Goal: Task Accomplishment & Management: Use online tool/utility

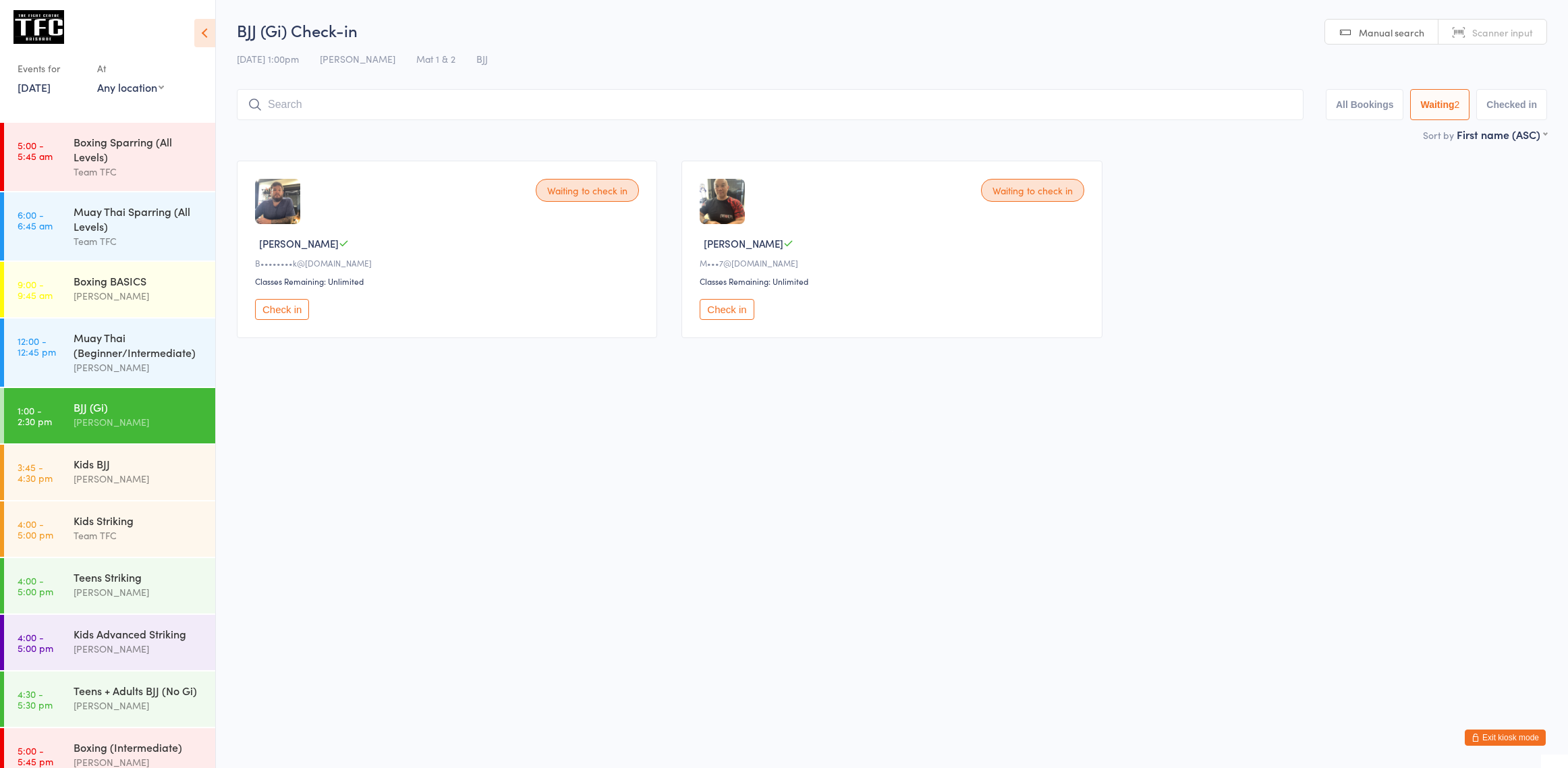
select select "0"
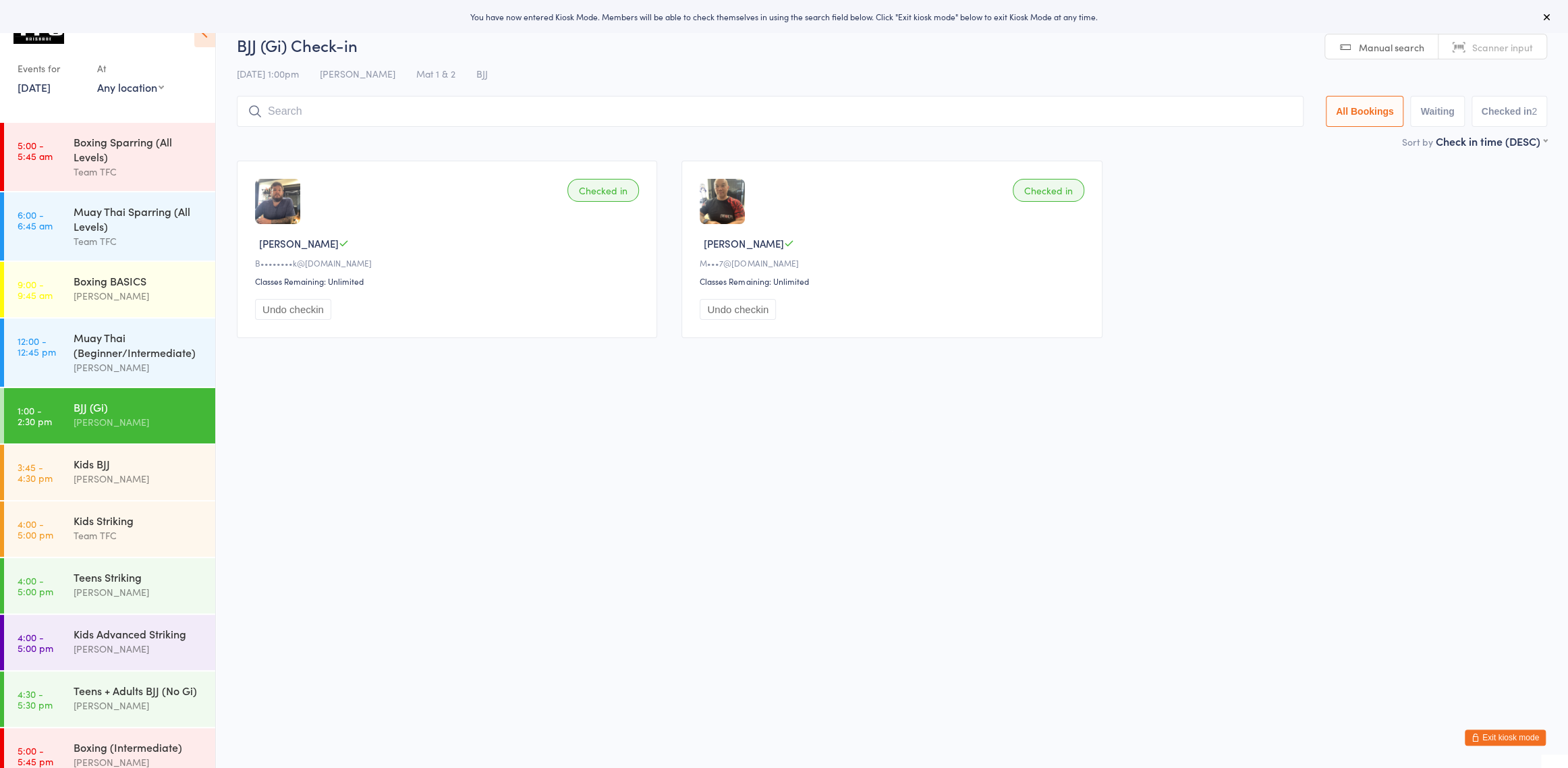
click at [1516, 737] on button "Exit kiosk mode" at bounding box center [1505, 736] width 81 height 16
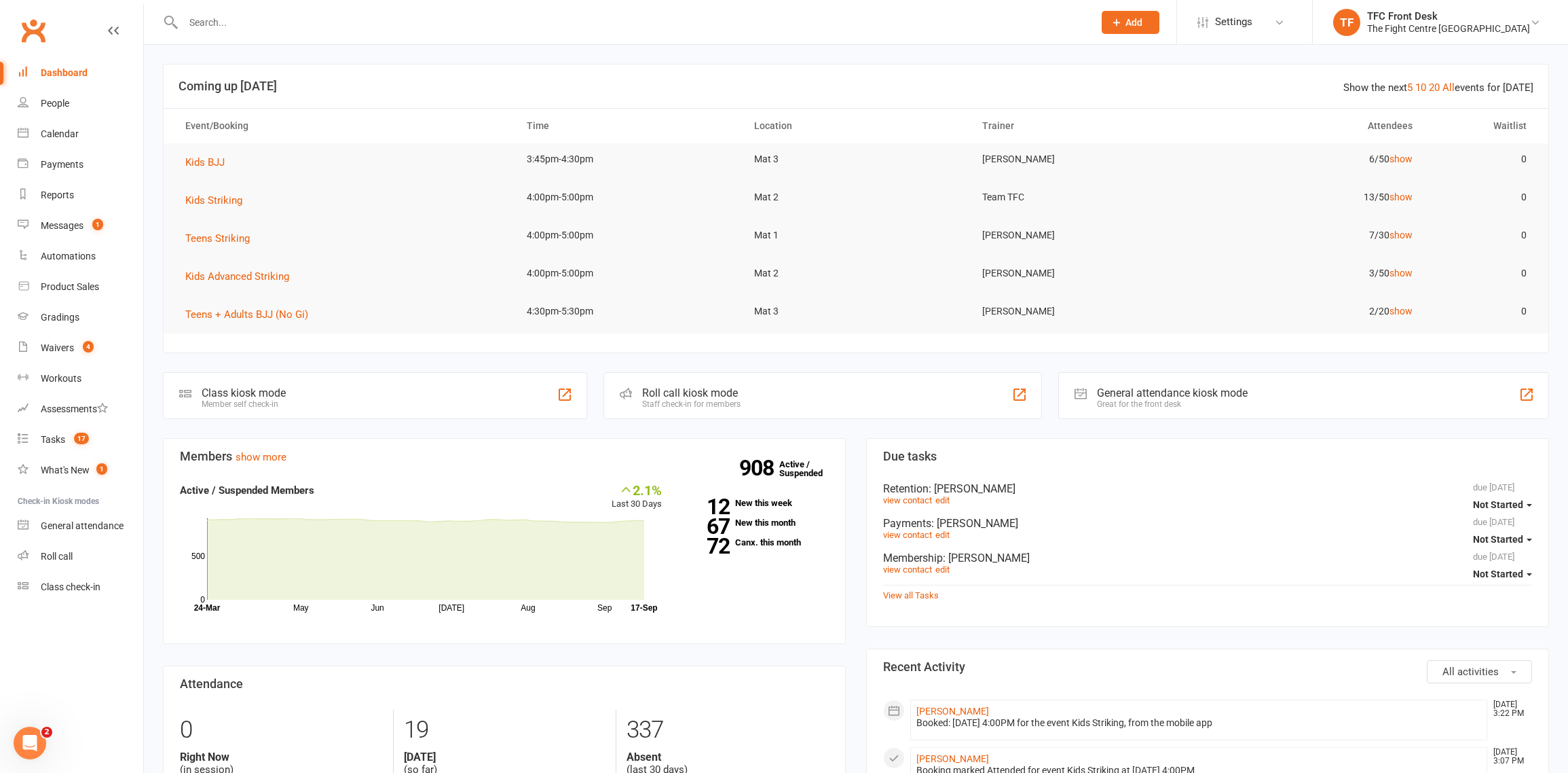
click at [42, 608] on nav "Clubworx Dashboard People Calendar Payments Reports Messages 1 Automations Prod…" at bounding box center [72, 390] width 144 height 773
click at [63, 567] on link "Roll call" at bounding box center [81, 557] width 126 height 31
click at [66, 586] on div "Class check-in" at bounding box center [70, 587] width 60 height 11
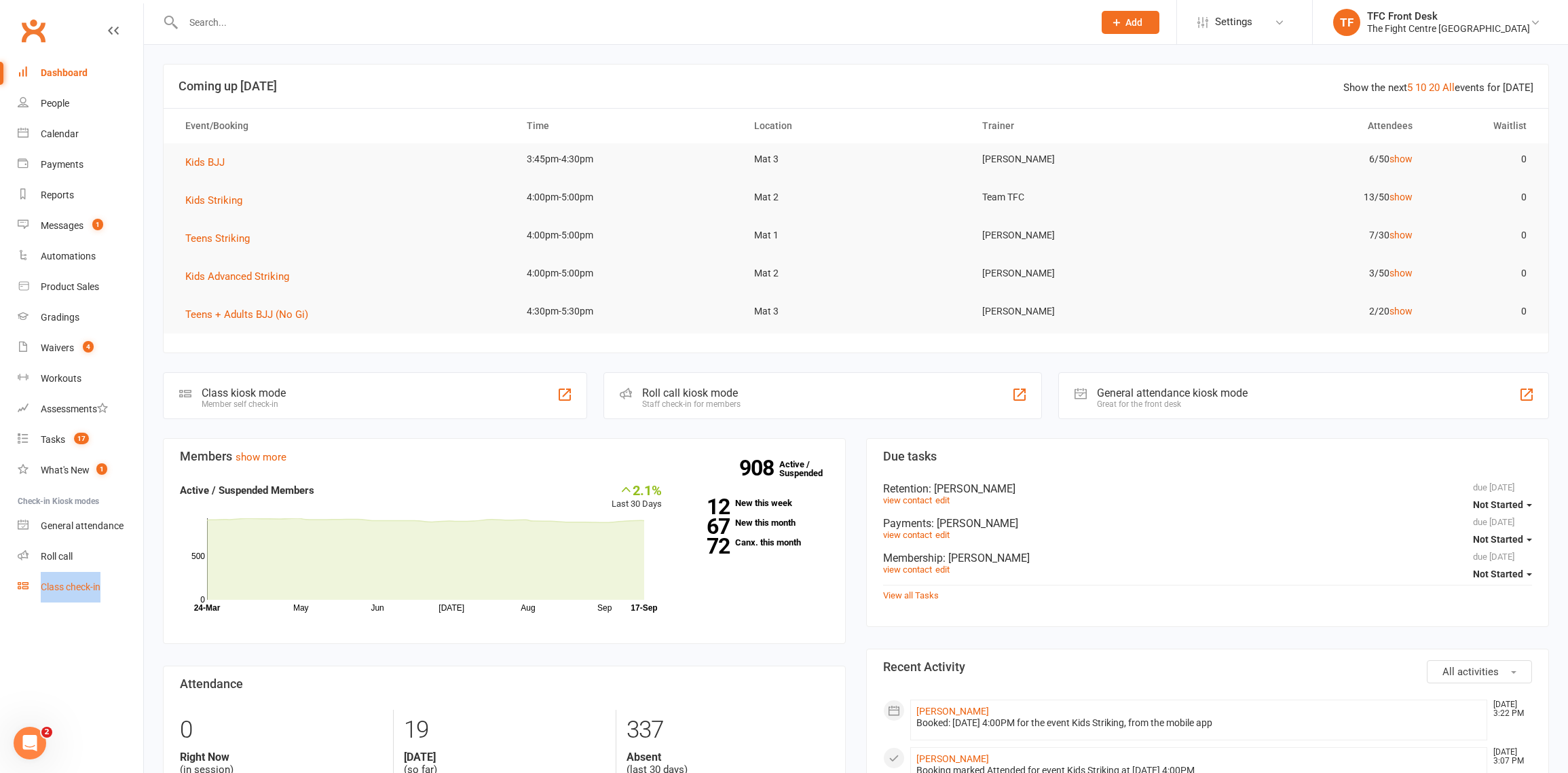
click at [49, 586] on div "Class check-in" at bounding box center [70, 587] width 60 height 11
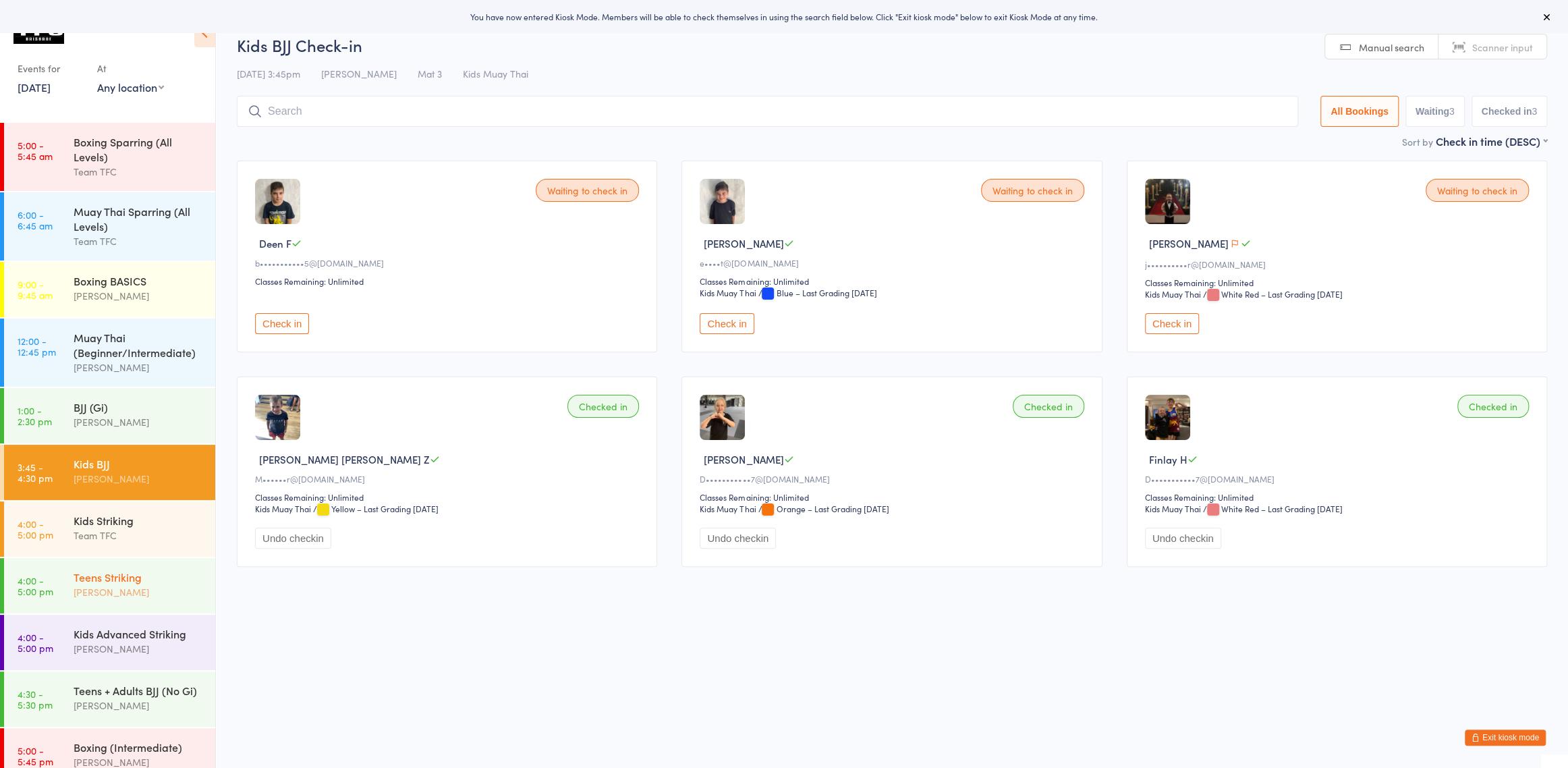
click at [112, 600] on div "[PERSON_NAME]" at bounding box center [139, 592] width 130 height 16
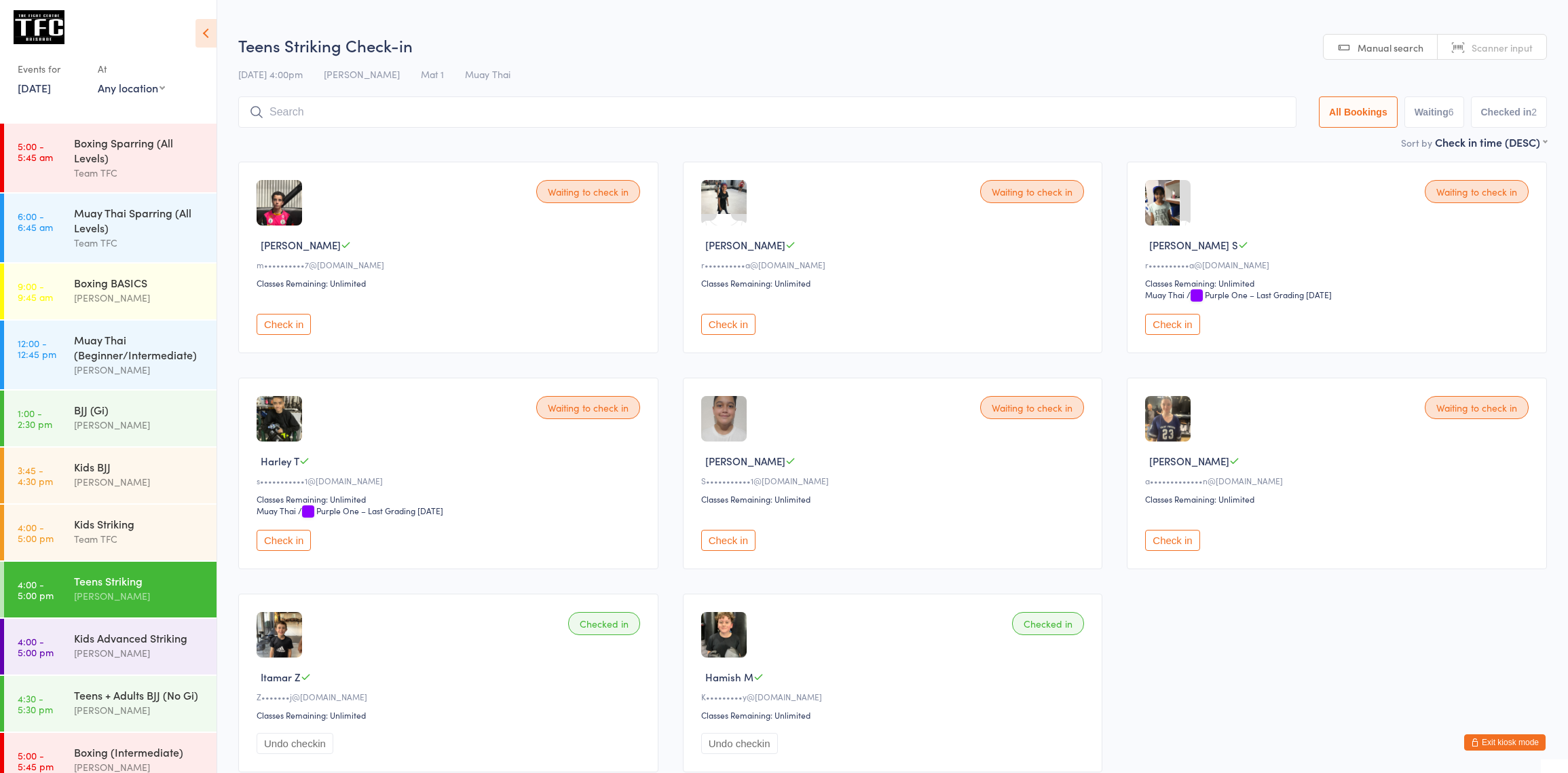
click at [300, 322] on button "Check in" at bounding box center [284, 324] width 54 height 21
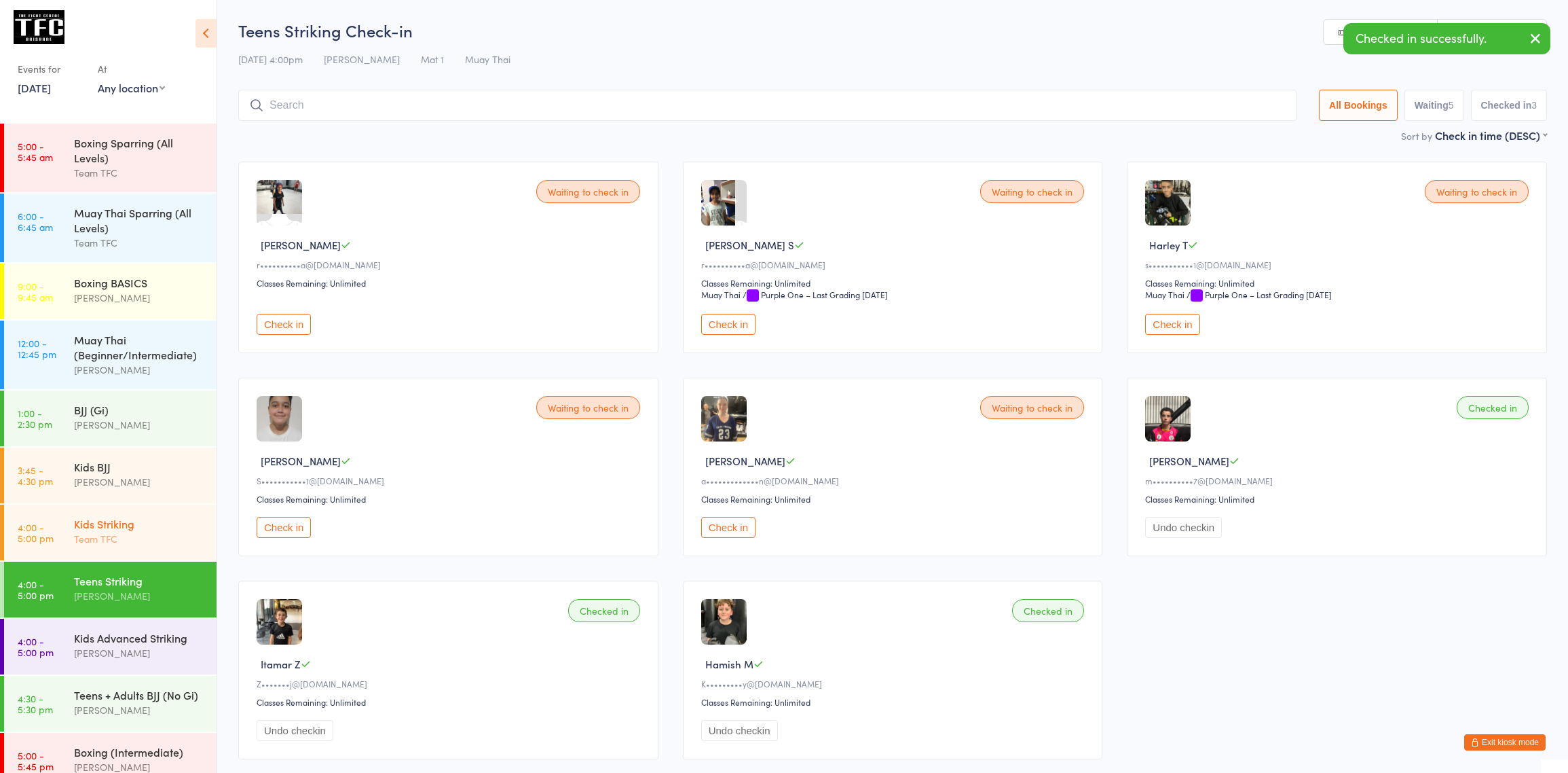
click at [111, 512] on div "Kids Striking Team TFC" at bounding box center [145, 530] width 142 height 53
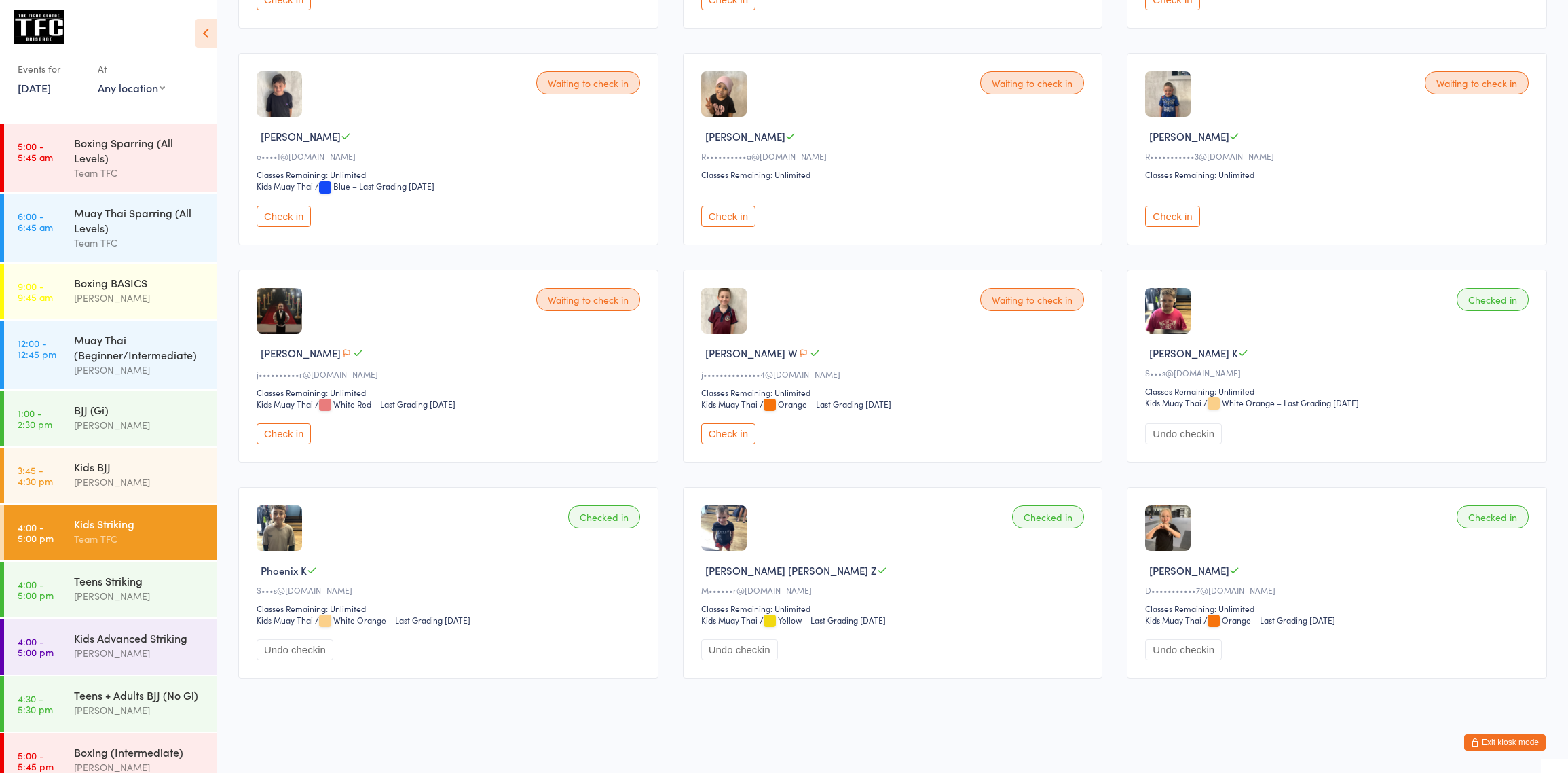
scroll to position [539, 0]
click at [130, 641] on div "Kids Advanced Striking" at bounding box center [140, 638] width 131 height 15
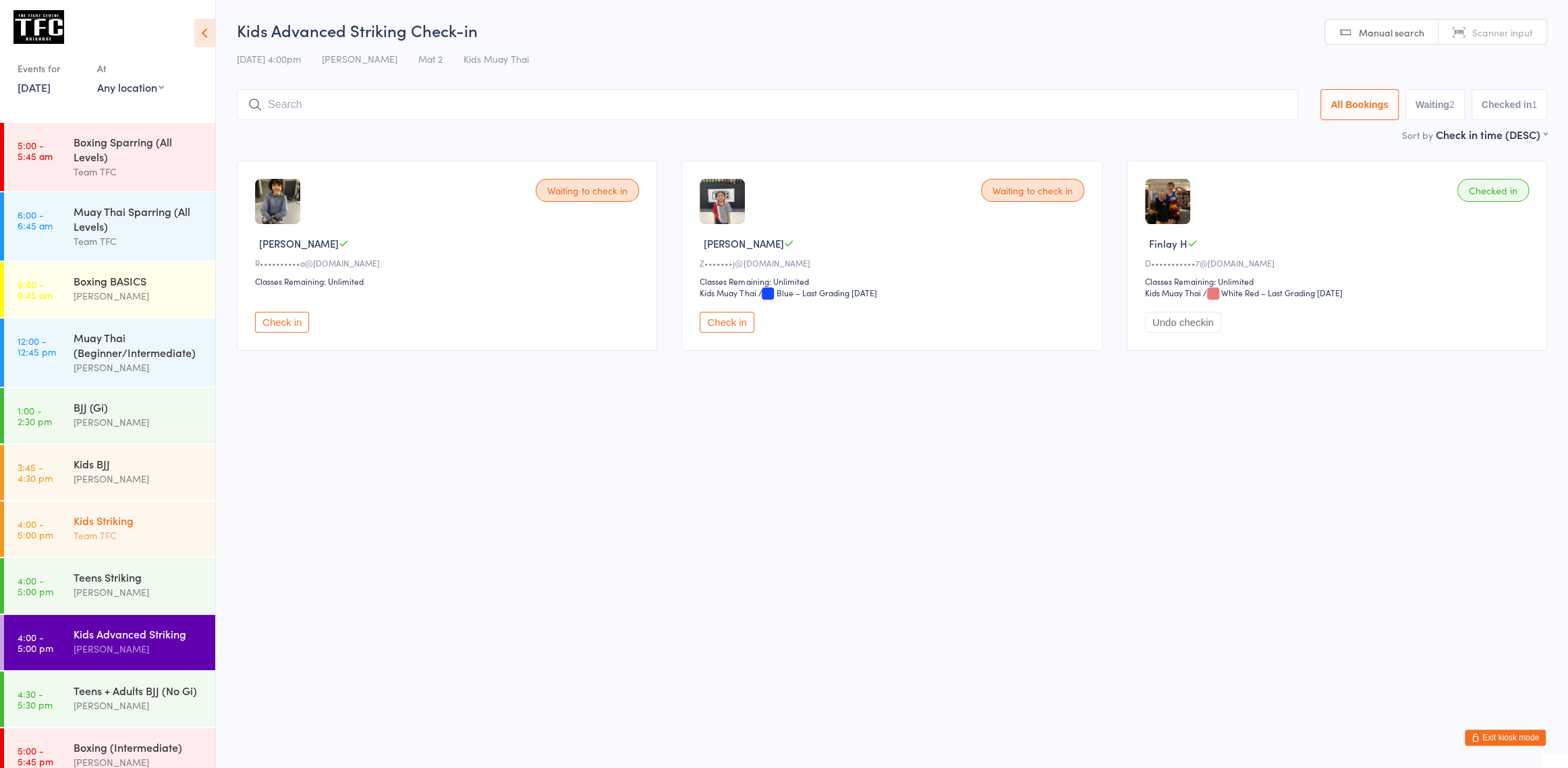
click at [129, 520] on div "Kids Striking" at bounding box center [139, 520] width 130 height 15
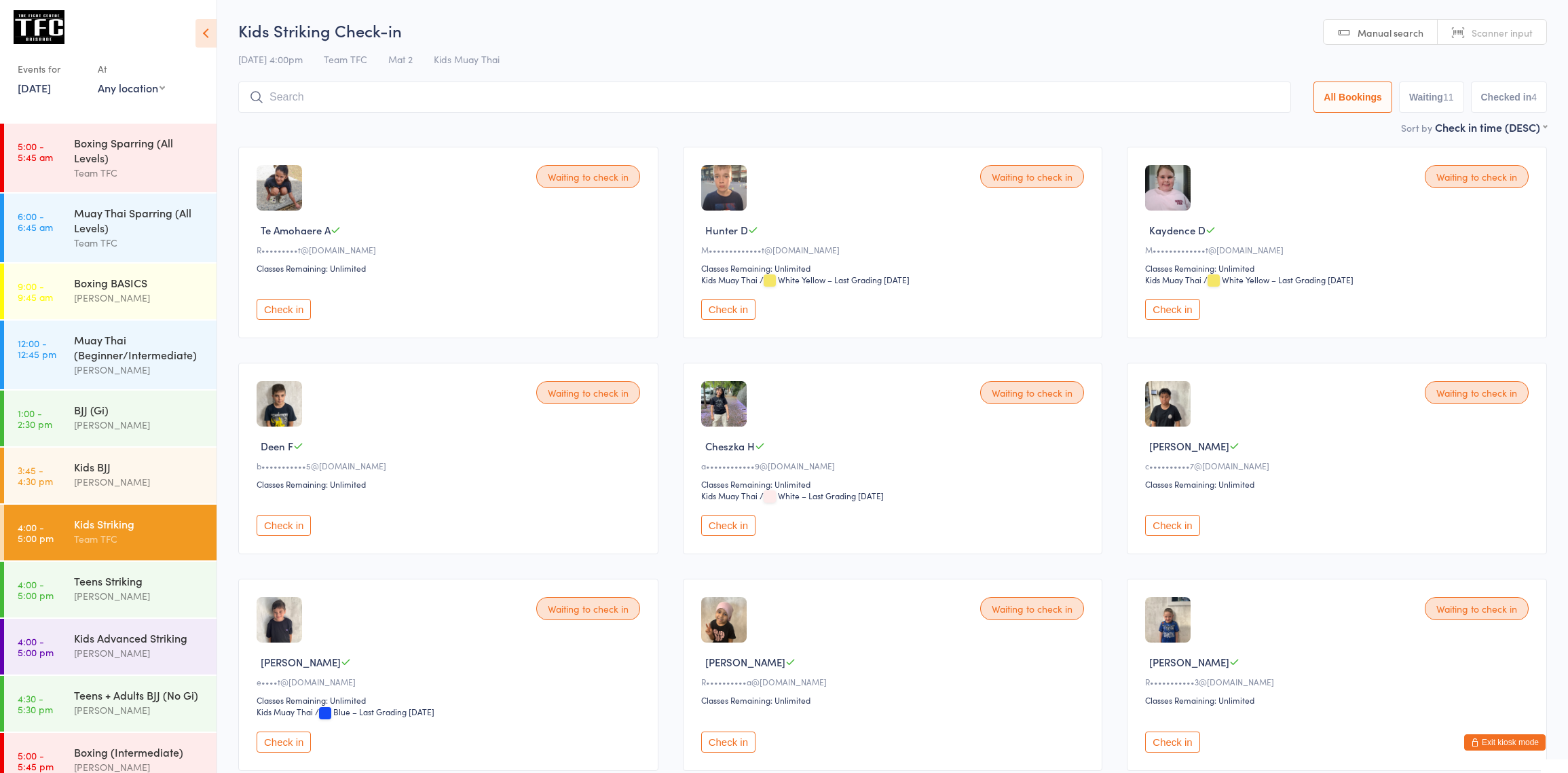
scroll to position [87, 0]
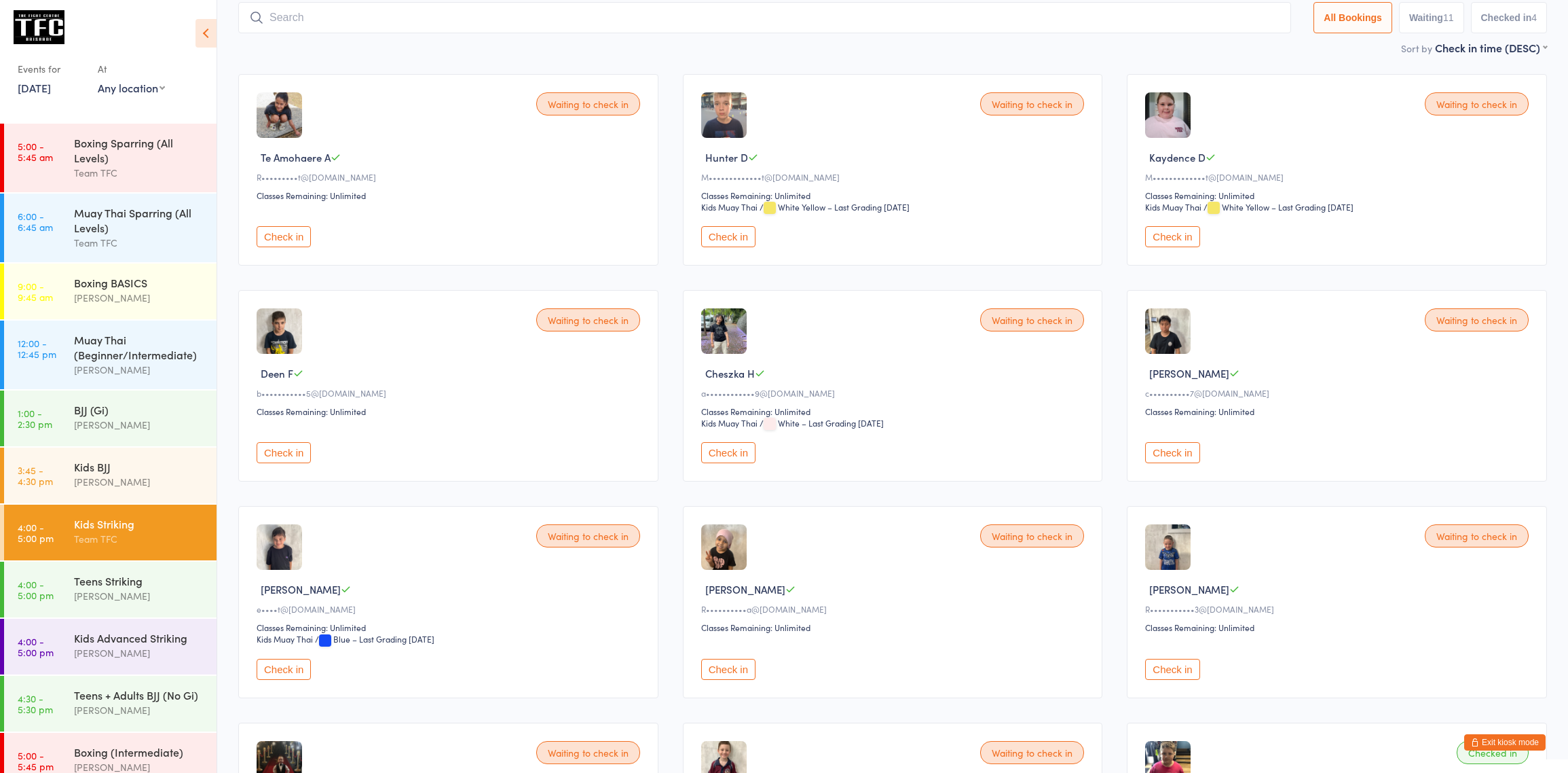
click at [1157, 41] on div "Sort by Check in time (DESC) First name (ASC) First name (DESC) Last name (ASC)…" at bounding box center [892, 48] width 1309 height 15
click at [1485, 739] on button "Exit kiosk mode" at bounding box center [1504, 741] width 81 height 16
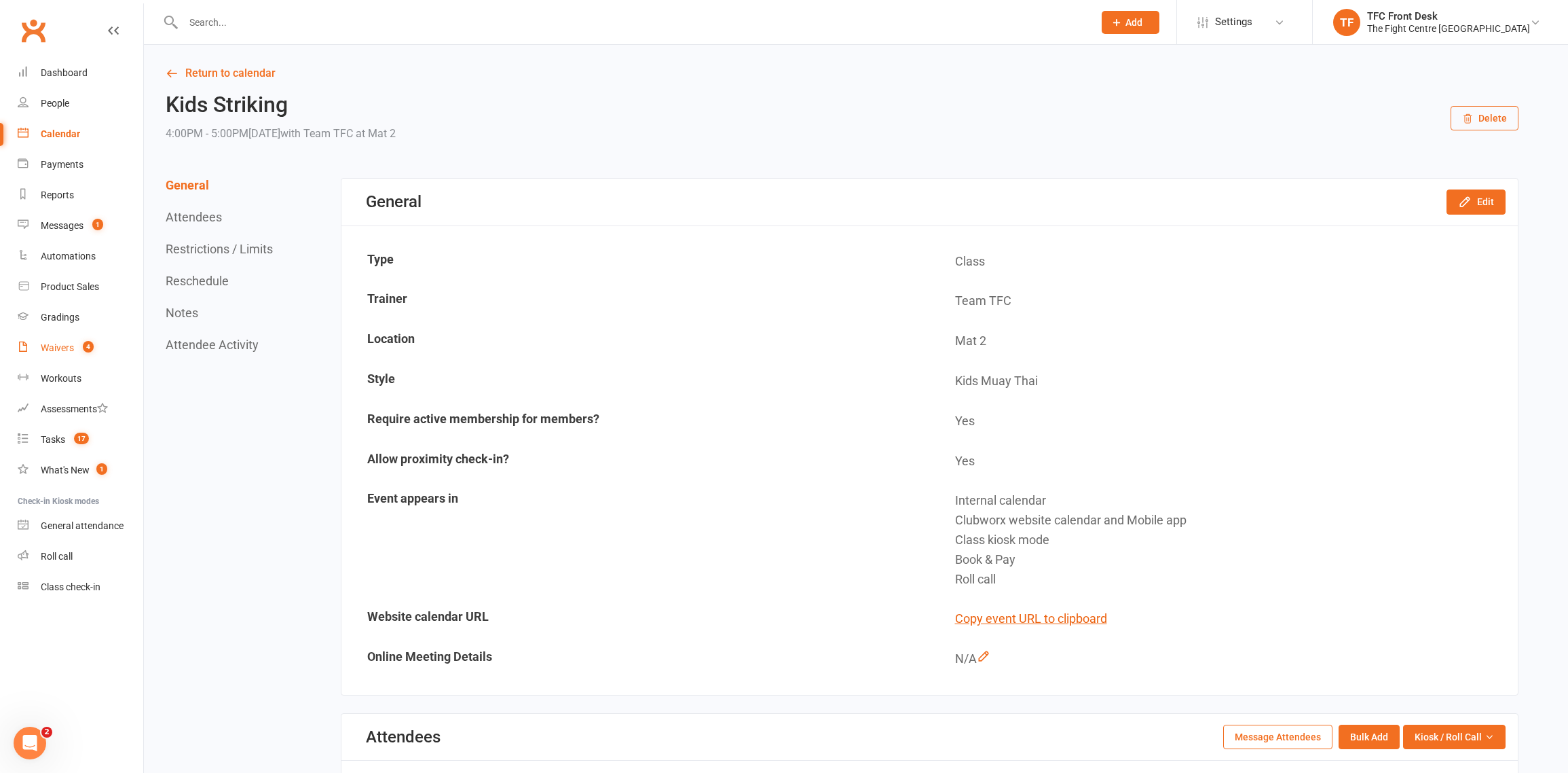
click at [66, 340] on link "Waivers 4" at bounding box center [81, 348] width 126 height 31
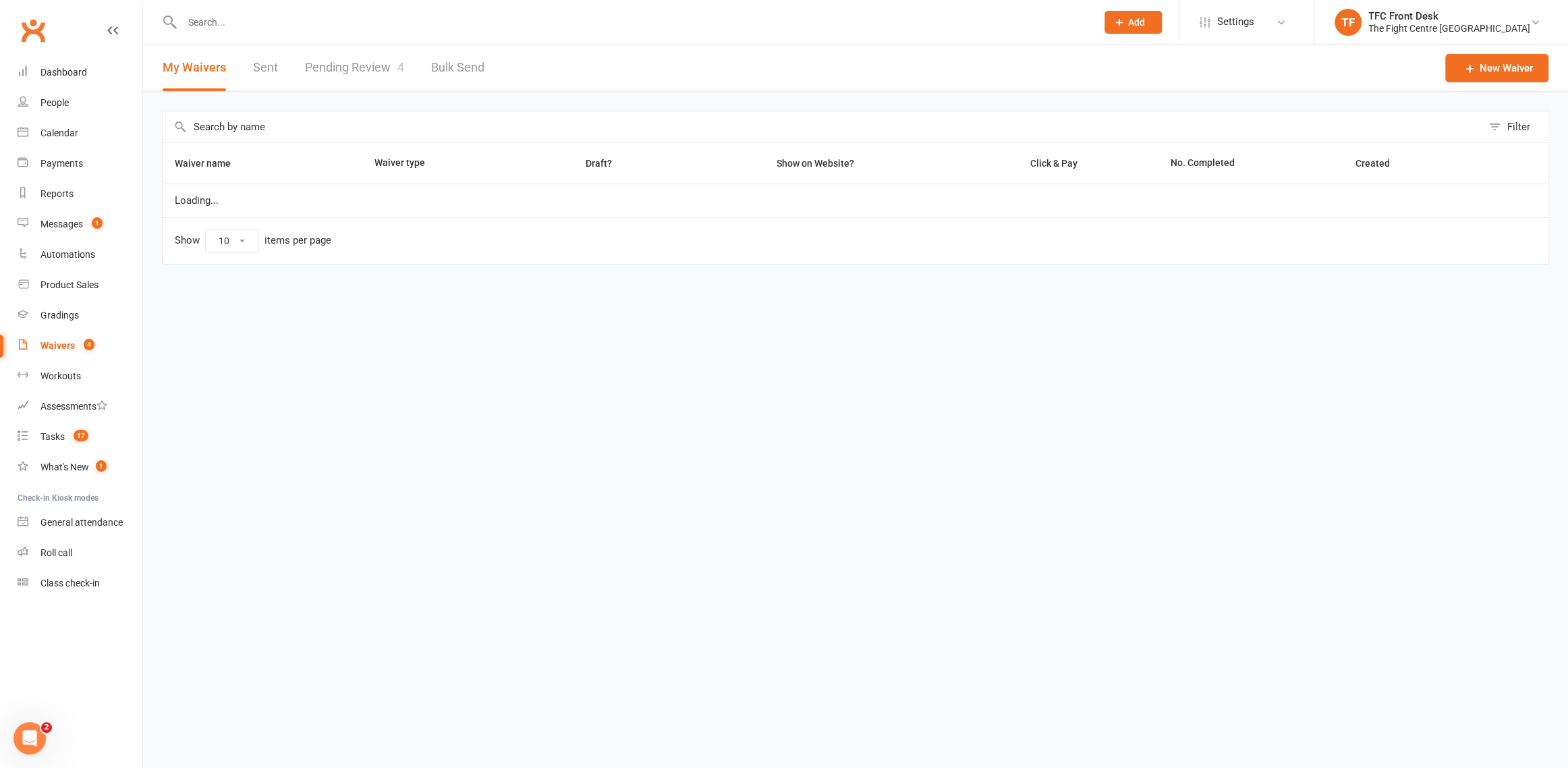
click at [337, 72] on link "Pending Review 4" at bounding box center [355, 68] width 100 height 47
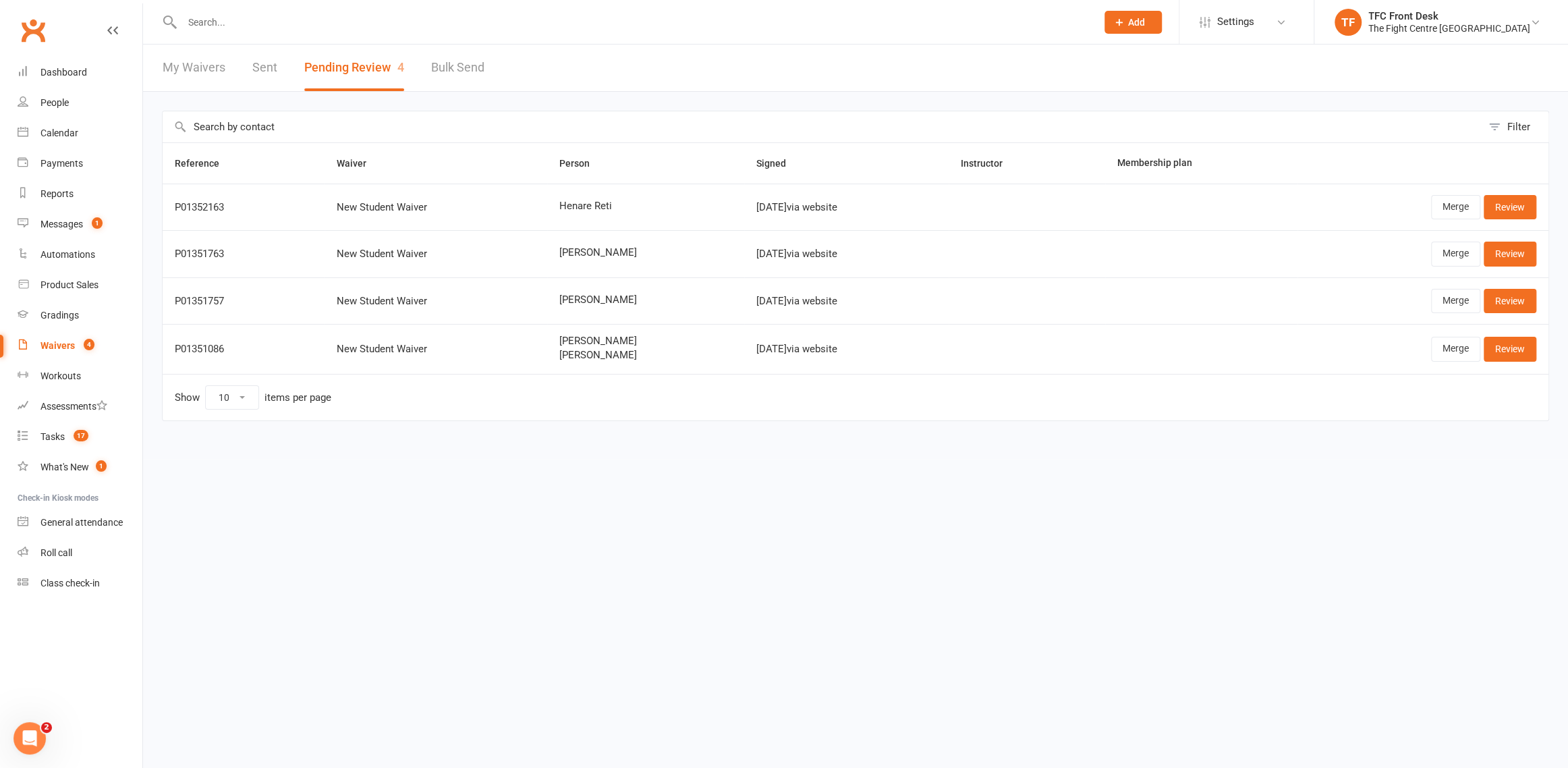
click at [293, 13] on input "text" at bounding box center [632, 22] width 909 height 19
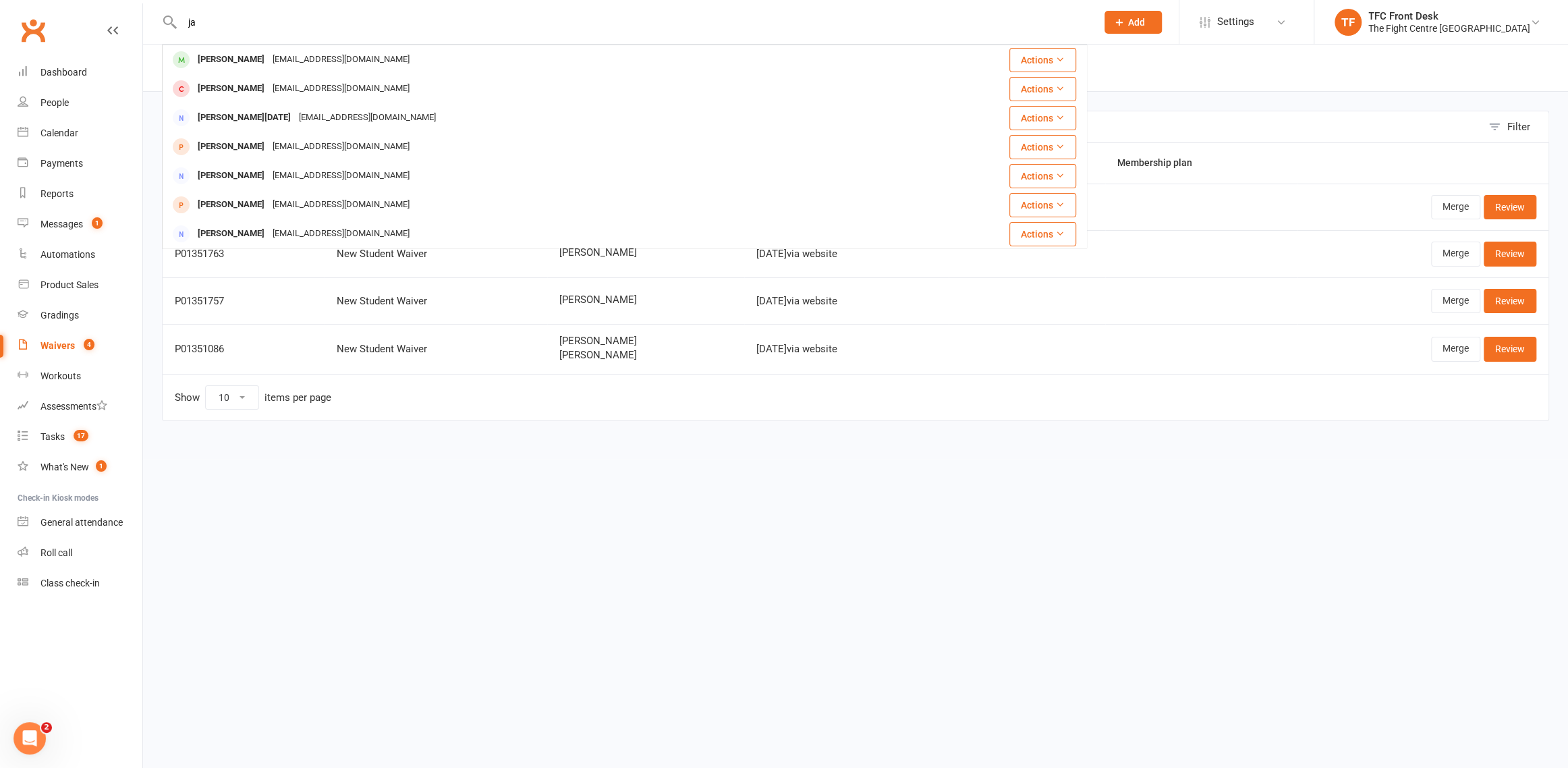
type input "j"
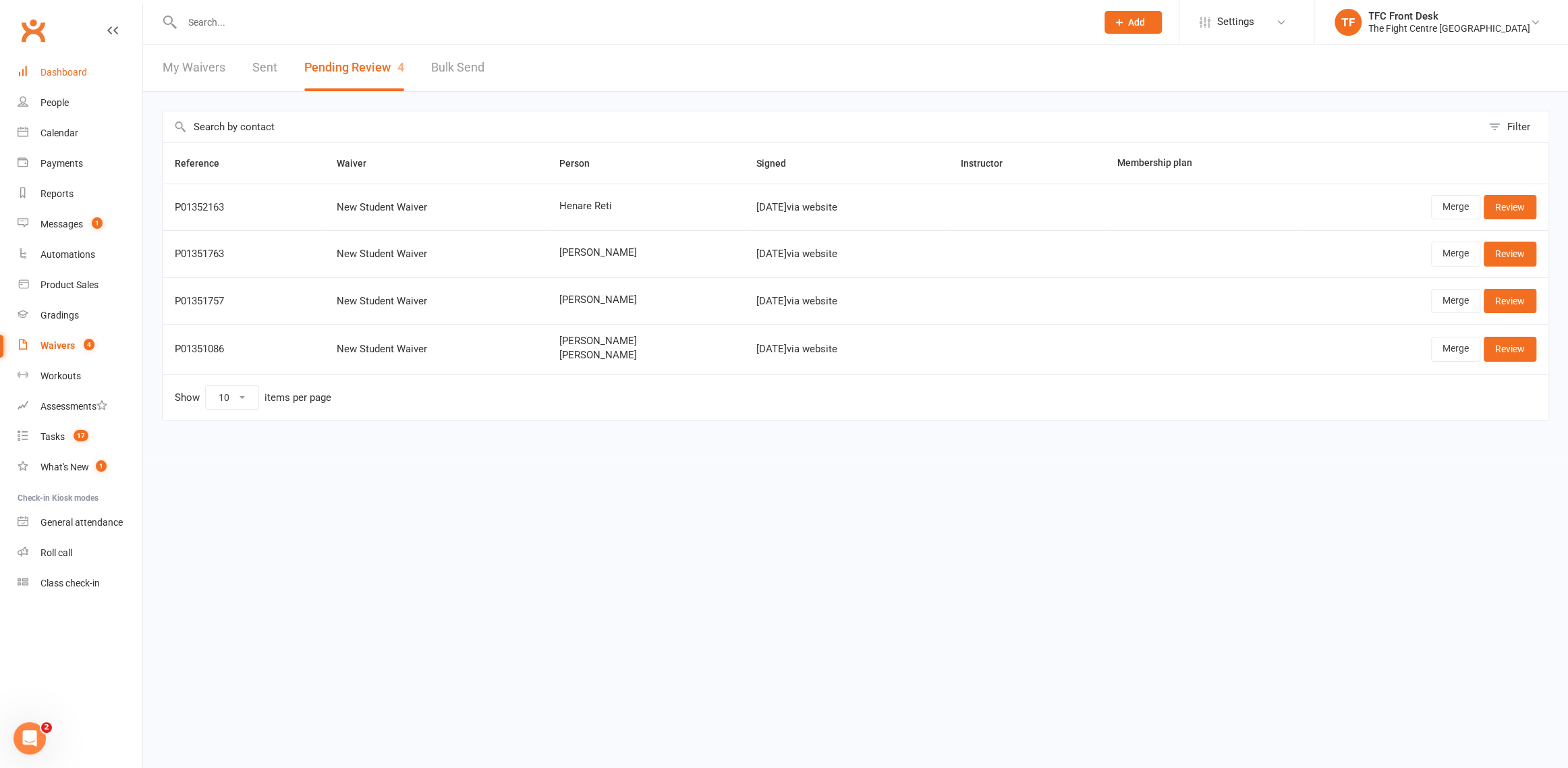
click at [114, 72] on link "Dashboard" at bounding box center [80, 73] width 125 height 31
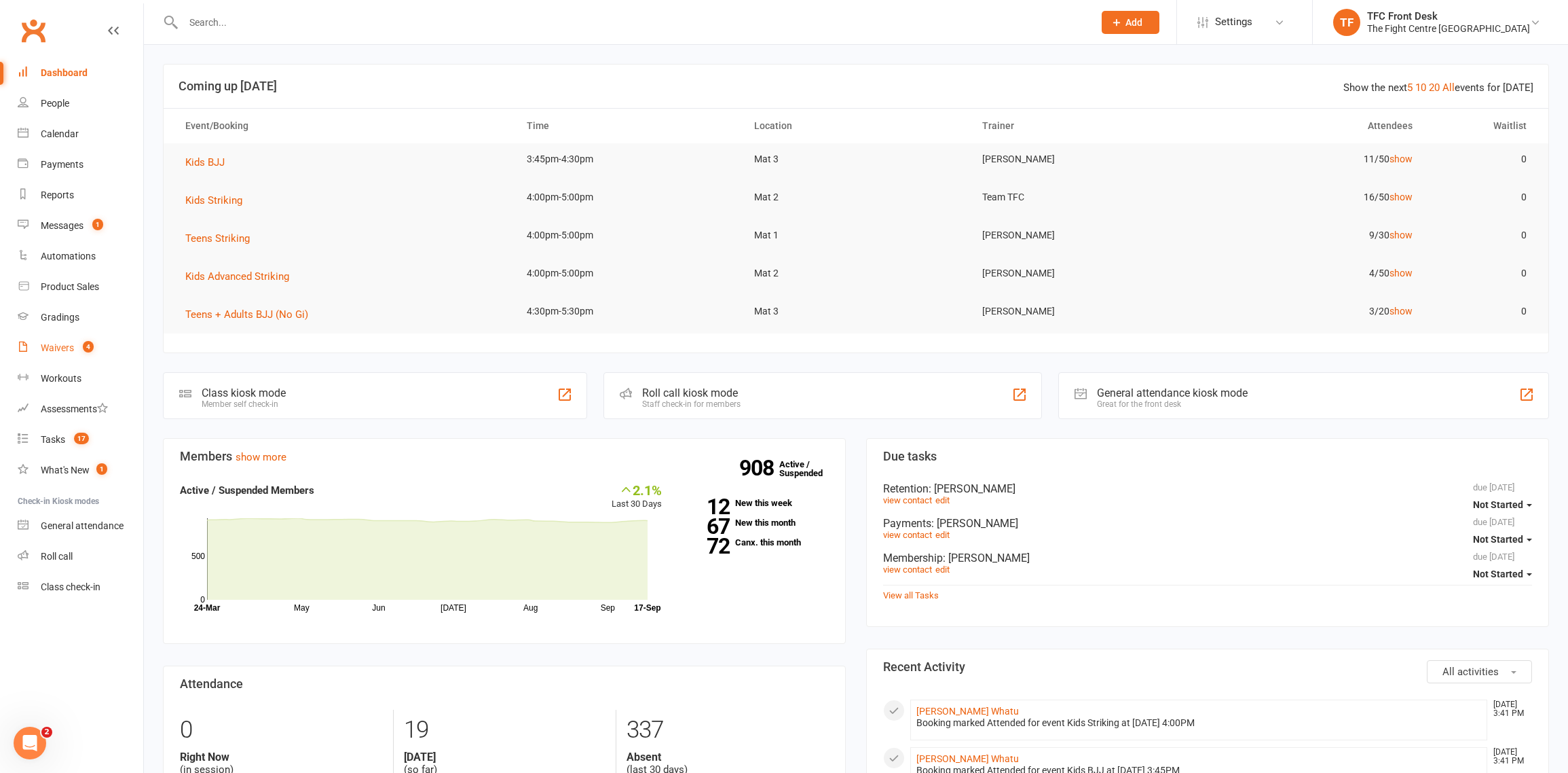
click at [60, 347] on div "Waivers" at bounding box center [57, 348] width 34 height 11
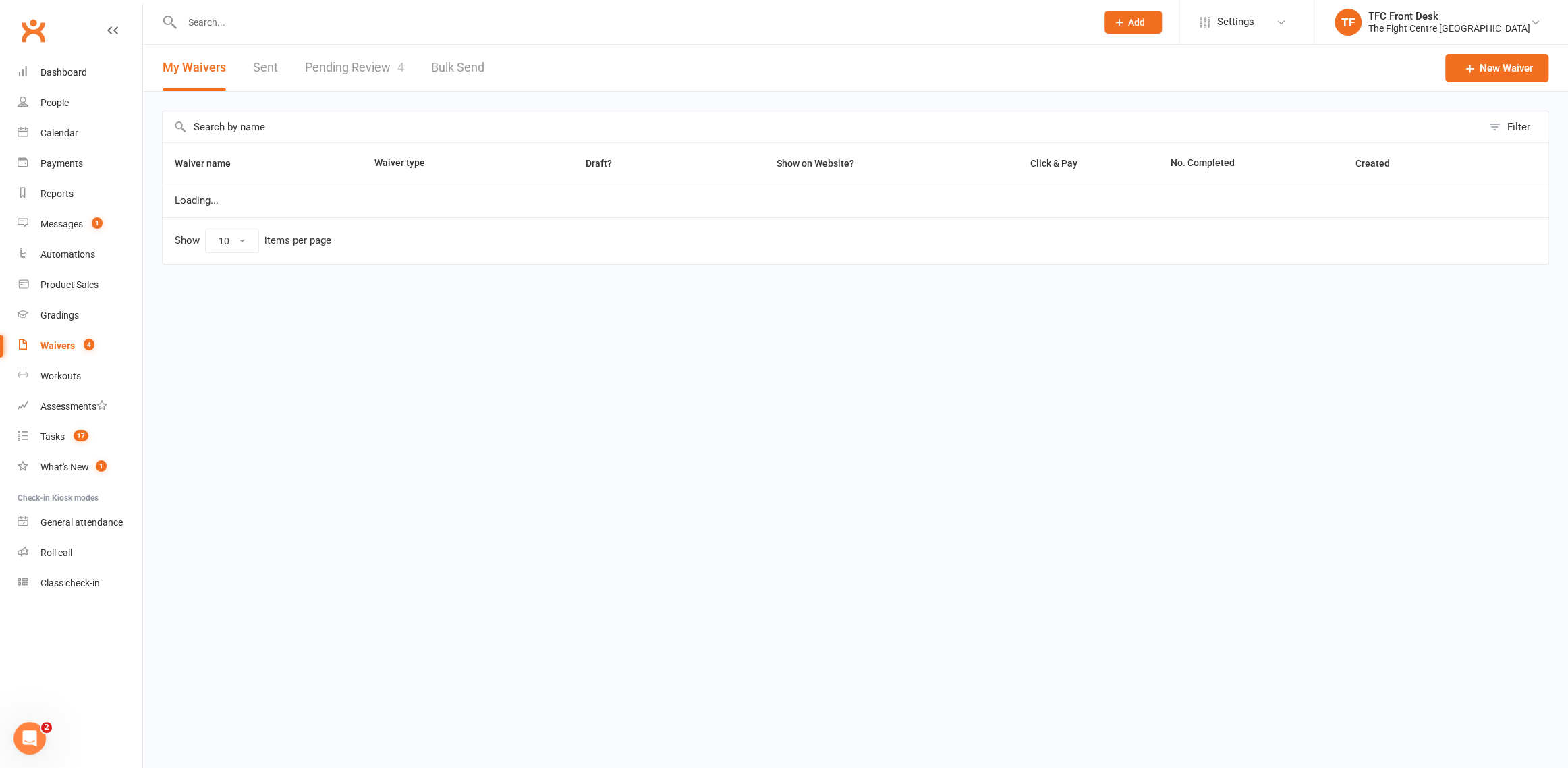
click at [60, 344] on div "Waivers" at bounding box center [57, 345] width 34 height 11
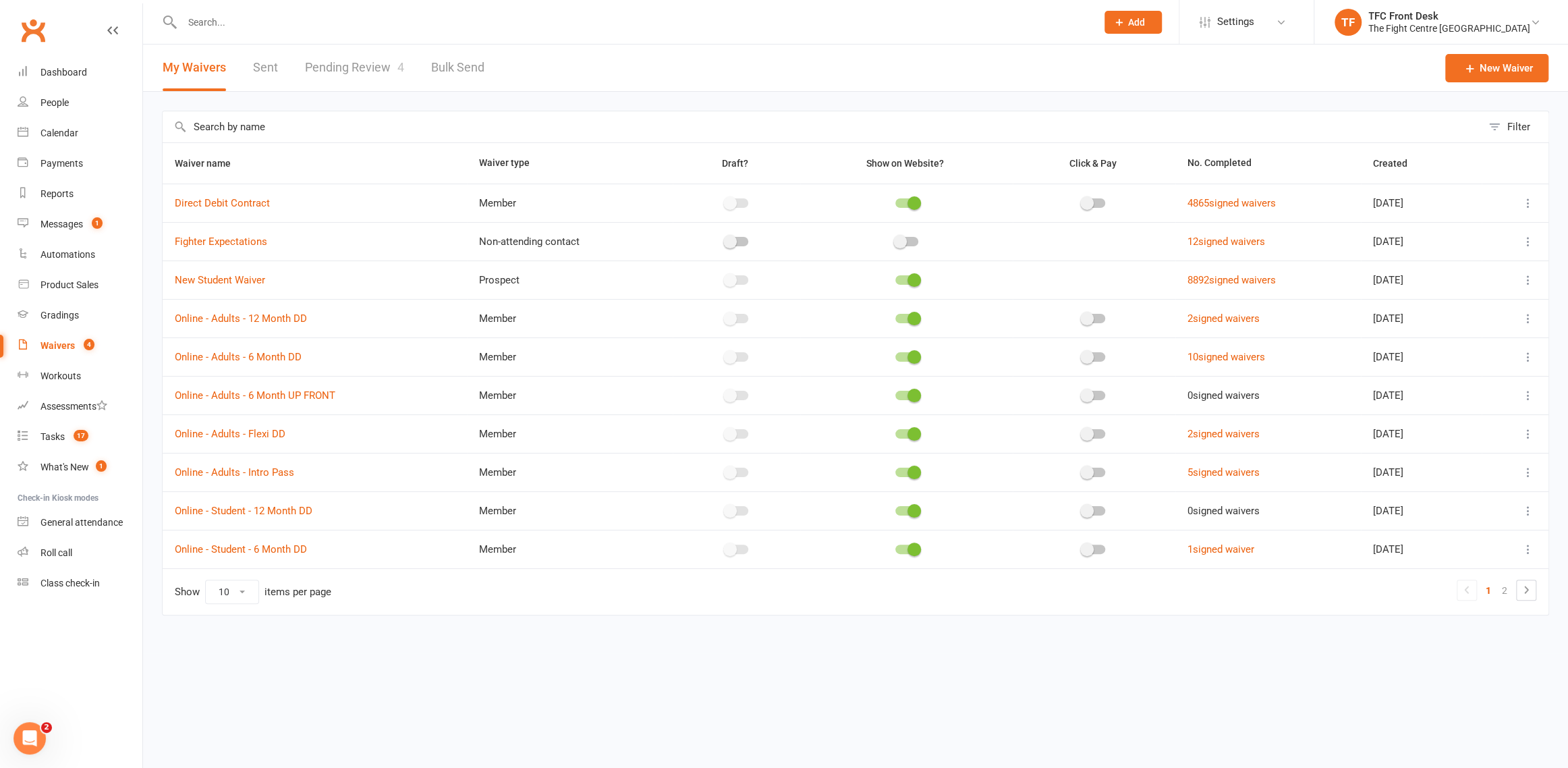
click at [315, 65] on link "Pending Review 4" at bounding box center [355, 68] width 100 height 47
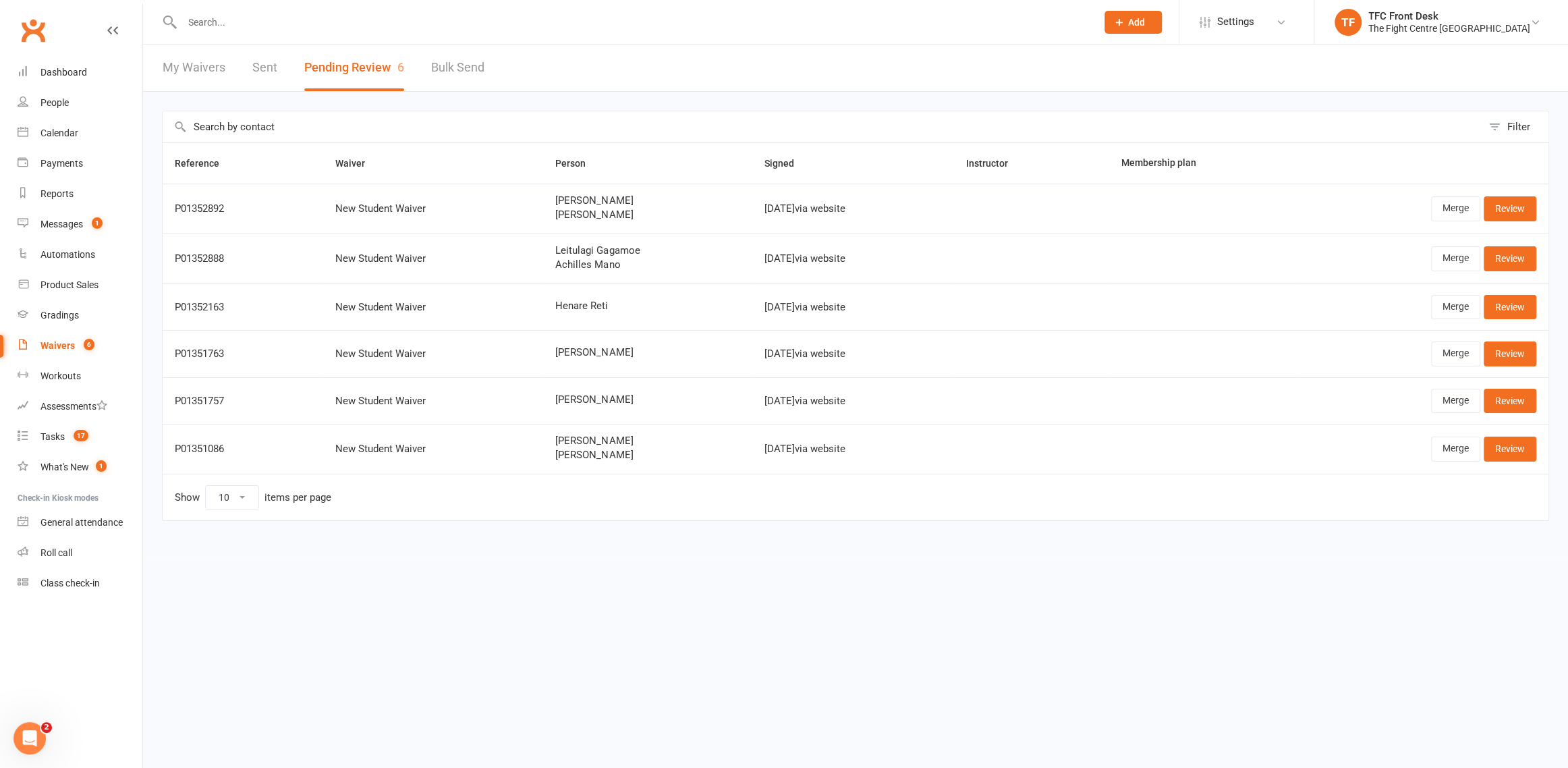
click at [212, 28] on input "text" at bounding box center [632, 22] width 909 height 19
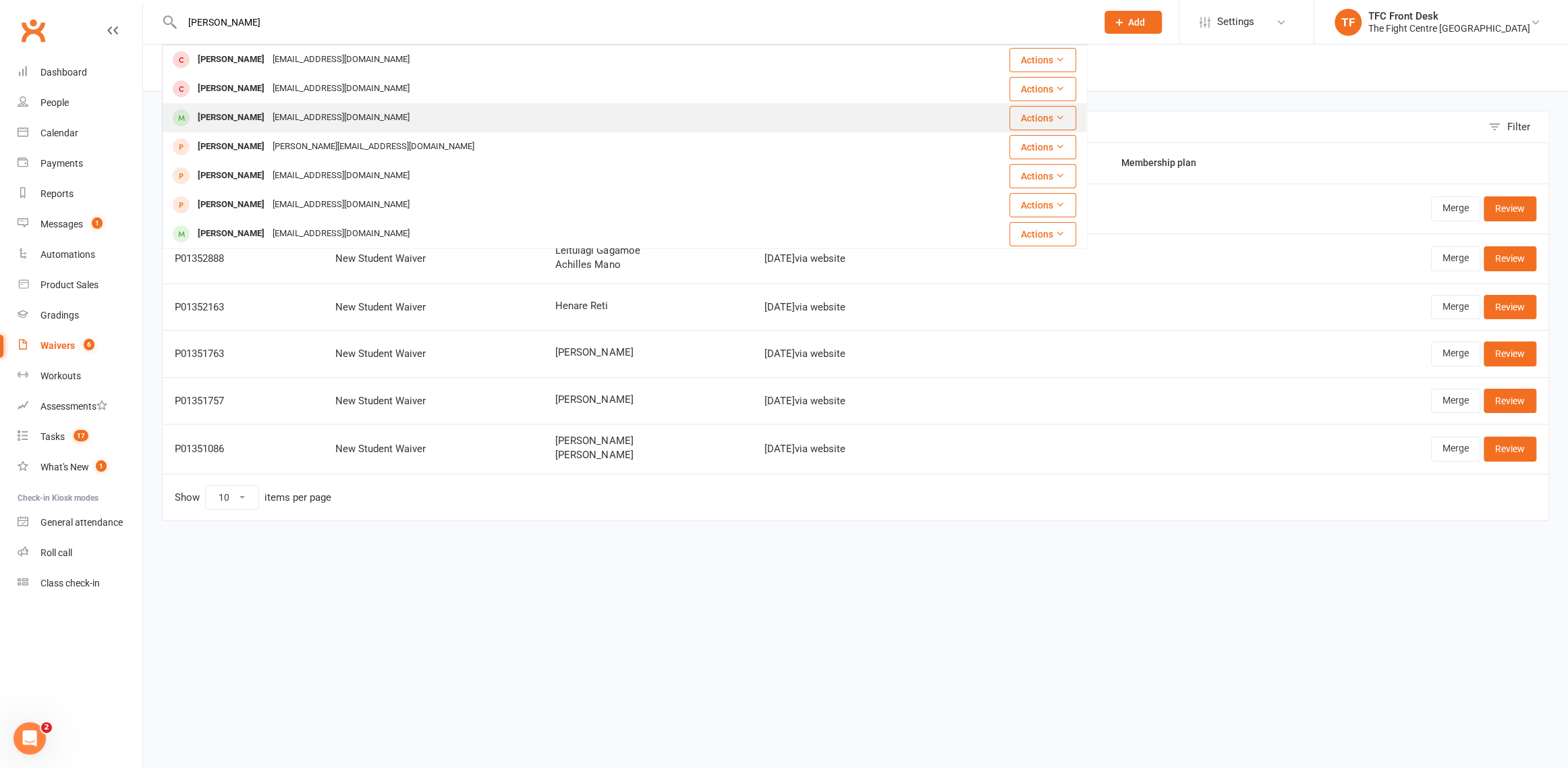
type input "finn hun"
click at [244, 112] on div "Finn Huenerberg" at bounding box center [231, 117] width 74 height 20
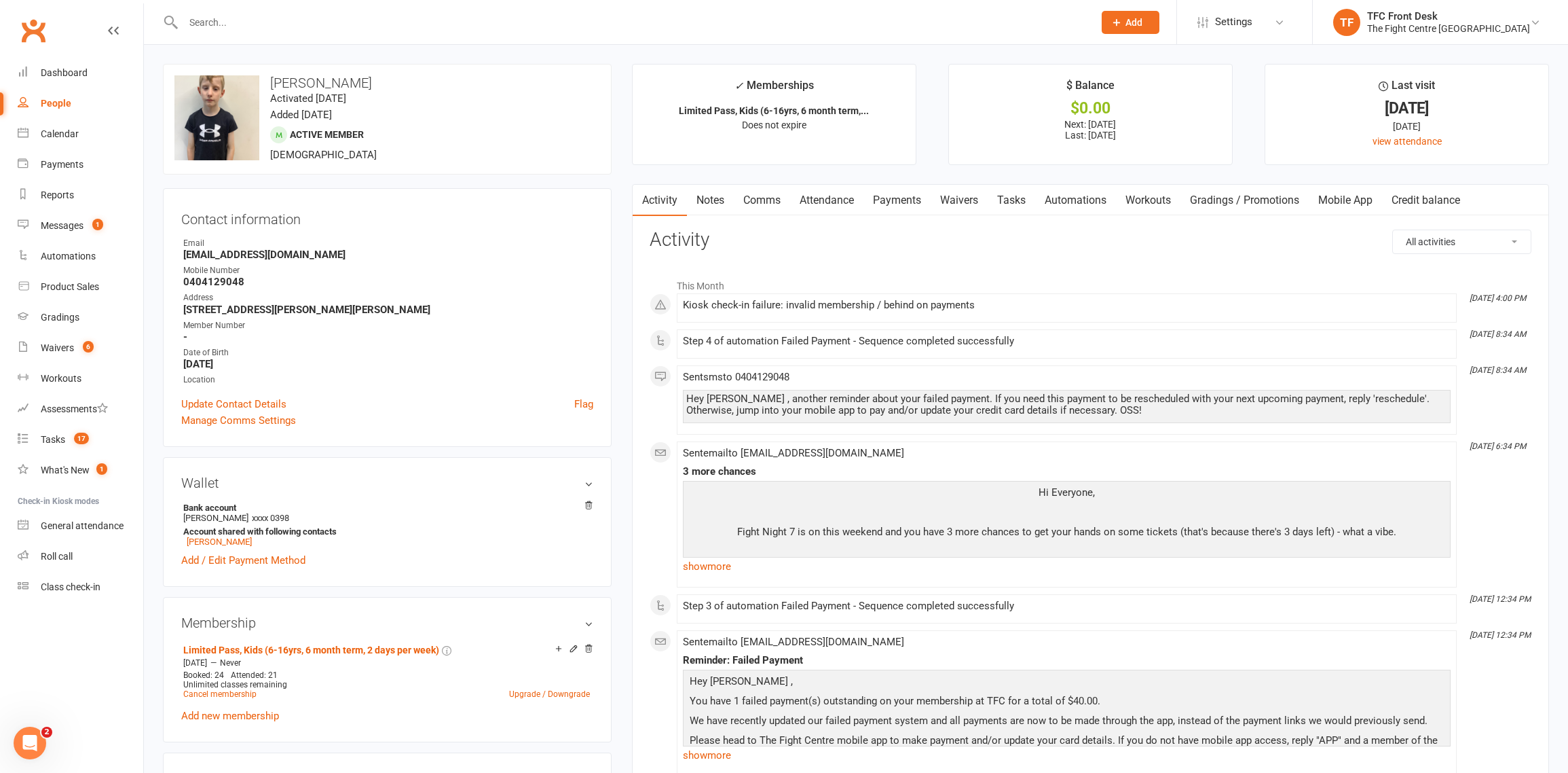
drag, startPoint x: 883, startPoint y: 194, endPoint x: 894, endPoint y: 194, distance: 11.0
click at [883, 194] on link "Payments" at bounding box center [897, 200] width 67 height 31
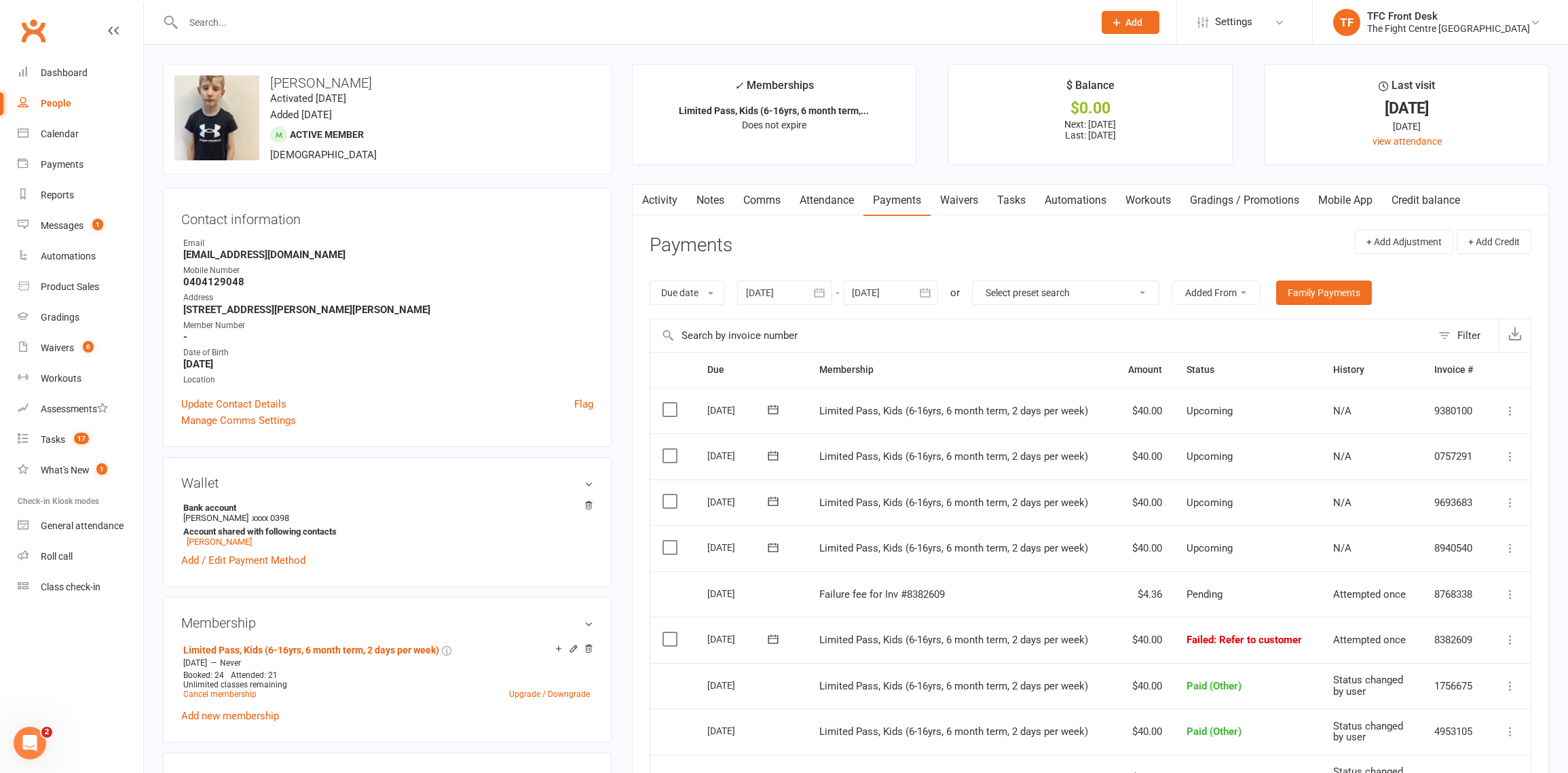
click at [1509, 638] on icon at bounding box center [1510, 639] width 13 height 13
click at [1458, 697] on link "Mark as Paid (POS)" at bounding box center [1450, 692] width 134 height 27
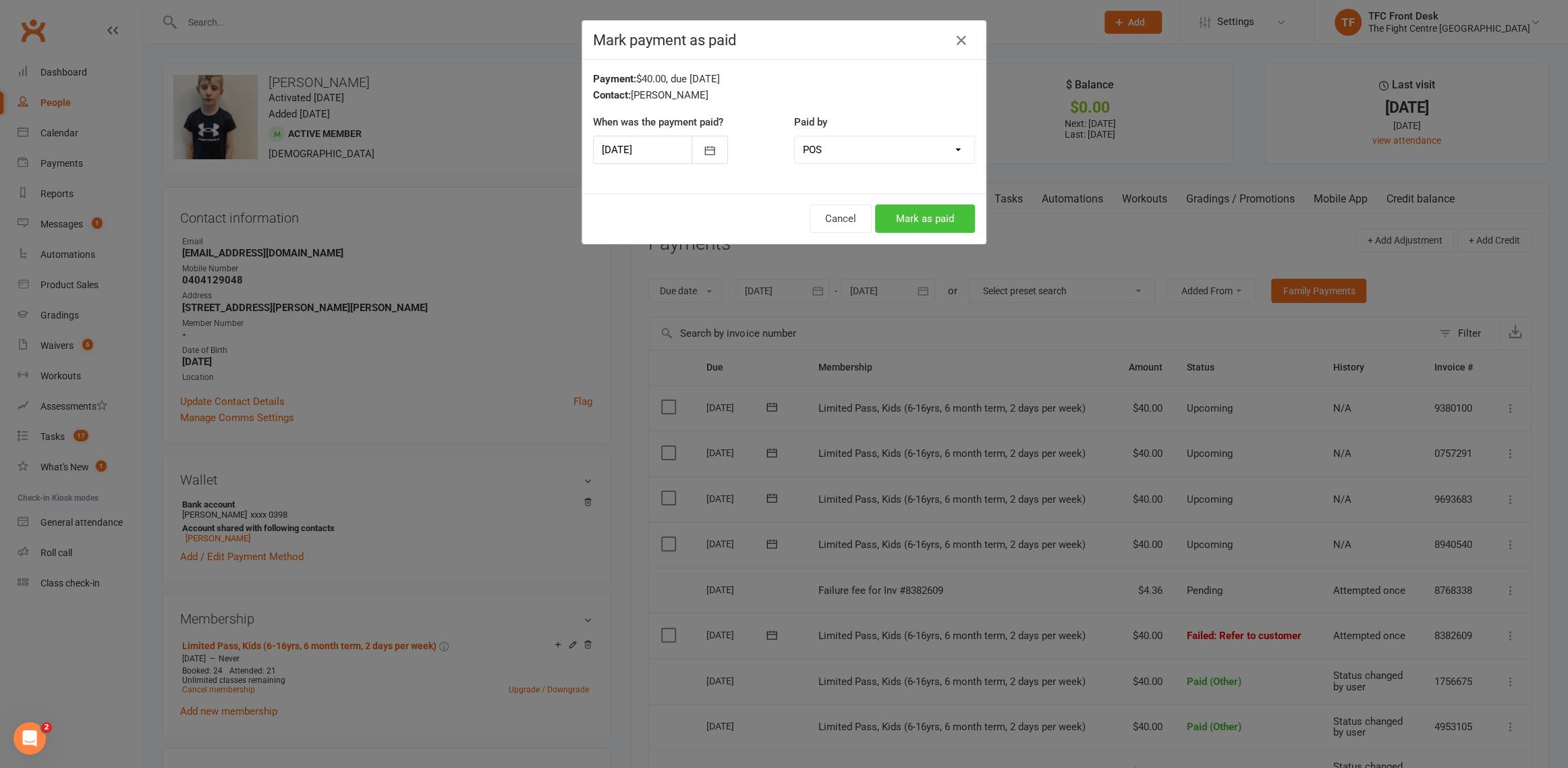
click at [903, 222] on button "Mark as paid" at bounding box center [925, 219] width 100 height 28
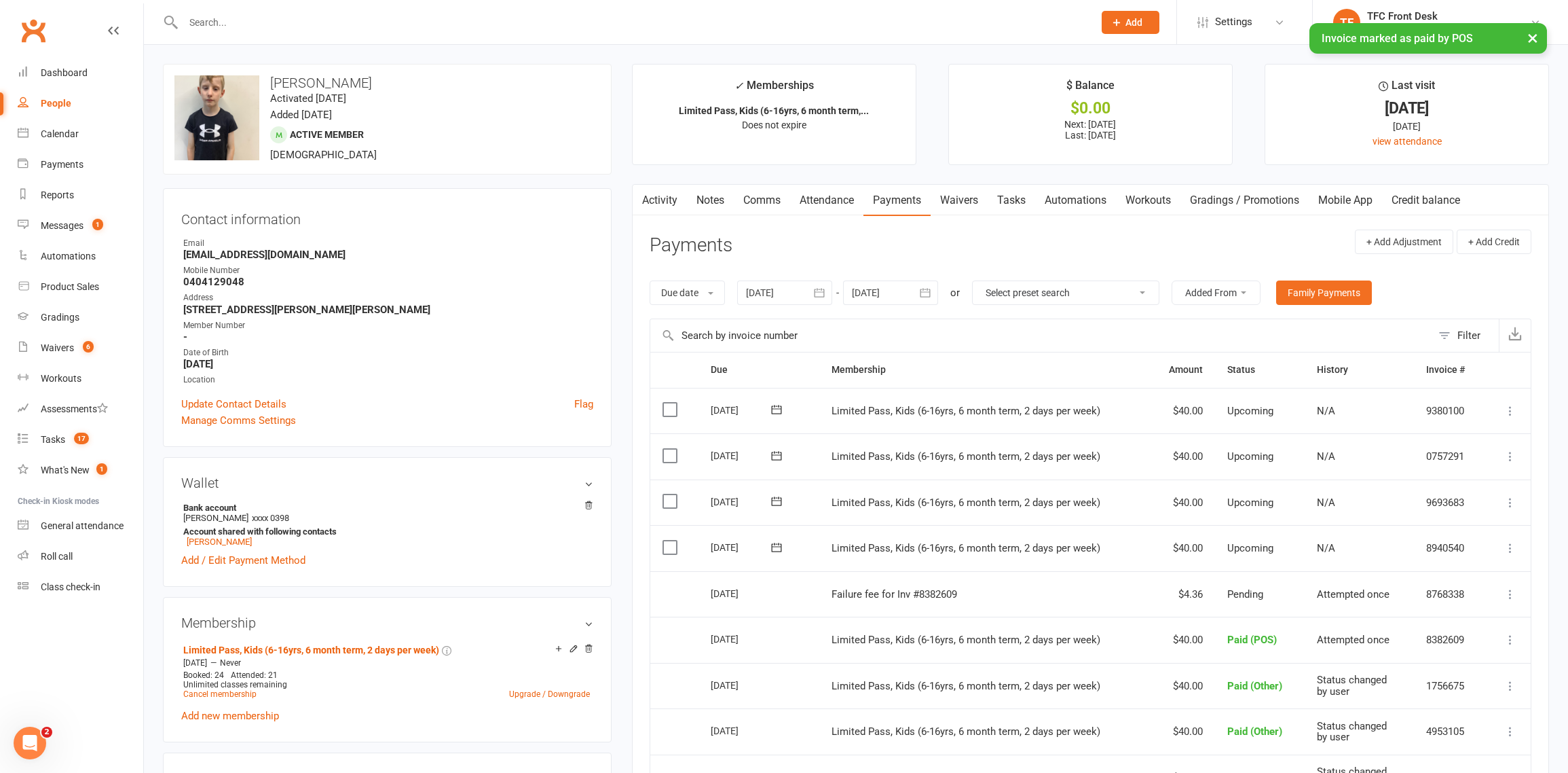
click at [288, 23] on div "× Invoice marked as paid by POS" at bounding box center [775, 23] width 1550 height 0
click at [539, 15] on input "text" at bounding box center [631, 22] width 905 height 19
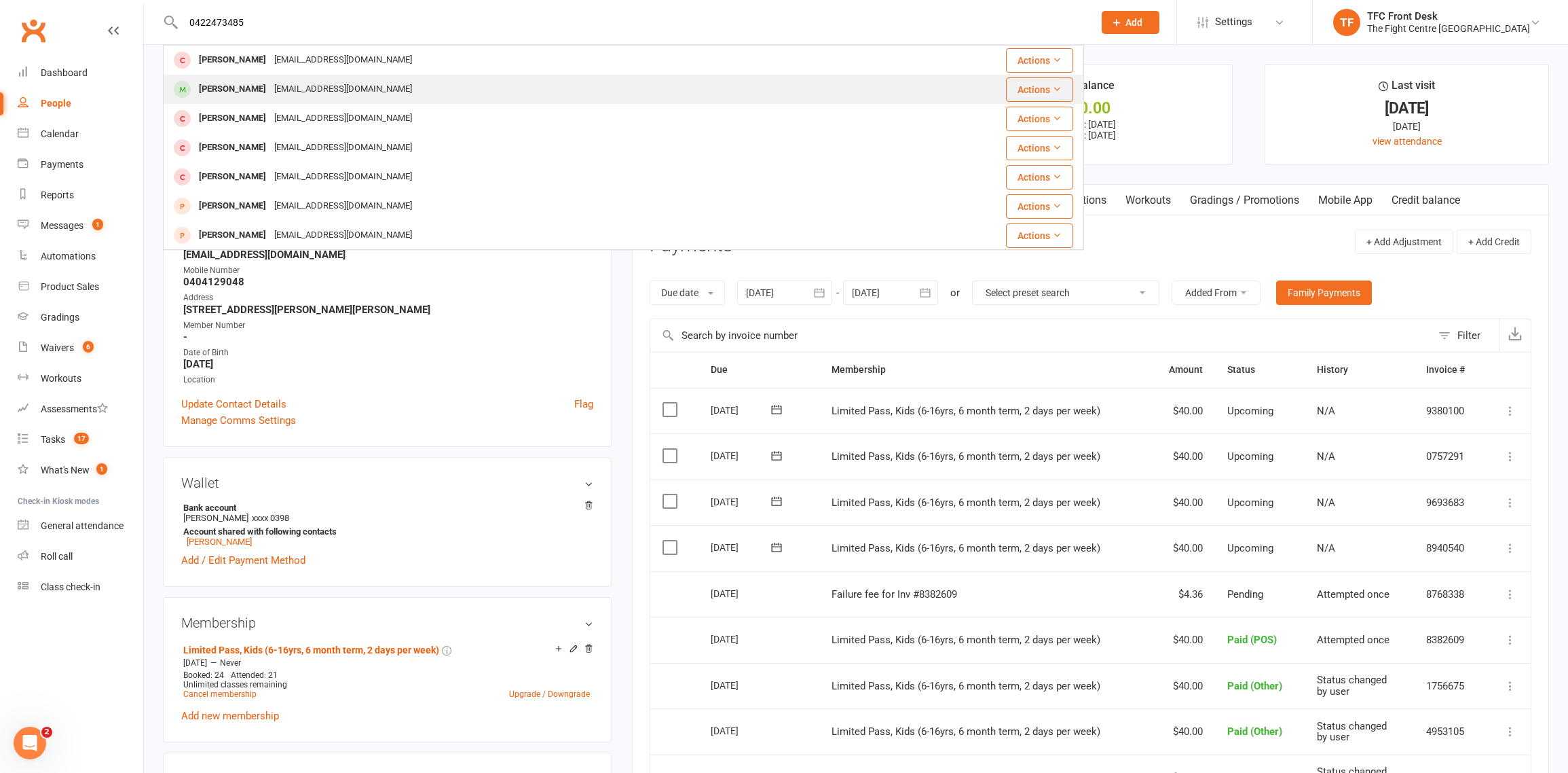
type input "0422473485"
click at [378, 88] on div "Zainabalghazali1976@gmail.com" at bounding box center [343, 89] width 146 height 20
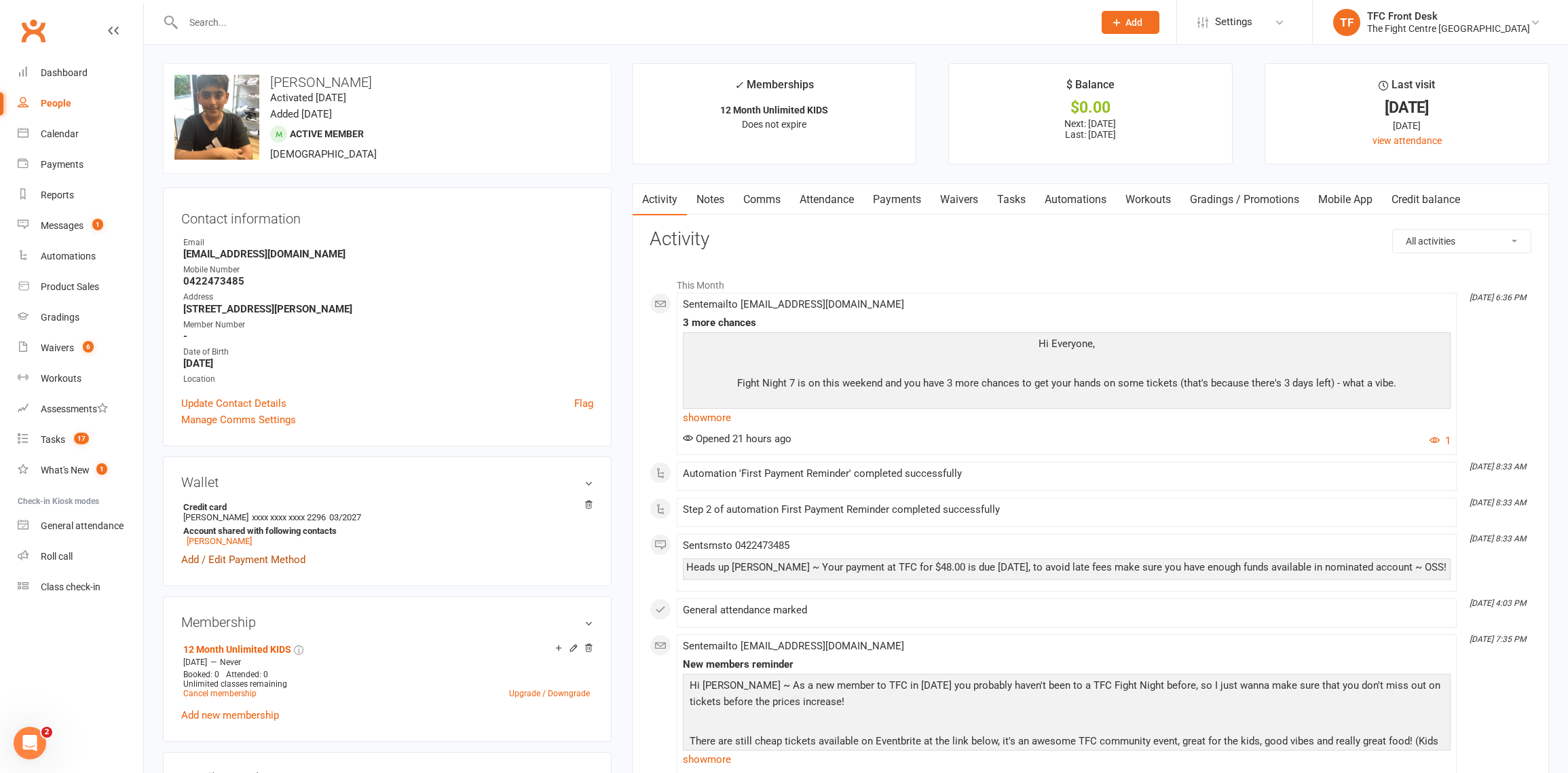
scroll to position [2, 0]
click at [241, 534] on link "Zainab Alghazali" at bounding box center [219, 539] width 66 height 10
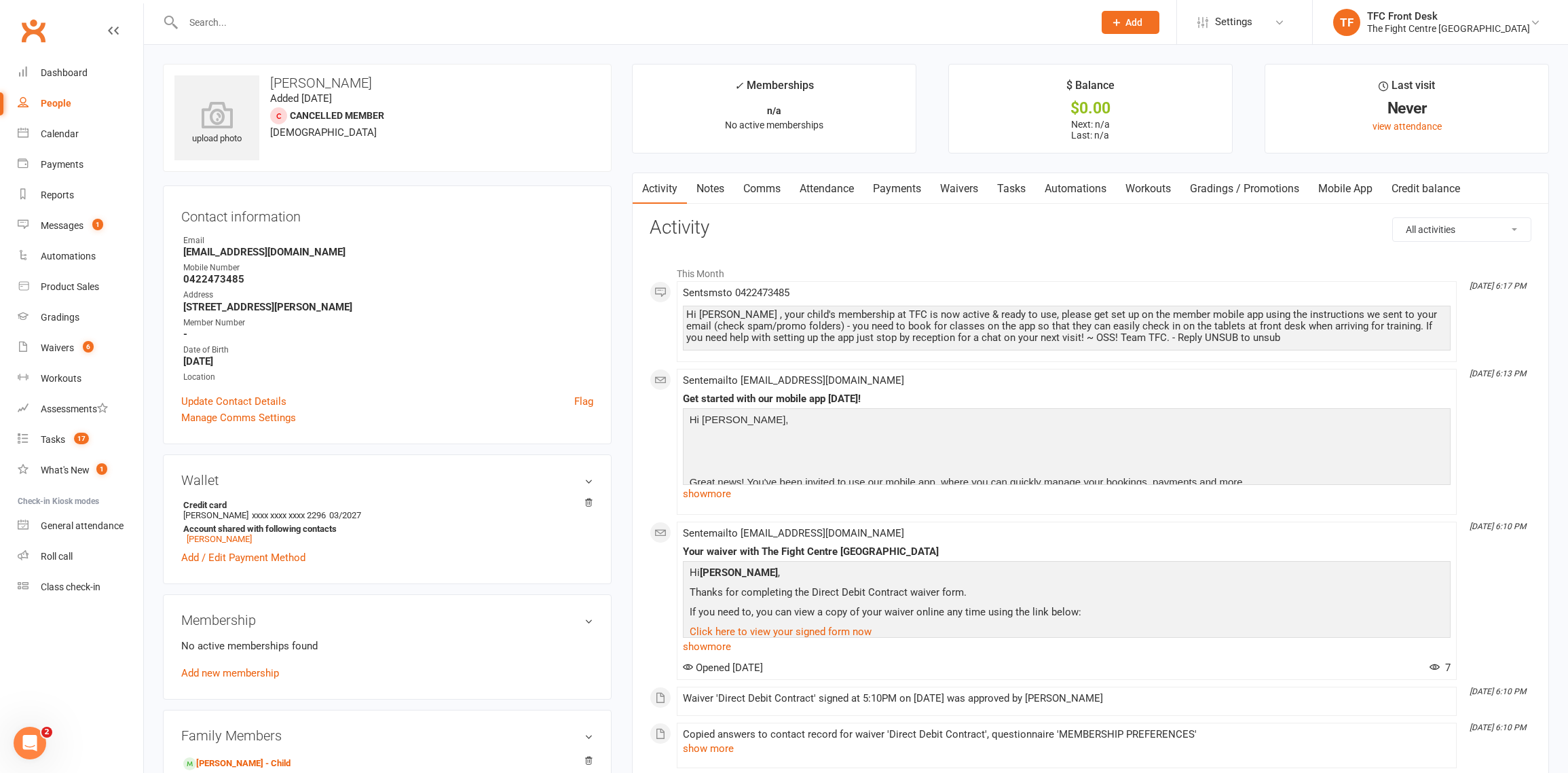
click at [1323, 191] on link "Mobile App" at bounding box center [1345, 188] width 73 height 31
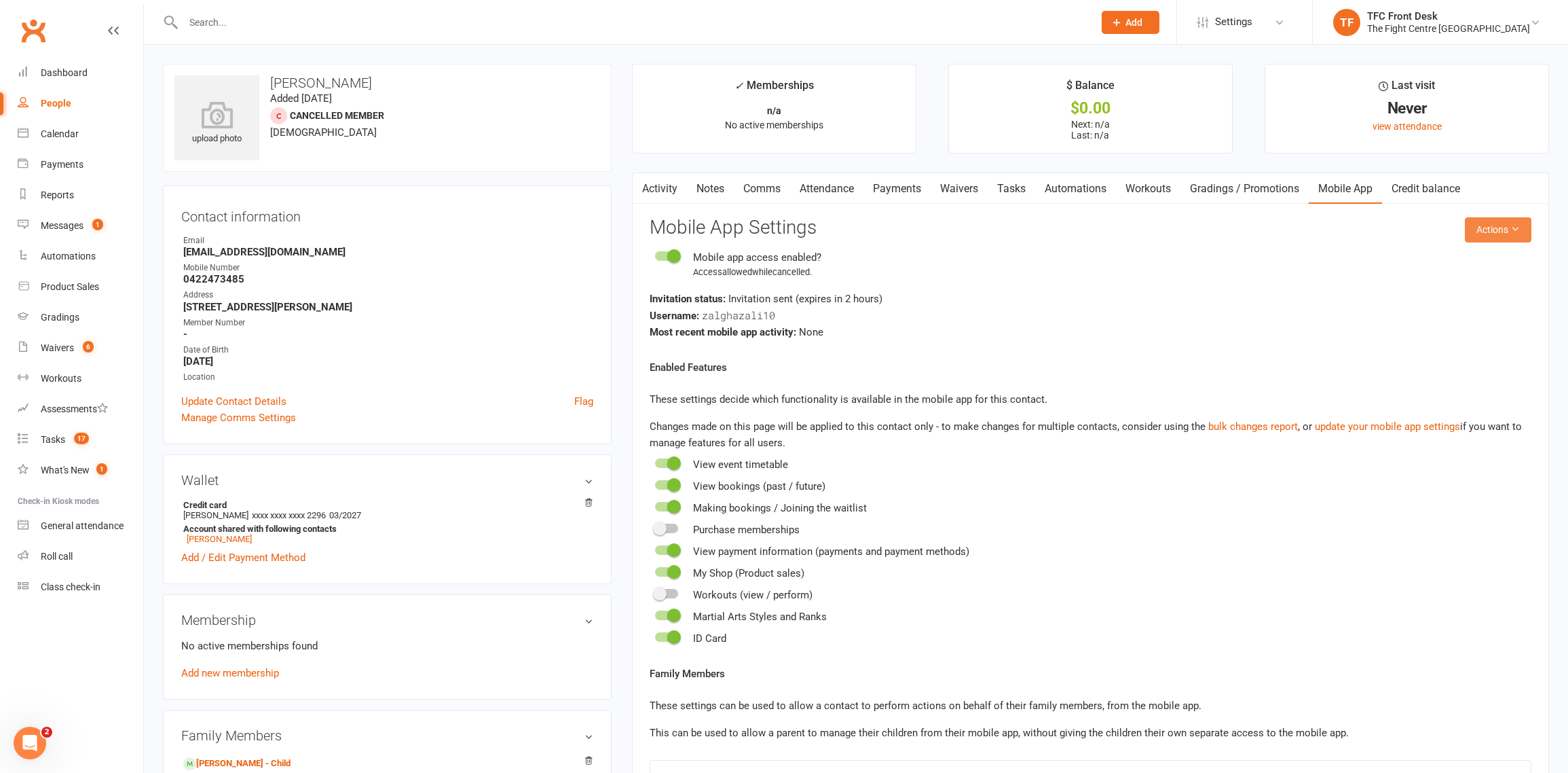
click at [1513, 232] on icon at bounding box center [1515, 229] width 9 height 9
click at [1469, 295] on link "Send invitation SMS" at bounding box center [1454, 287] width 134 height 27
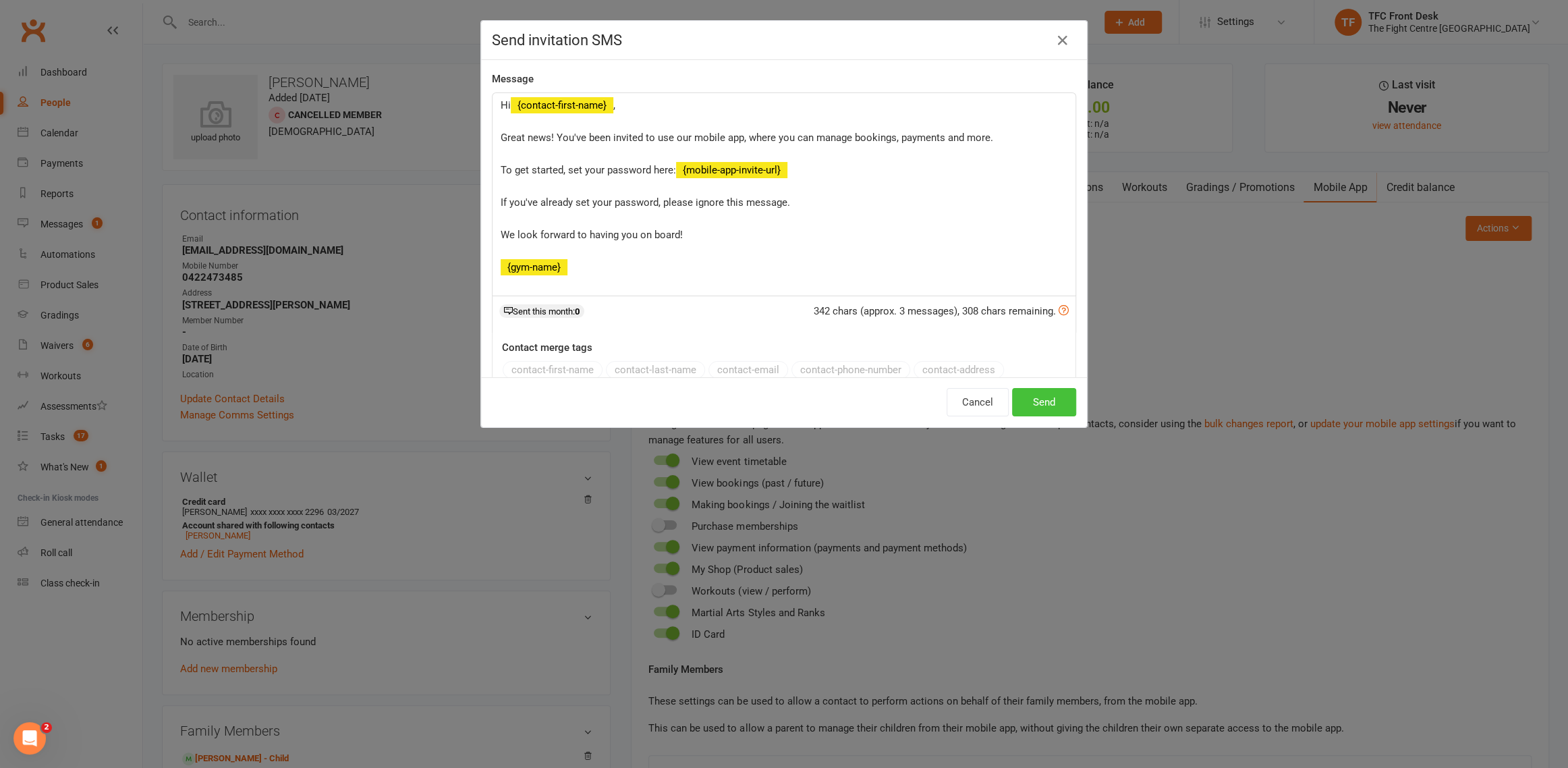
click at [1051, 402] on button "Send" at bounding box center [1044, 402] width 64 height 28
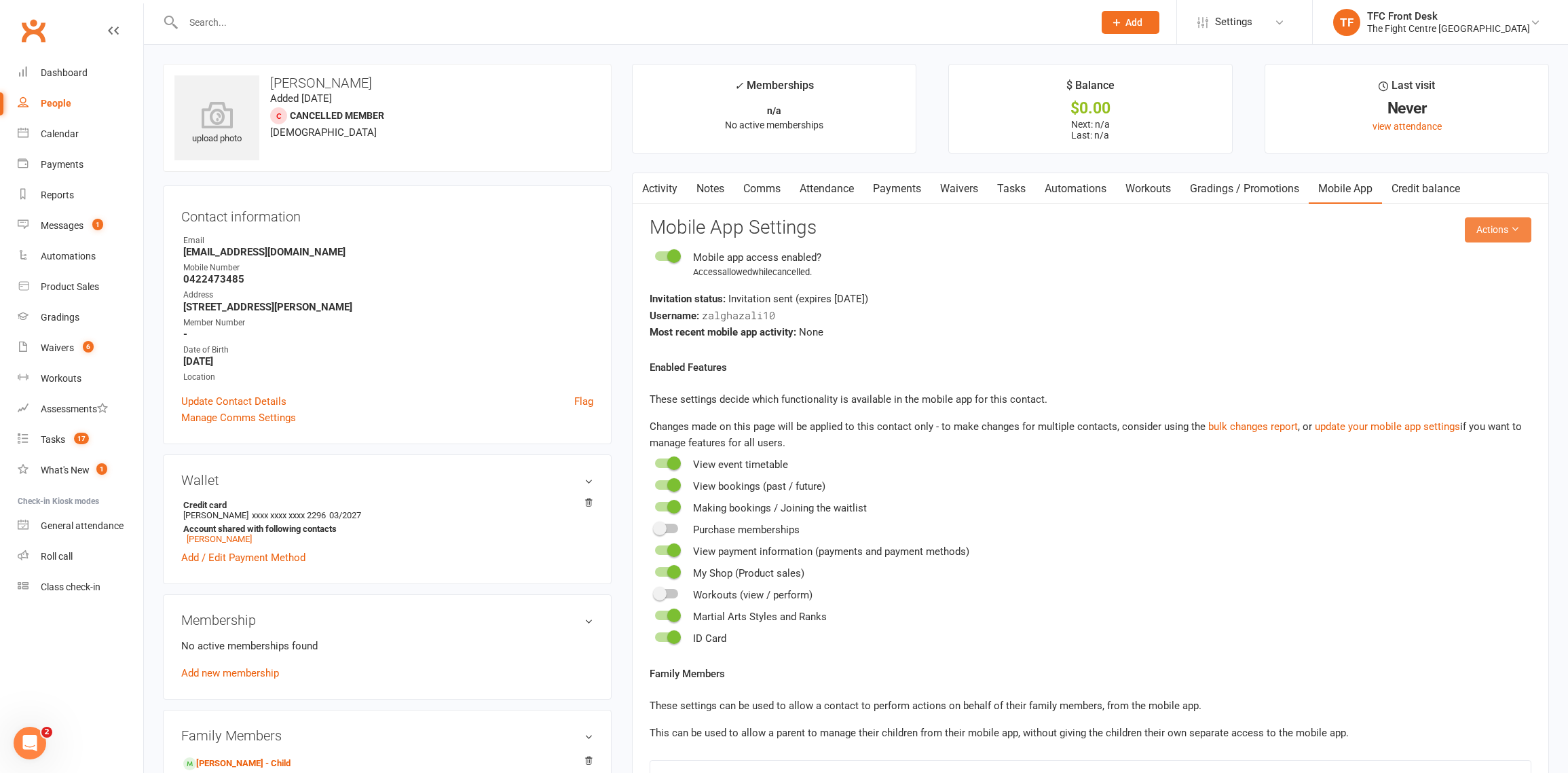
click at [1496, 228] on button "Actions" at bounding box center [1498, 230] width 67 height 24
click at [1466, 265] on link "Send invitation email" at bounding box center [1454, 260] width 134 height 27
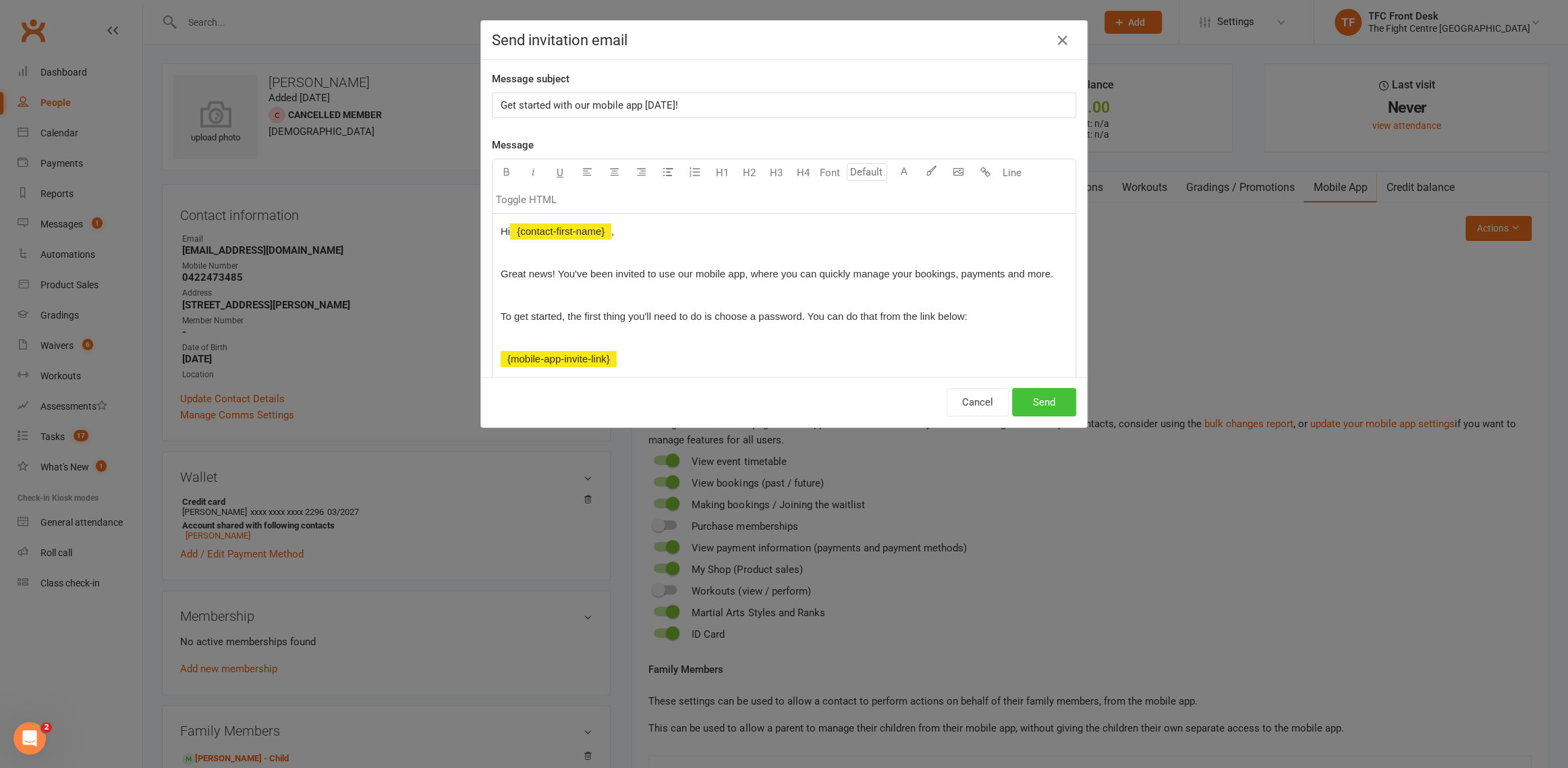
click at [1030, 398] on button "Send" at bounding box center [1044, 402] width 64 height 28
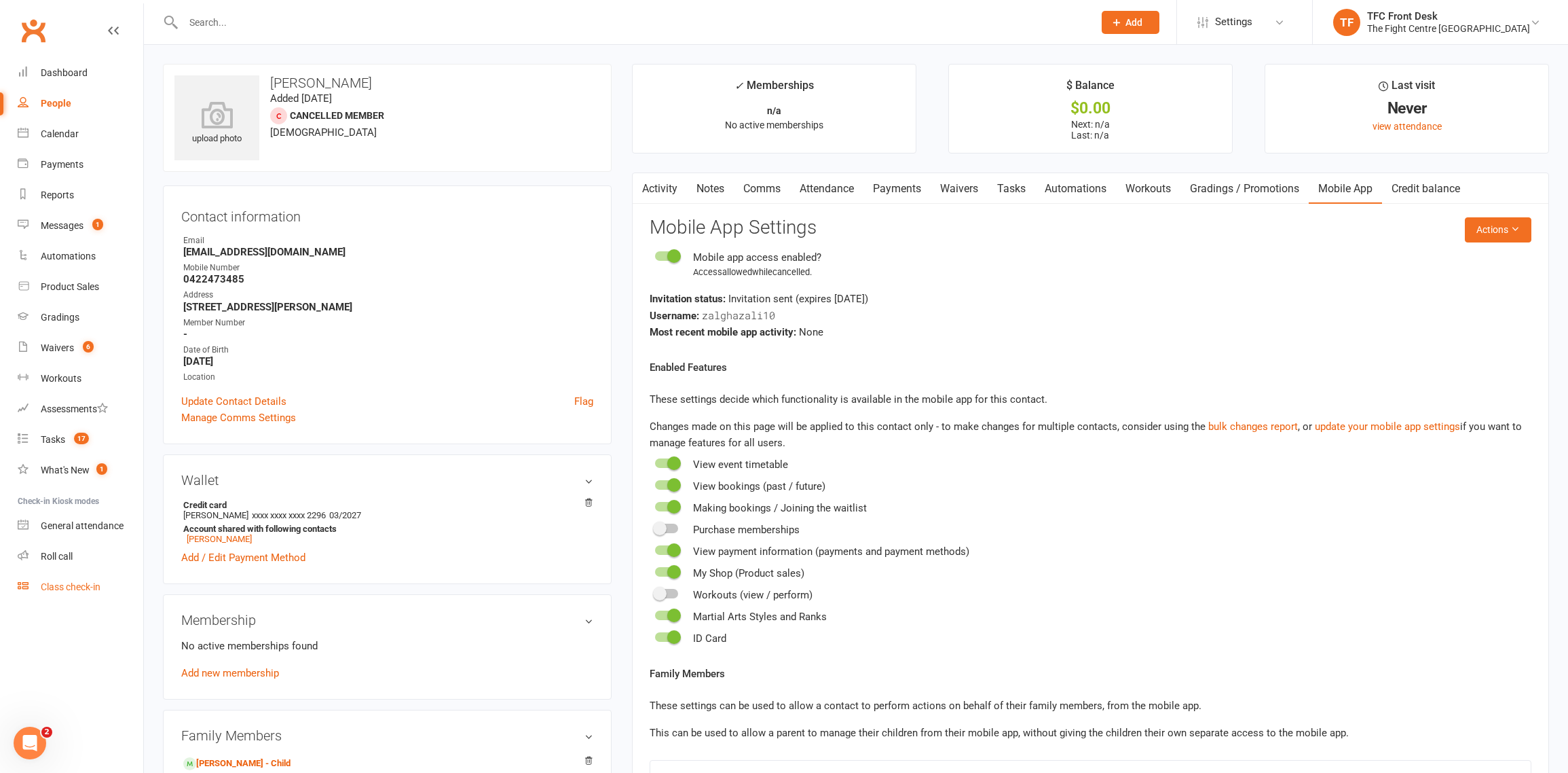
click at [67, 590] on div "Class check-in" at bounding box center [70, 587] width 60 height 11
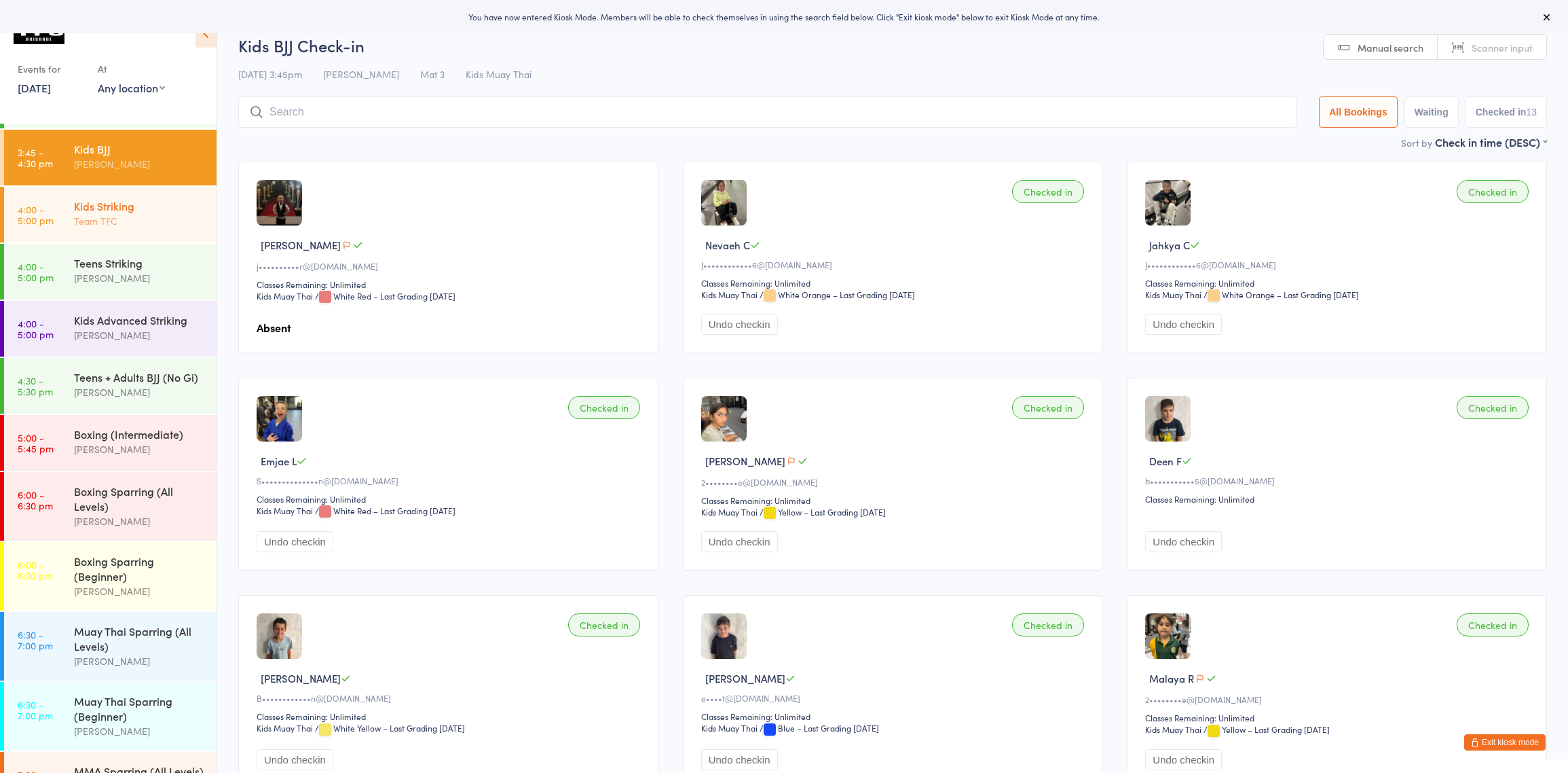
scroll to position [34, 0]
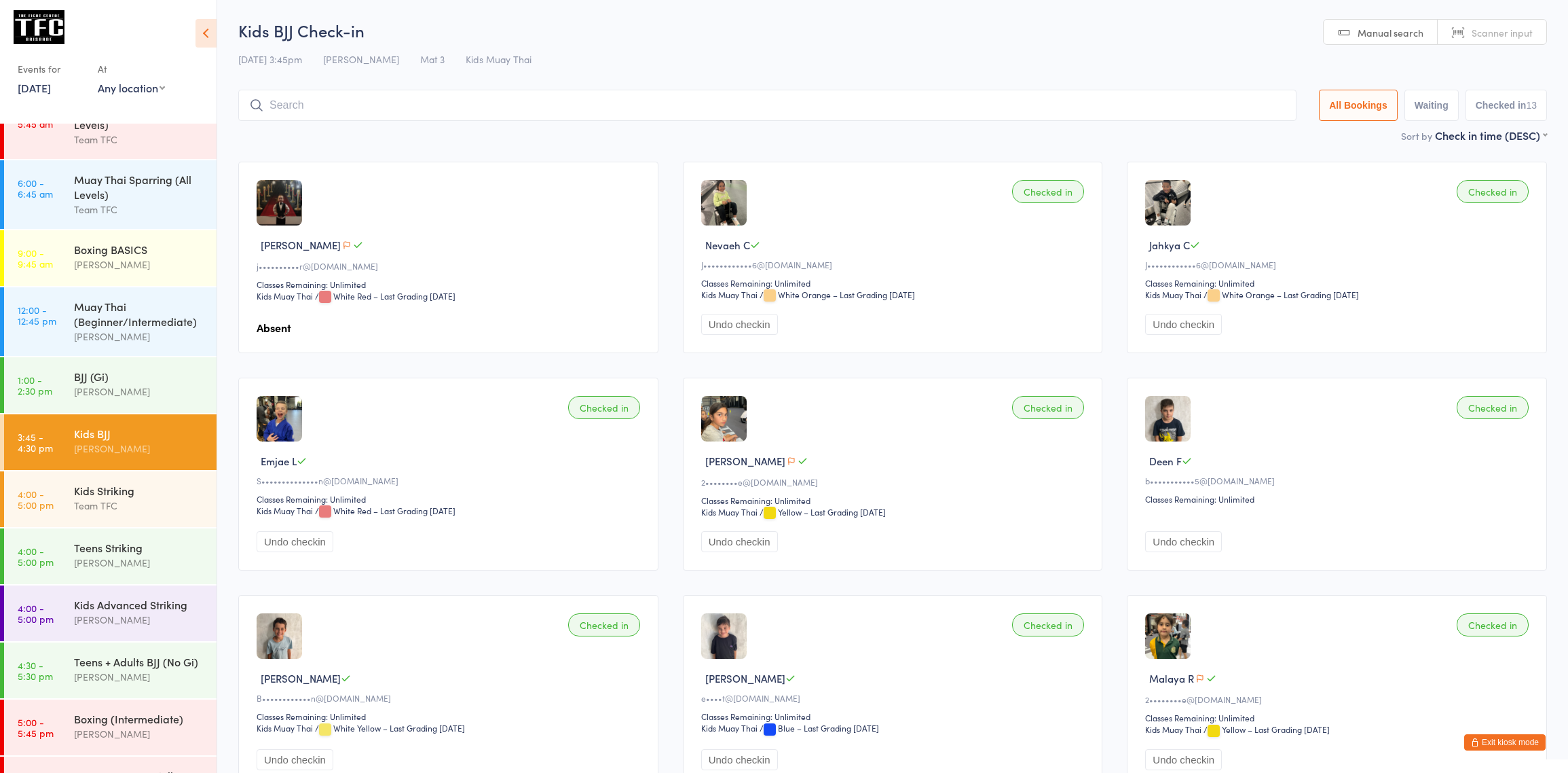
click at [51, 85] on link "17 Sep, 2025" at bounding box center [35, 88] width 34 height 15
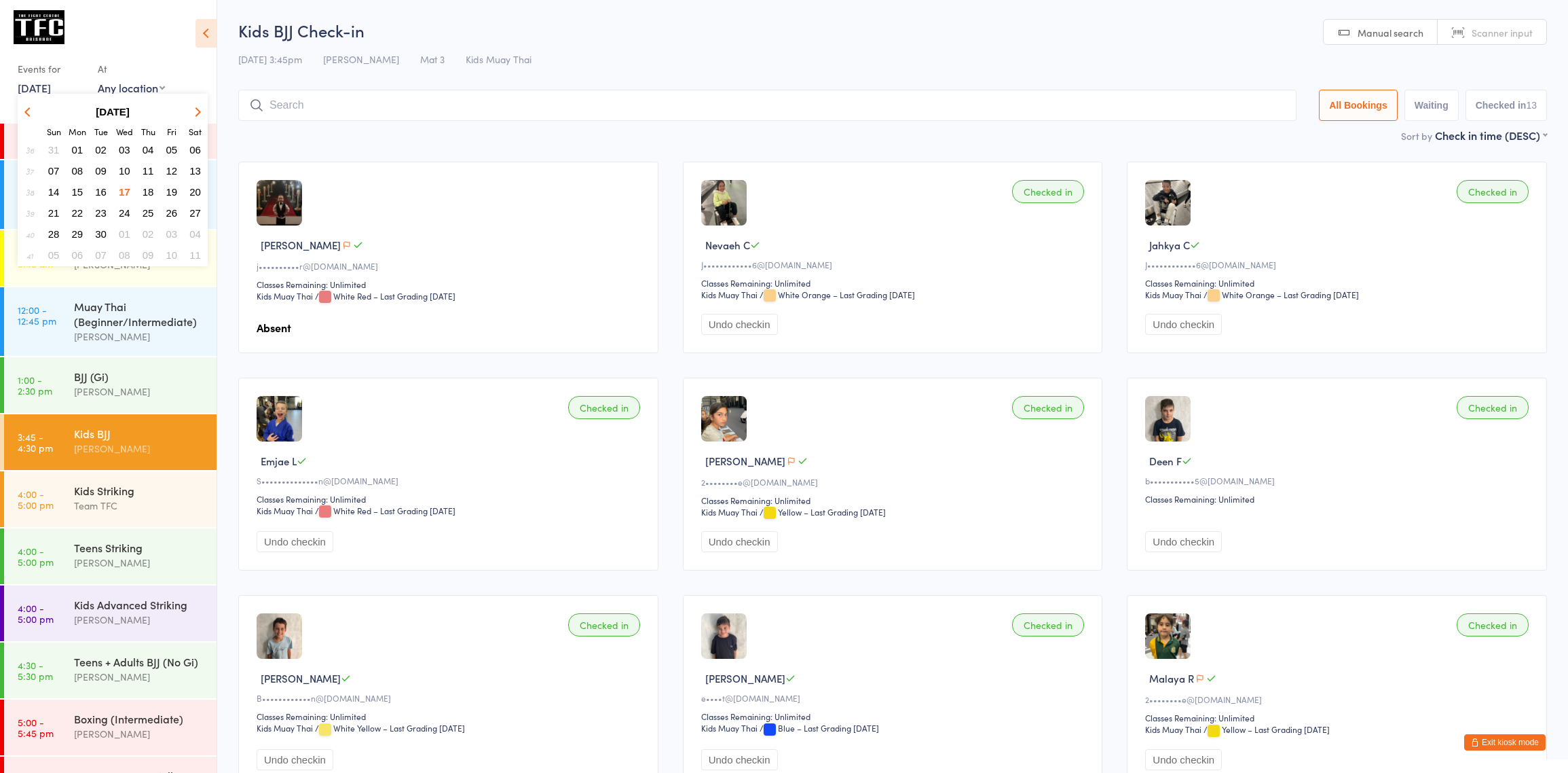
click at [74, 173] on span "08" at bounding box center [78, 171] width 11 height 11
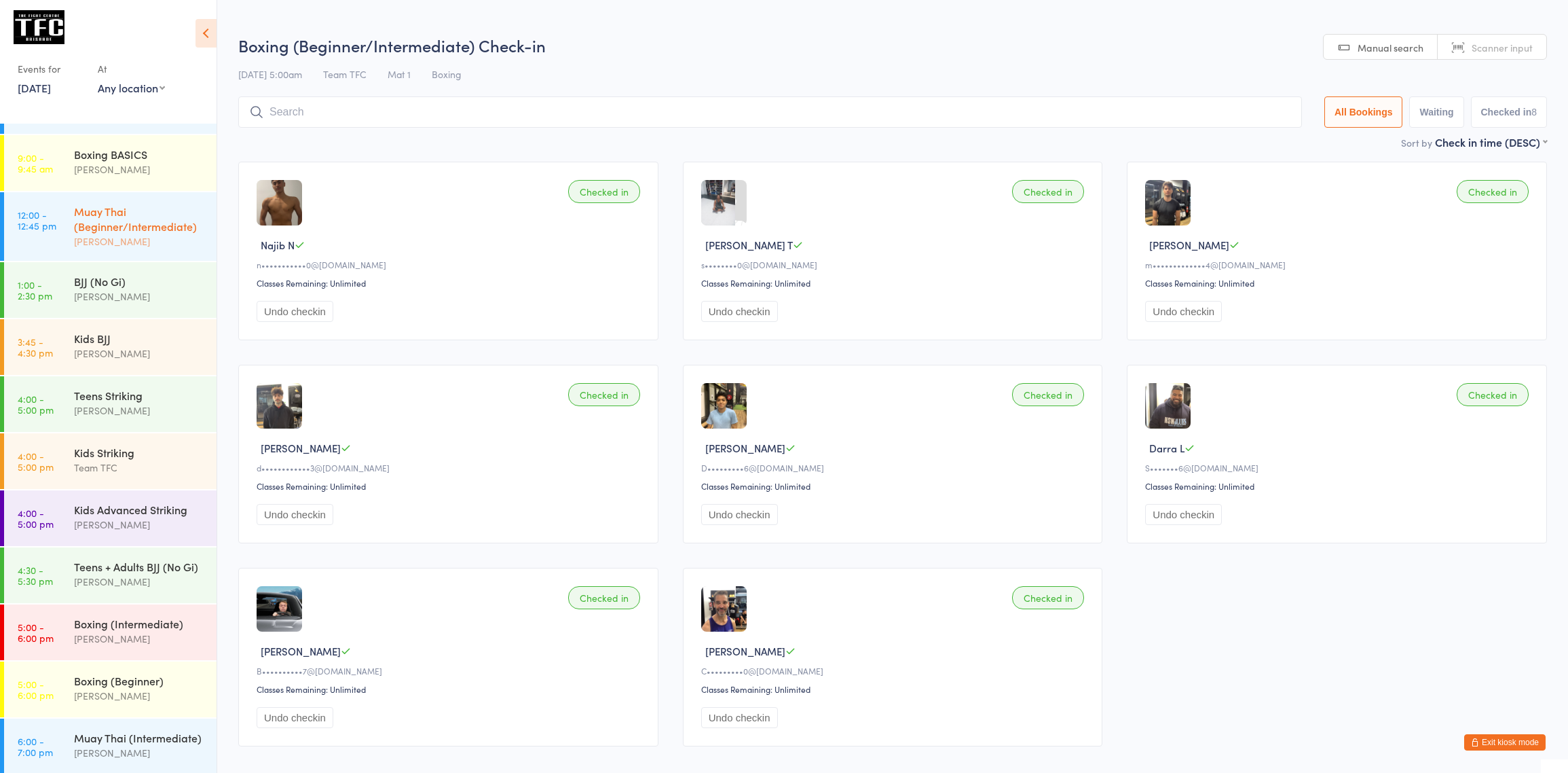
scroll to position [129, 0]
click at [167, 165] on div "Dan Hearn" at bounding box center [140, 168] width 131 height 16
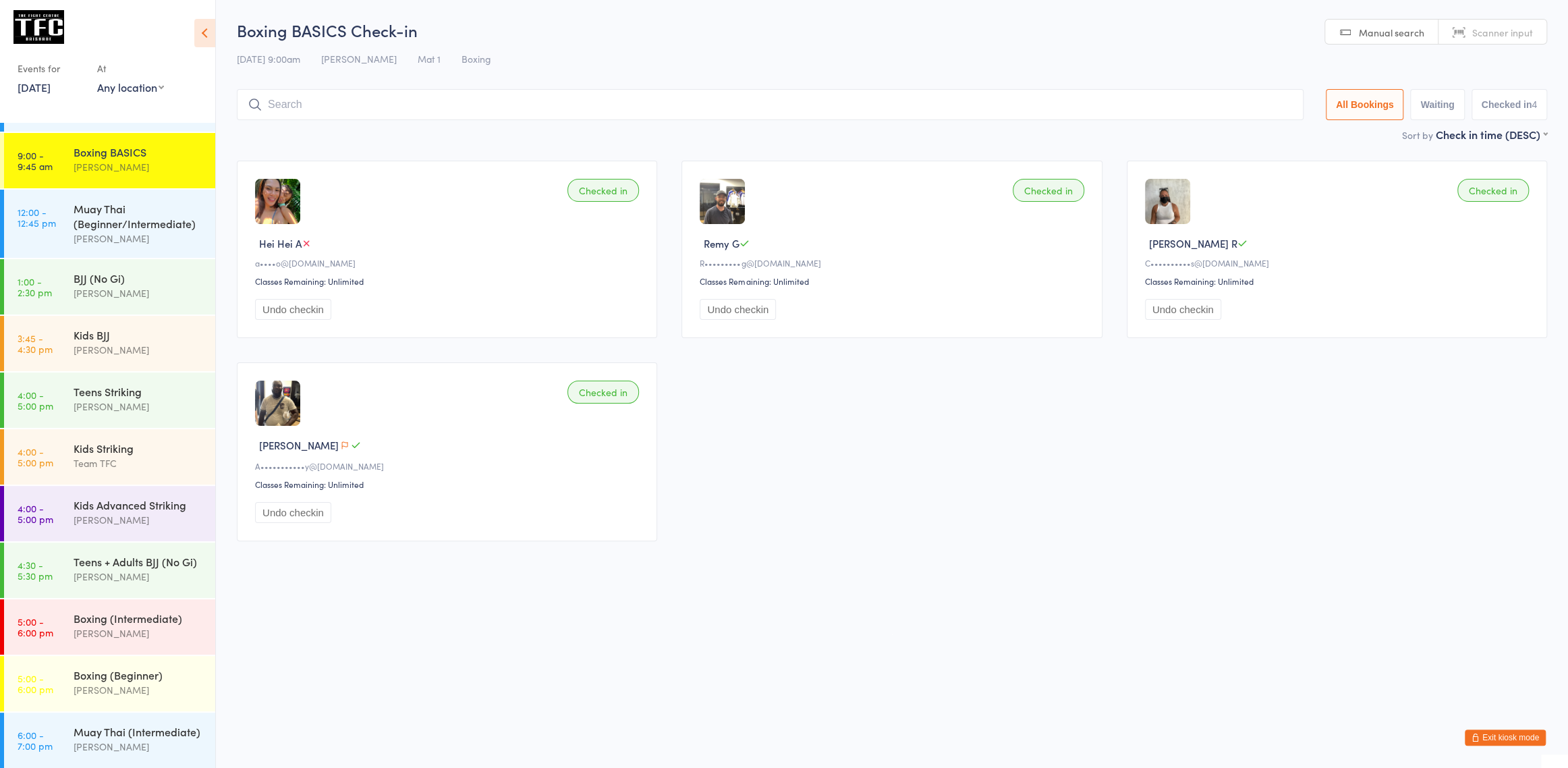
click at [278, 198] on img at bounding box center [277, 201] width 46 height 46
click at [50, 89] on link "8 Sep, 2025" at bounding box center [34, 88] width 34 height 15
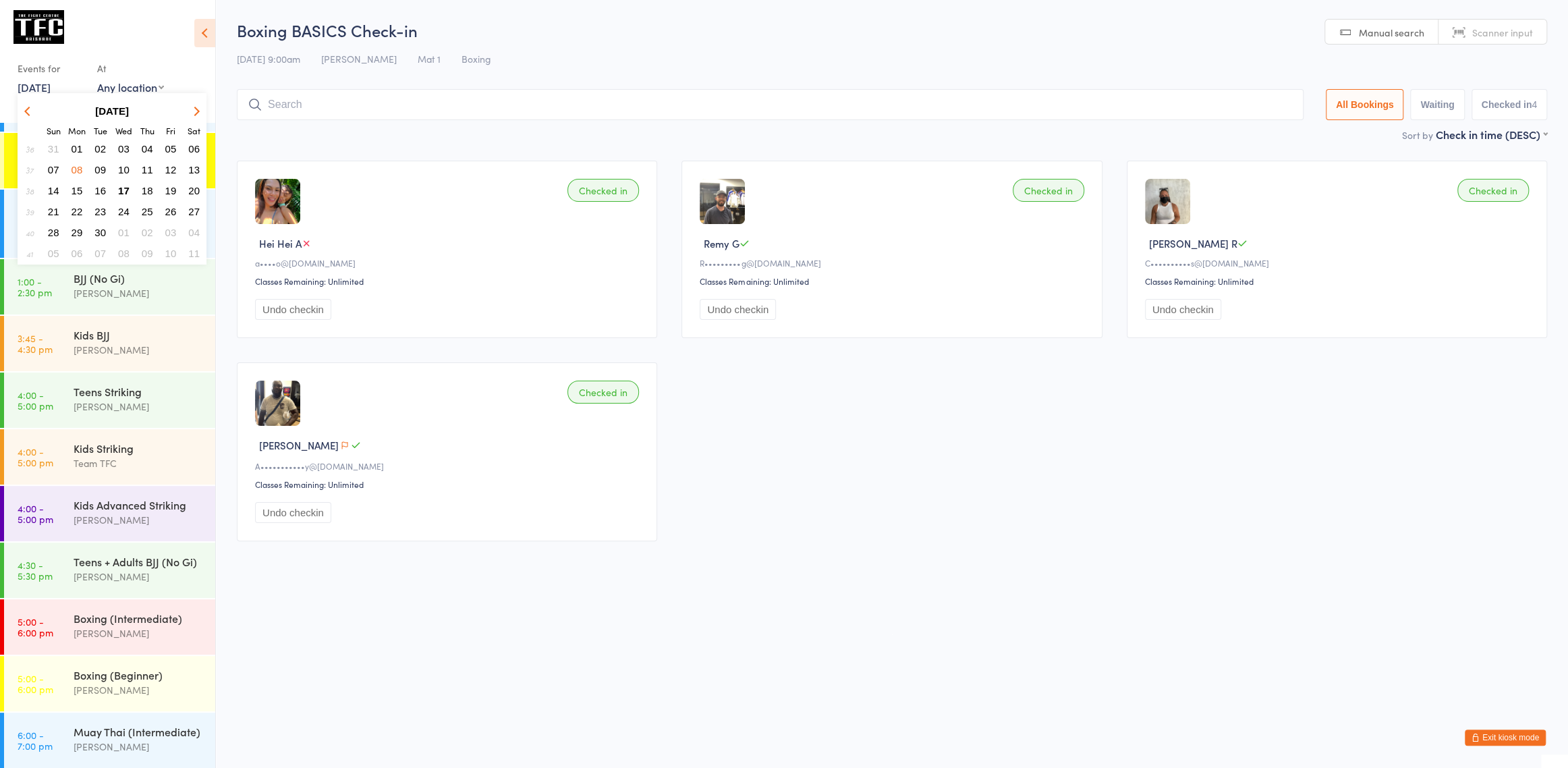
click at [123, 187] on span "17" at bounding box center [124, 191] width 11 height 11
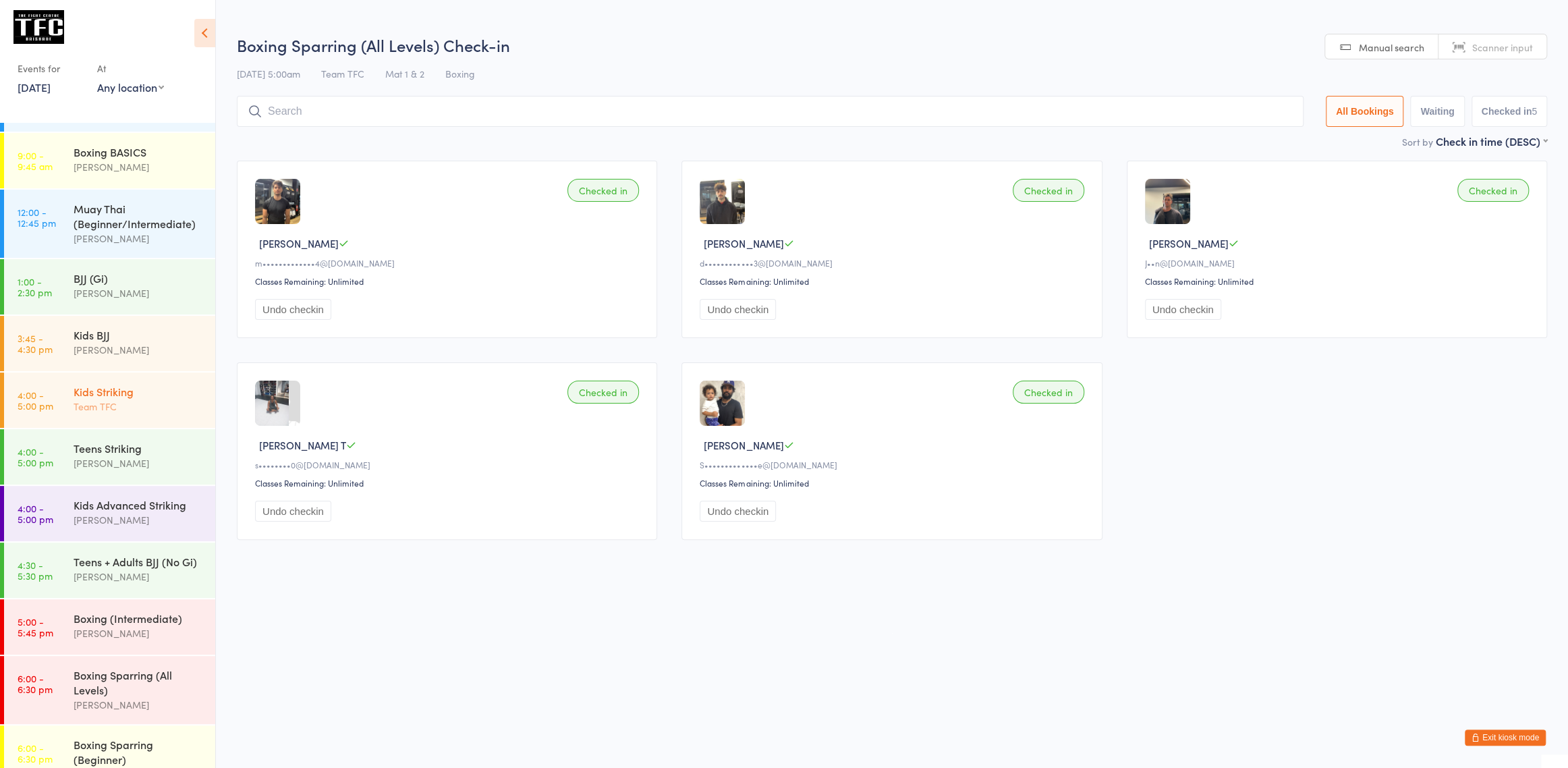
click at [156, 393] on div "Kids Striking" at bounding box center [139, 391] width 130 height 15
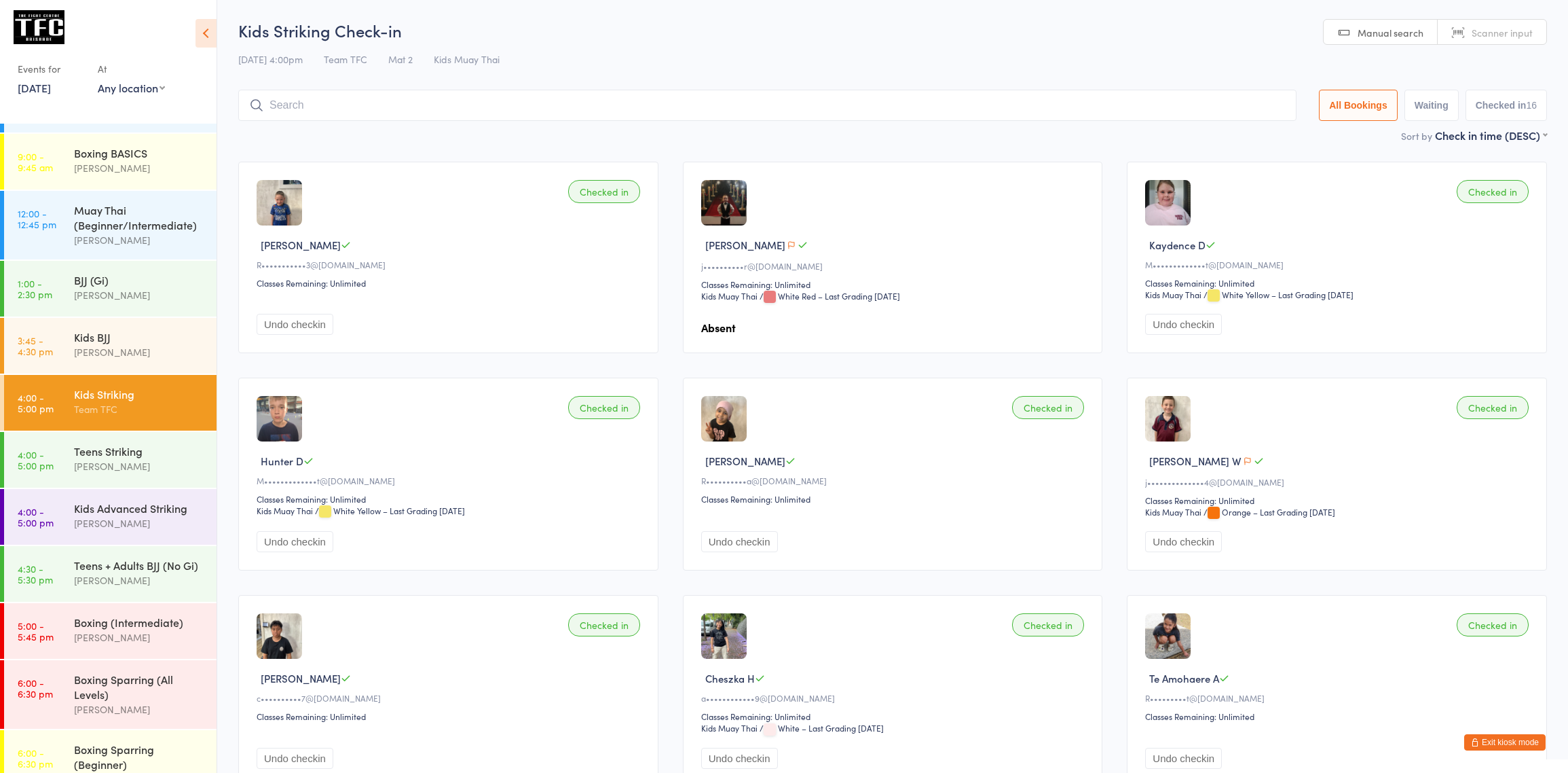
click at [1492, 744] on button "Exit kiosk mode" at bounding box center [1504, 741] width 81 height 16
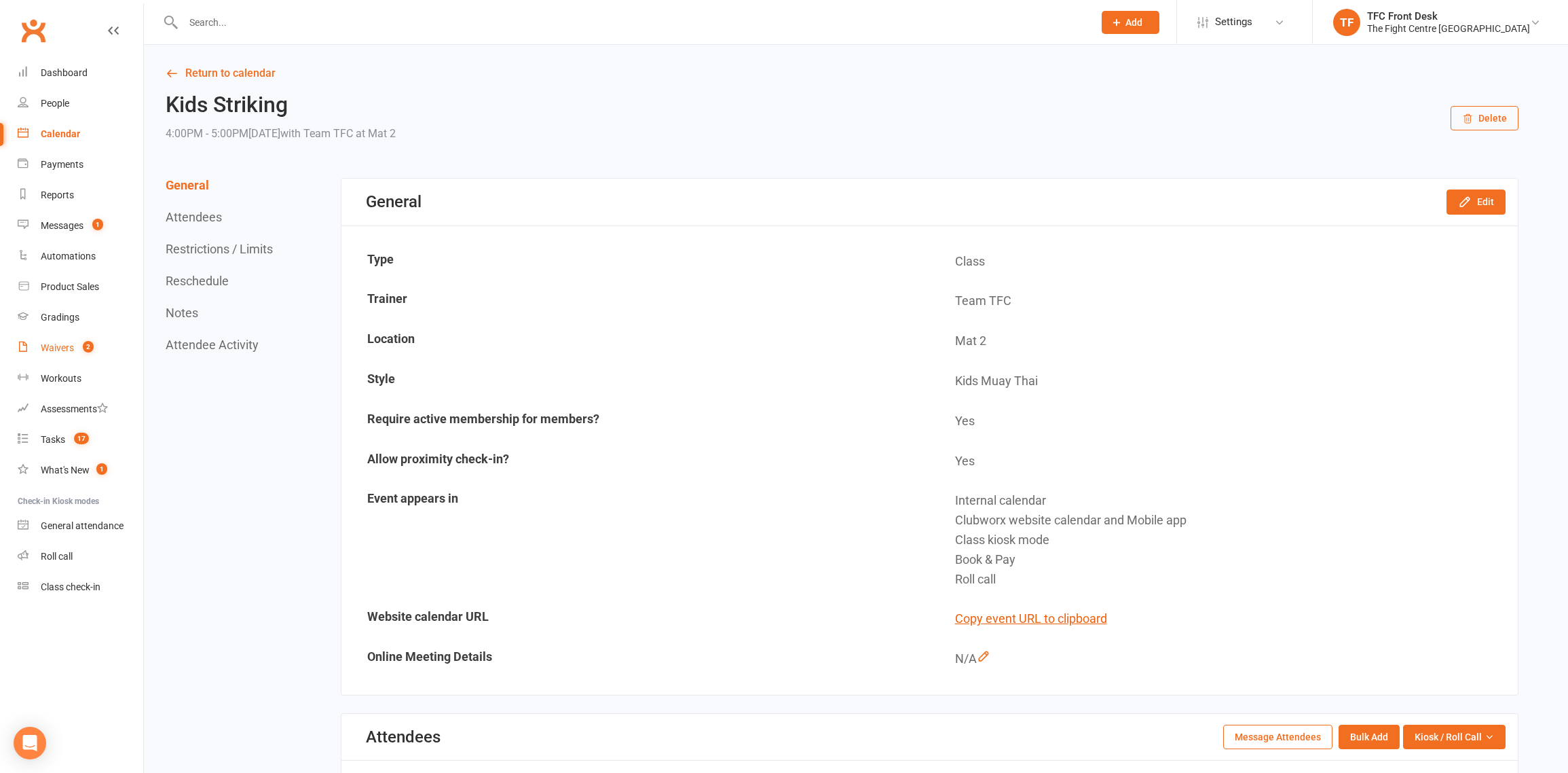
click at [90, 355] on link "Waivers 2" at bounding box center [81, 348] width 126 height 31
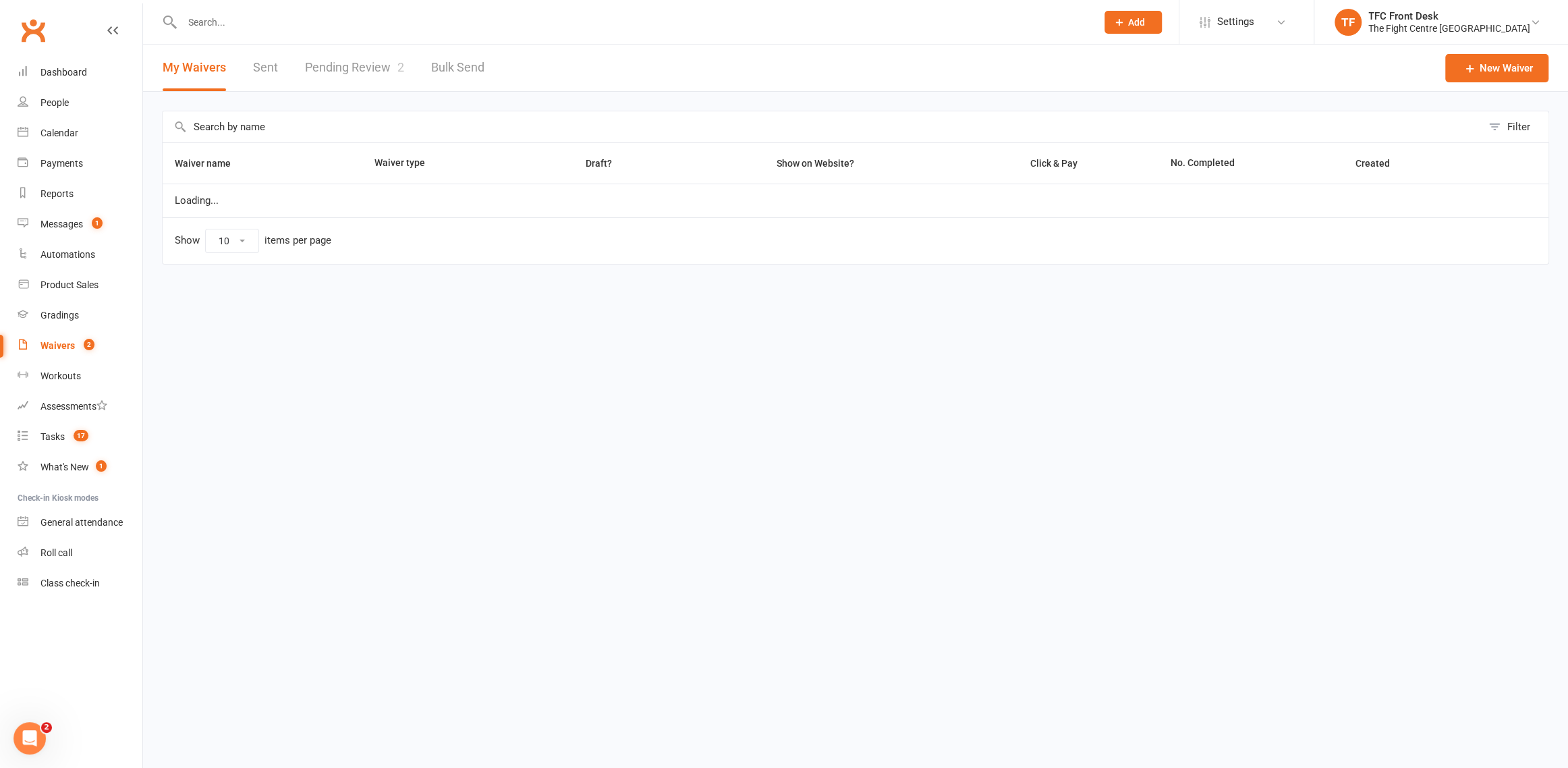
click at [321, 52] on link "Pending Review 2" at bounding box center [355, 68] width 100 height 47
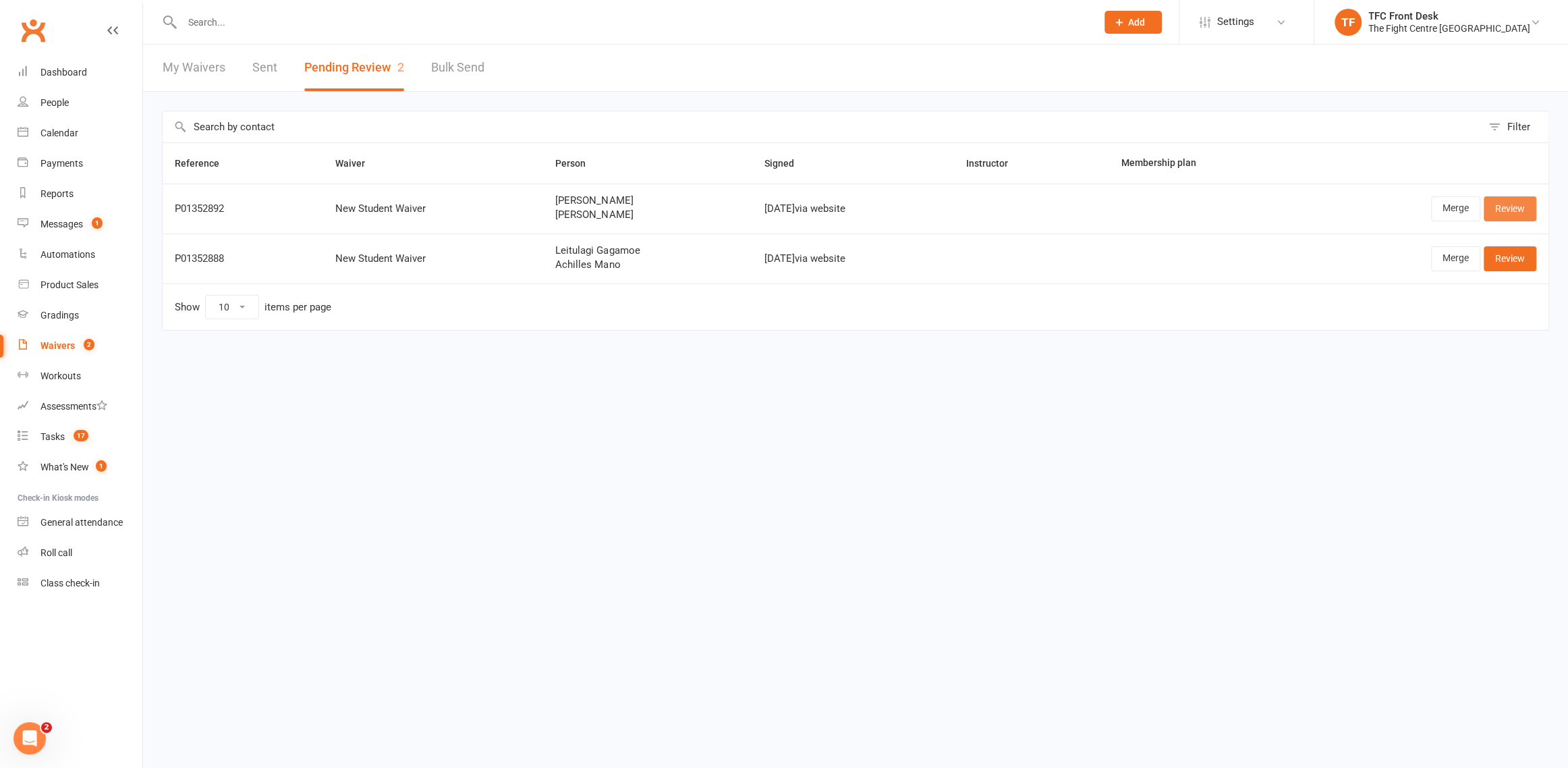
click at [1504, 197] on link "Review" at bounding box center [1510, 209] width 53 height 24
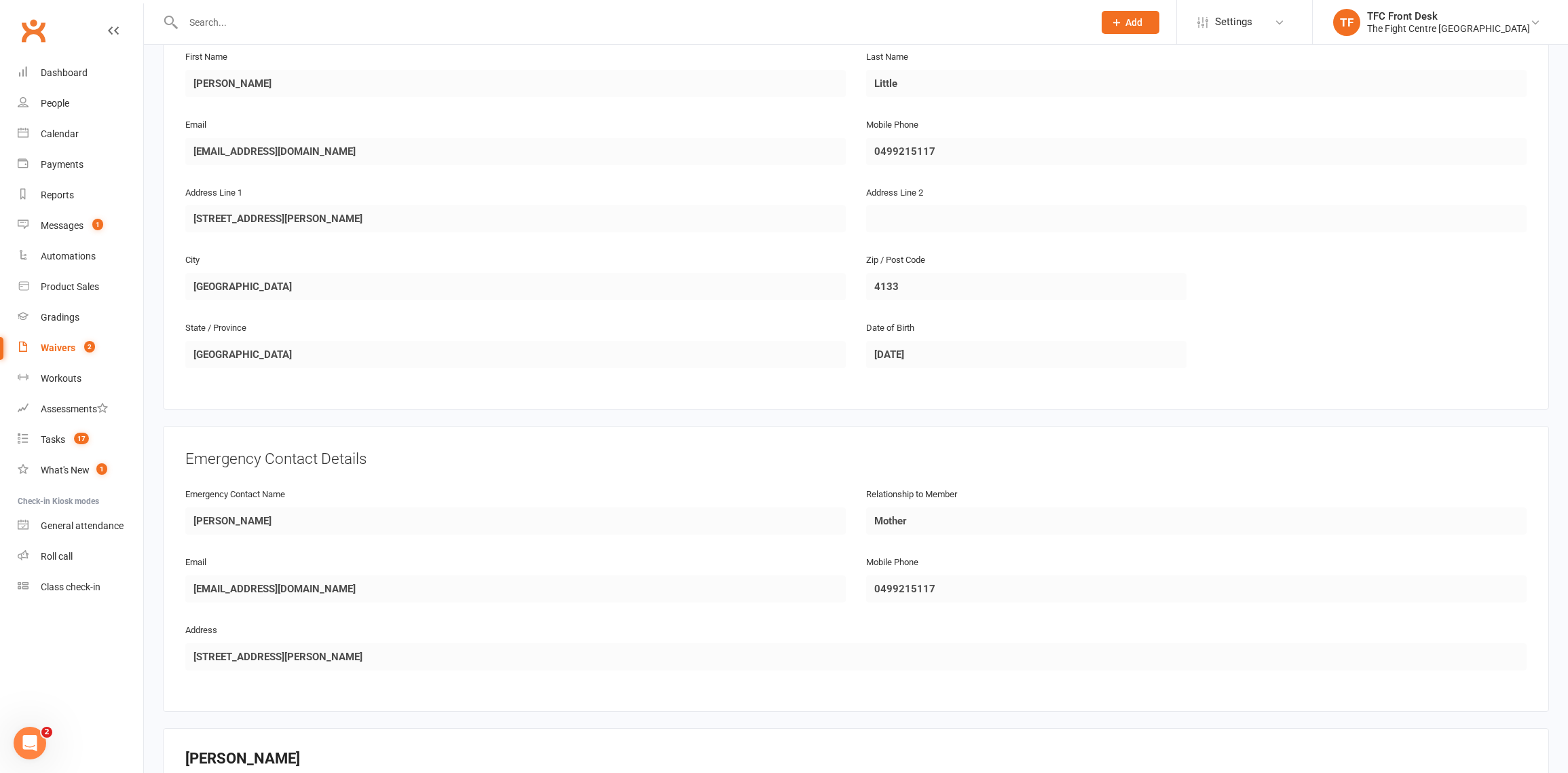
scroll to position [1323, 0]
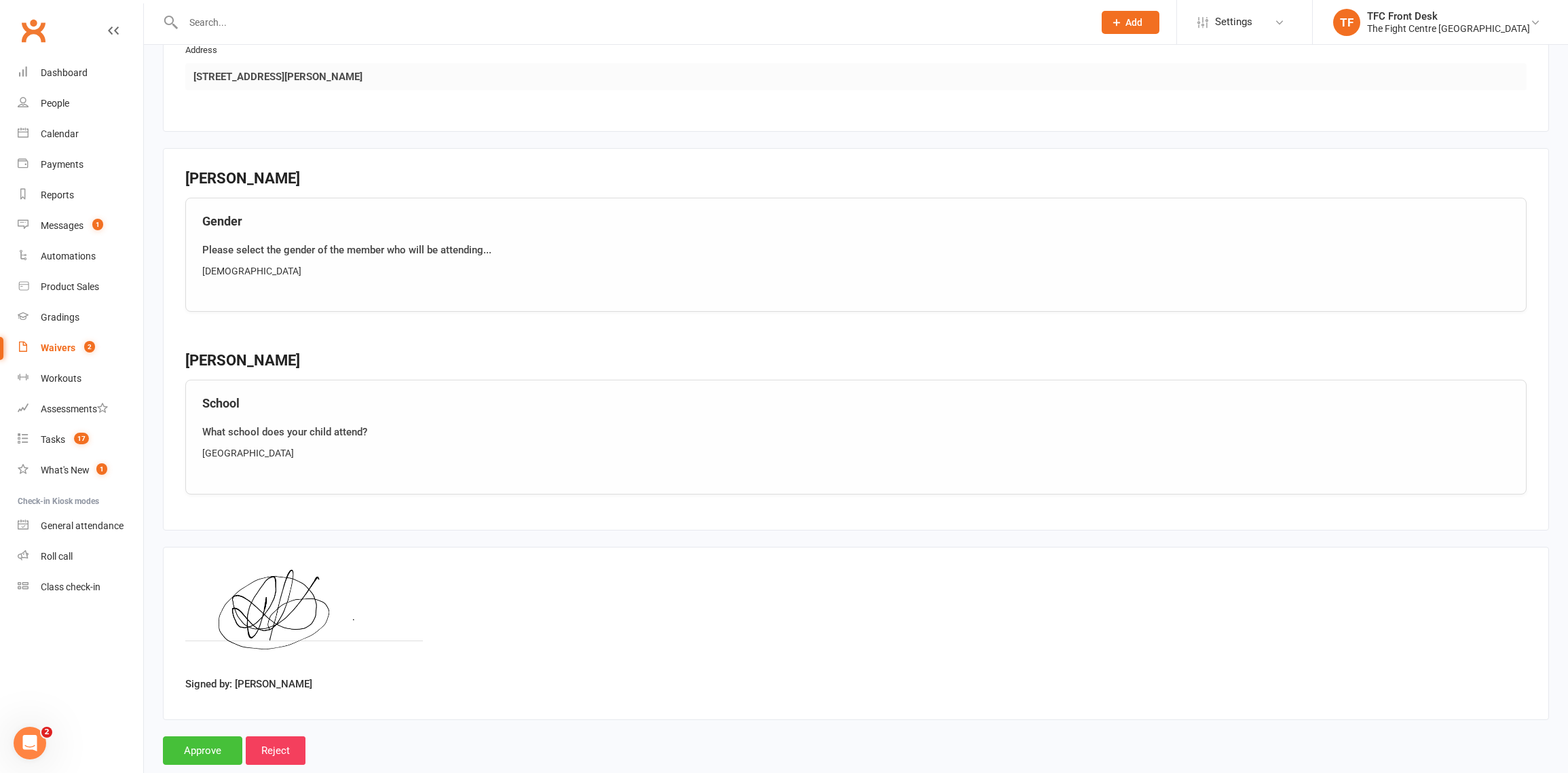
click at [165, 741] on input "Approve" at bounding box center [202, 751] width 80 height 28
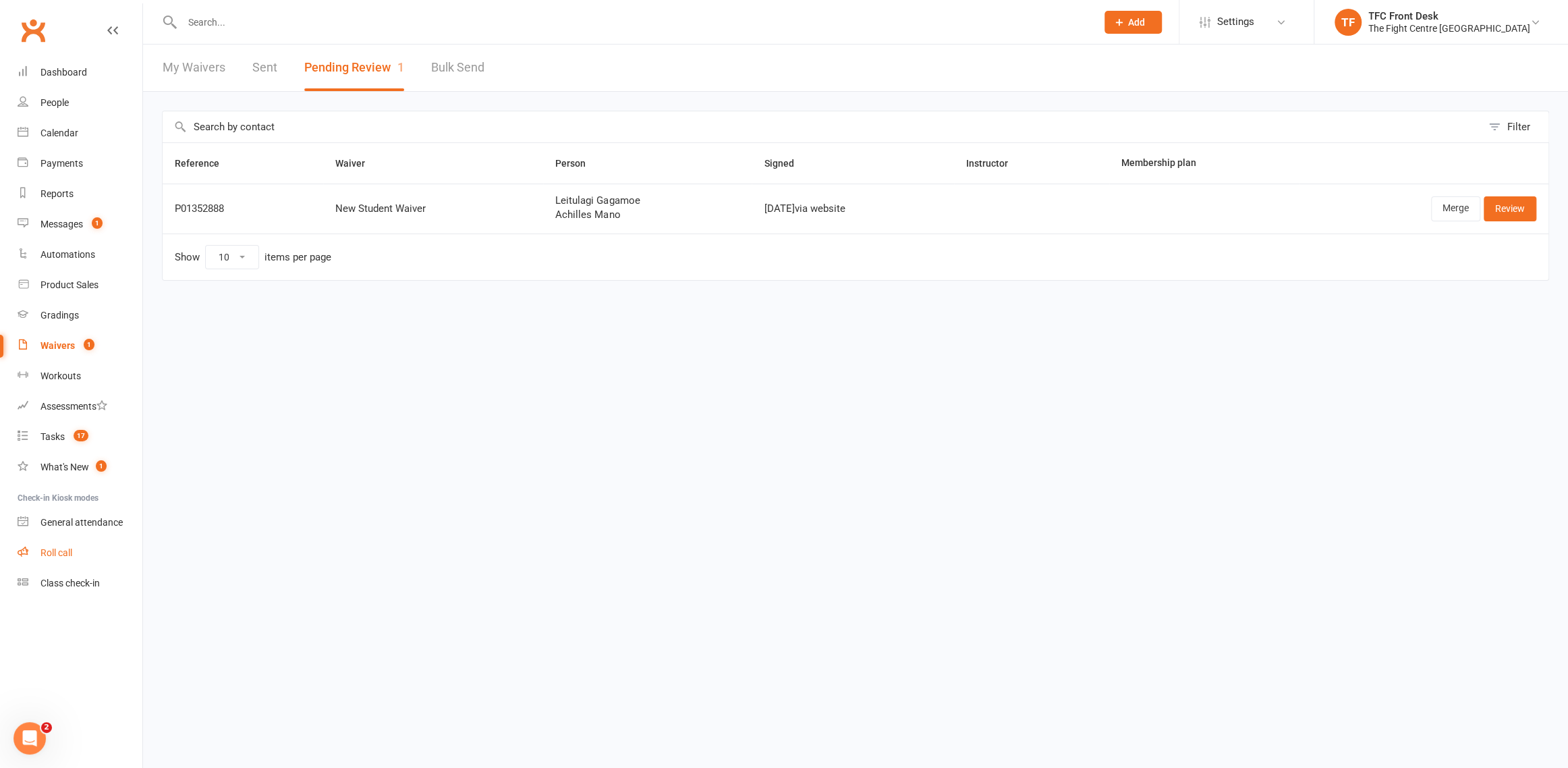
click at [50, 560] on link "Roll call" at bounding box center [80, 553] width 125 height 31
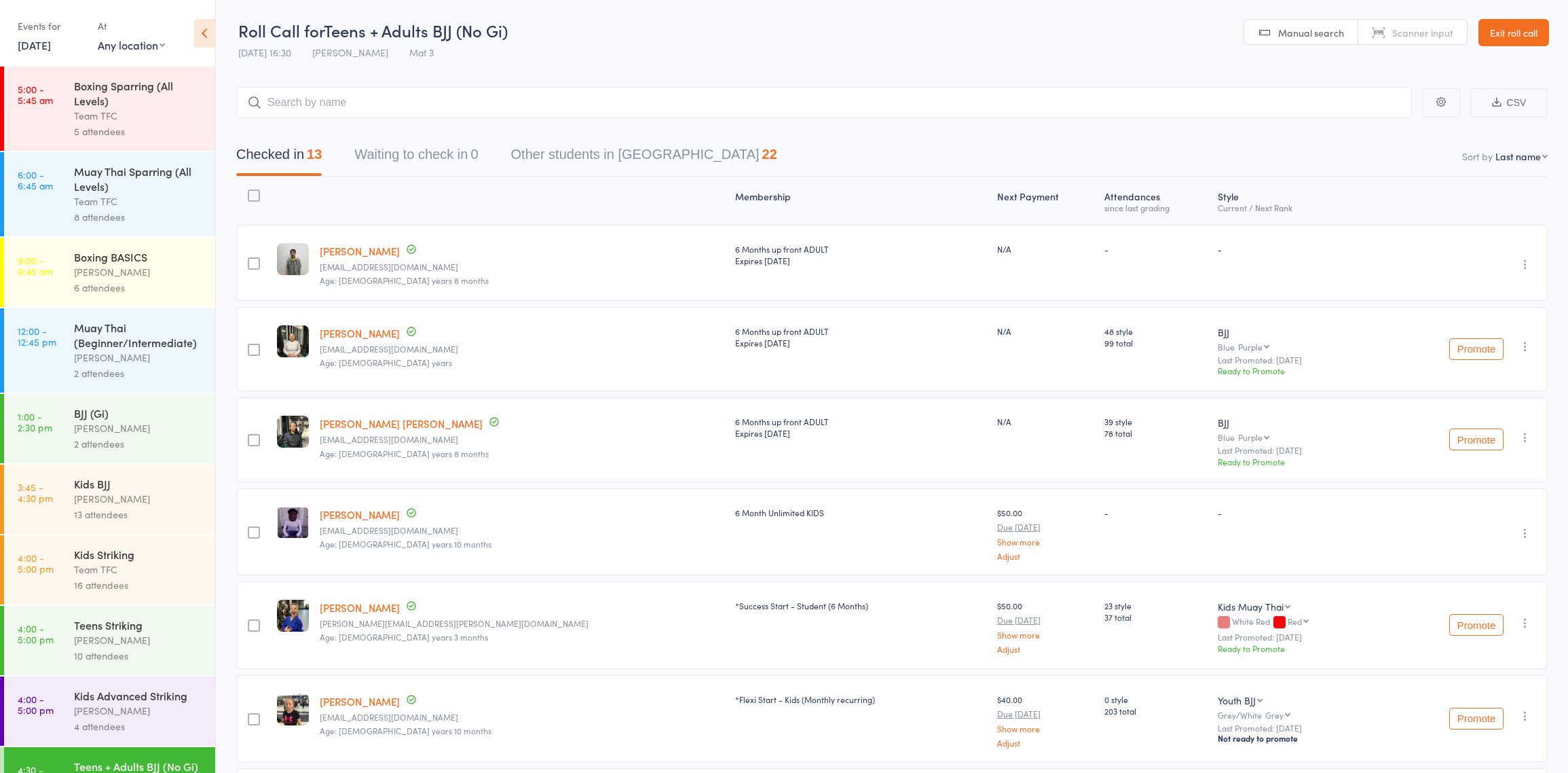
click at [1518, 27] on link "Exit roll call" at bounding box center [1513, 32] width 70 height 27
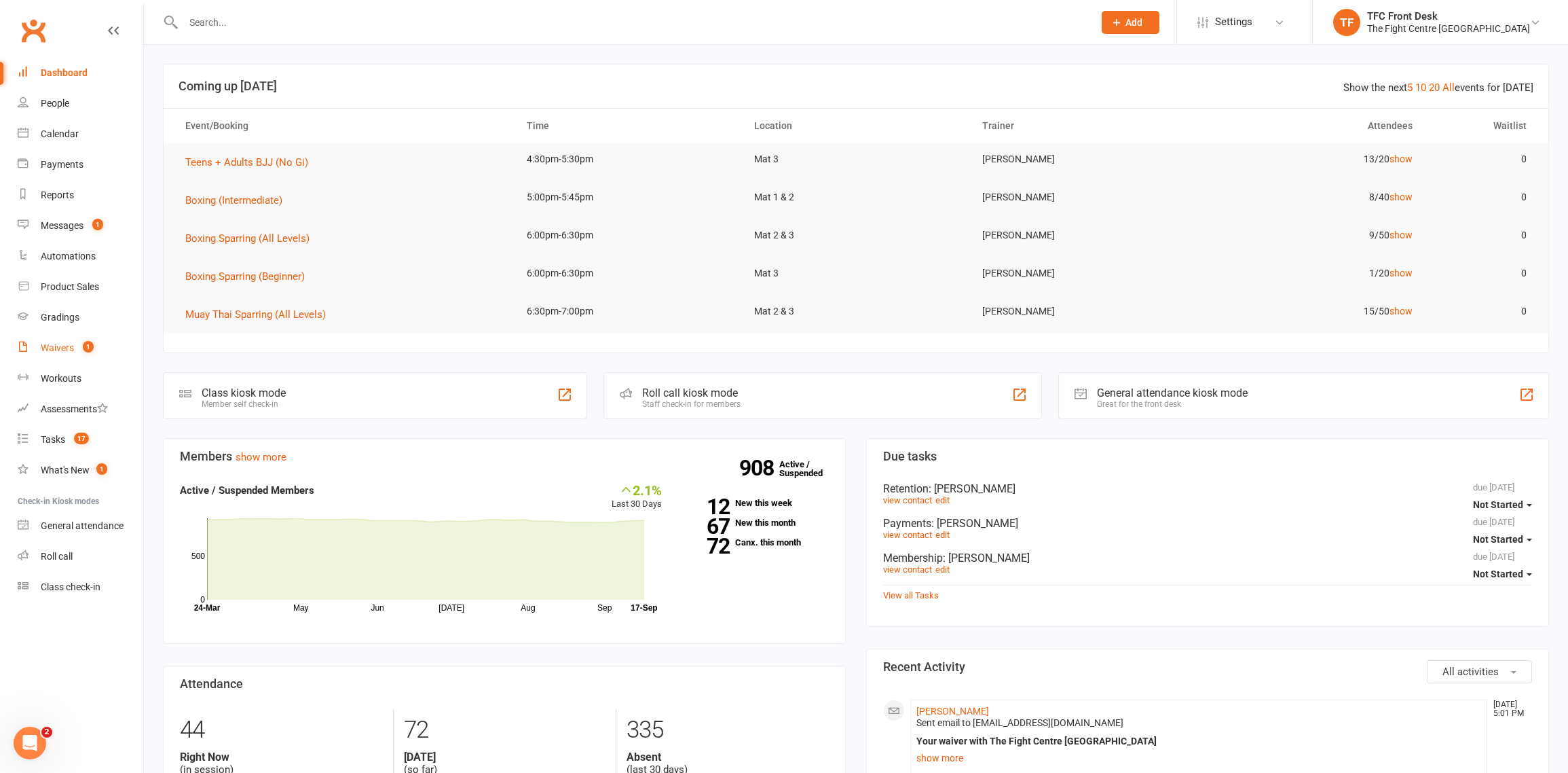
click at [66, 344] on div "Waivers" at bounding box center [57, 348] width 34 height 11
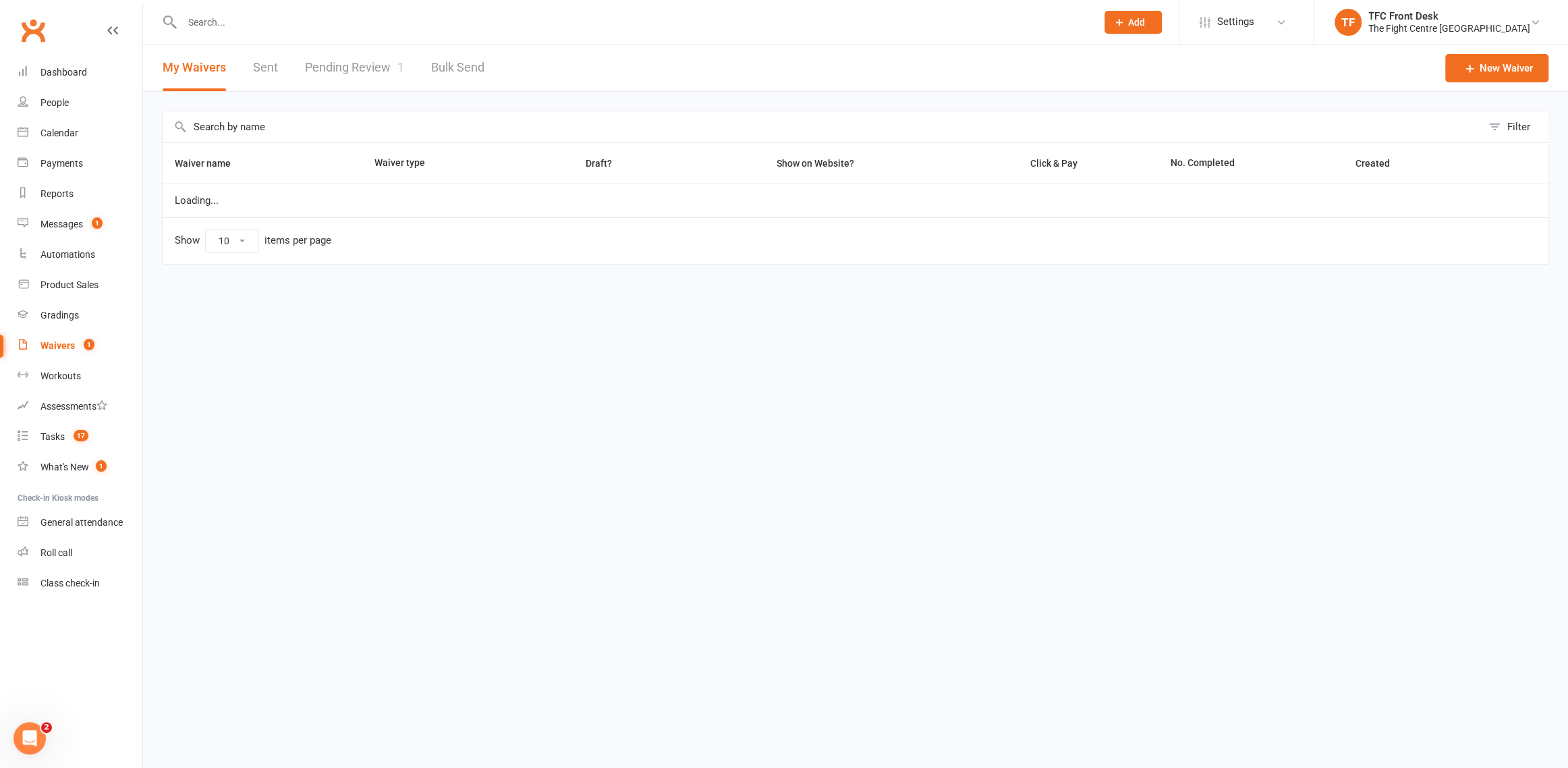
click at [364, 56] on link "Pending Review 1" at bounding box center [355, 68] width 100 height 47
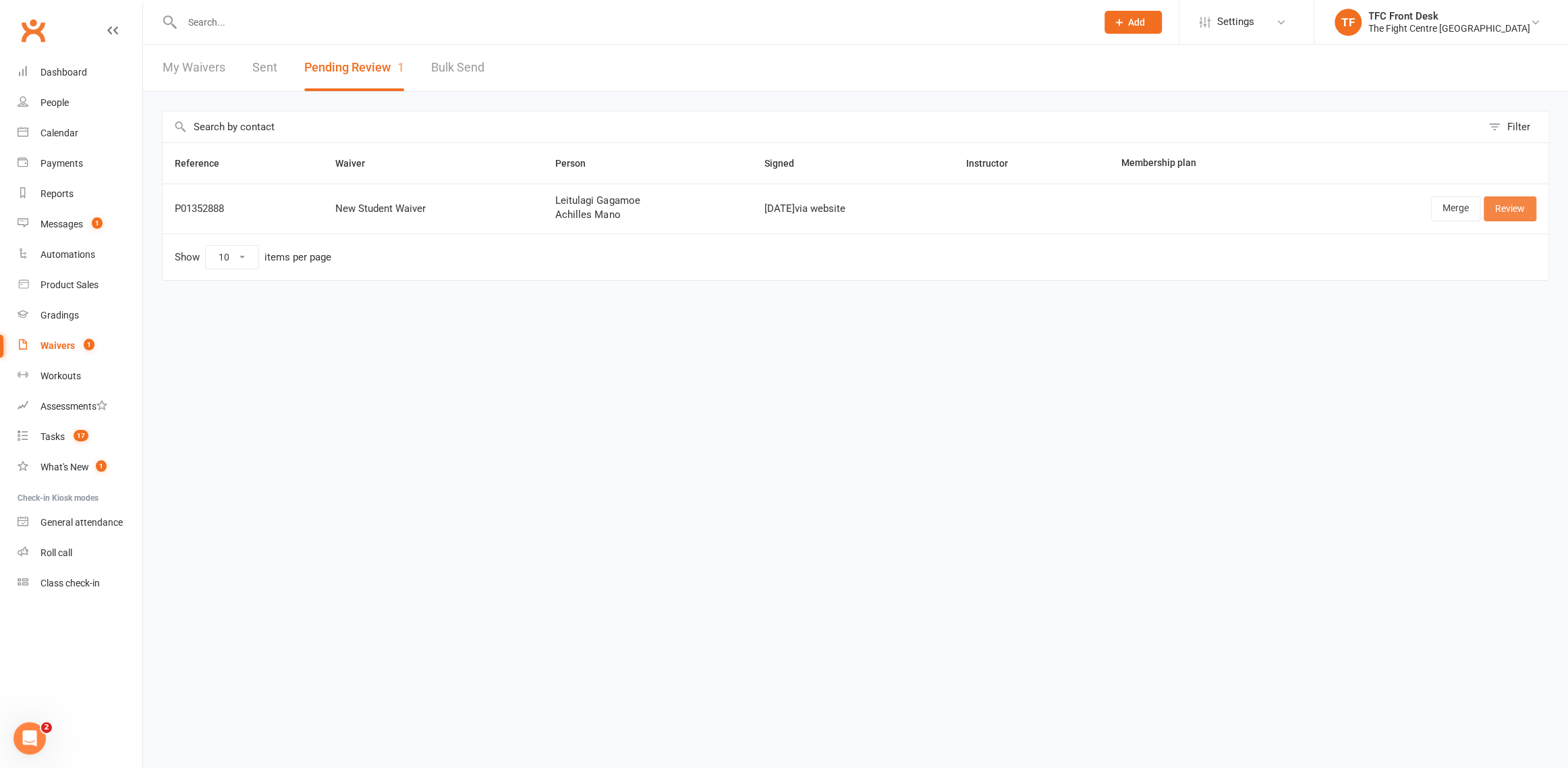
click at [1516, 205] on link "Review" at bounding box center [1510, 209] width 53 height 24
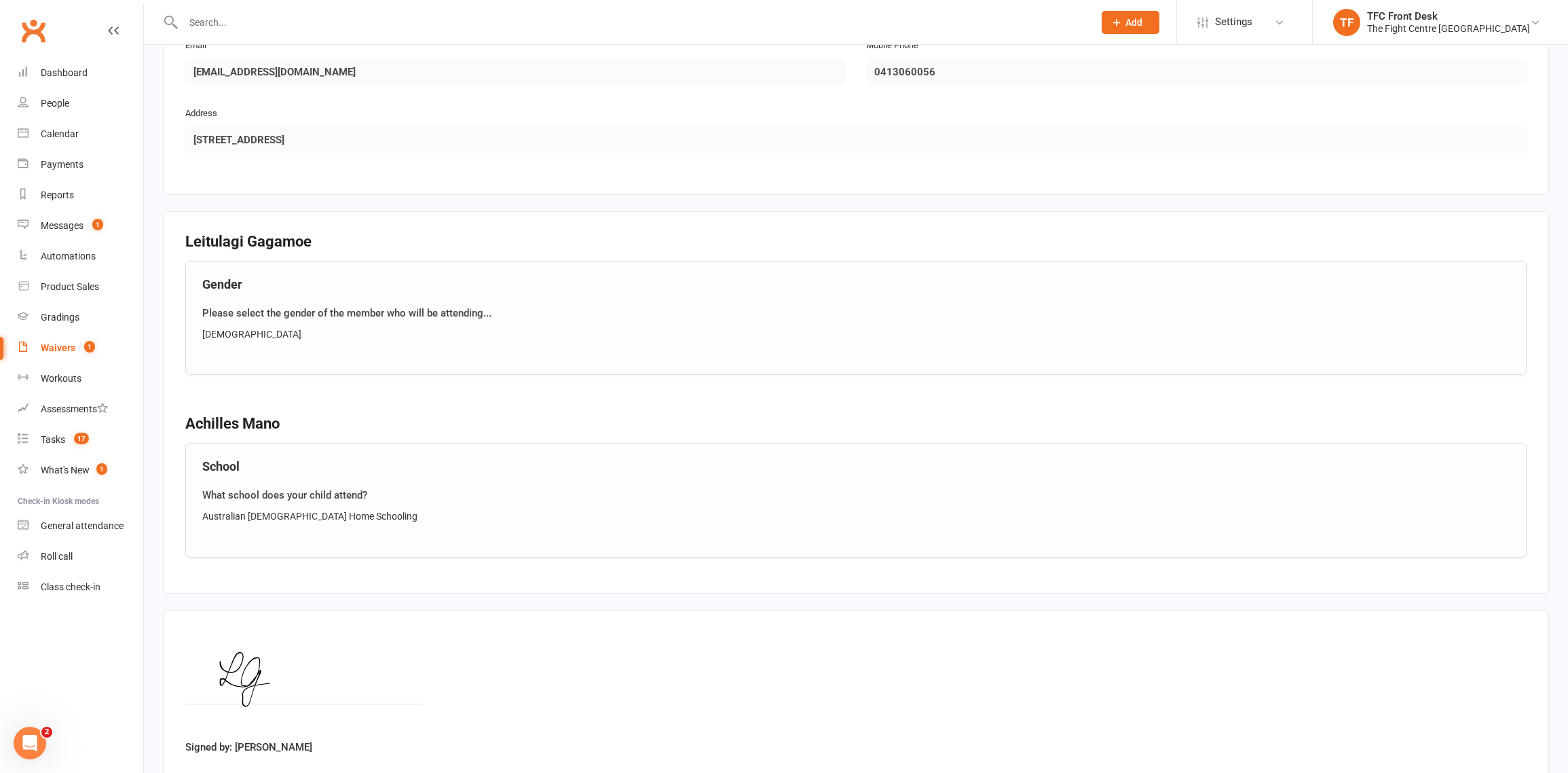
scroll to position [1341, 0]
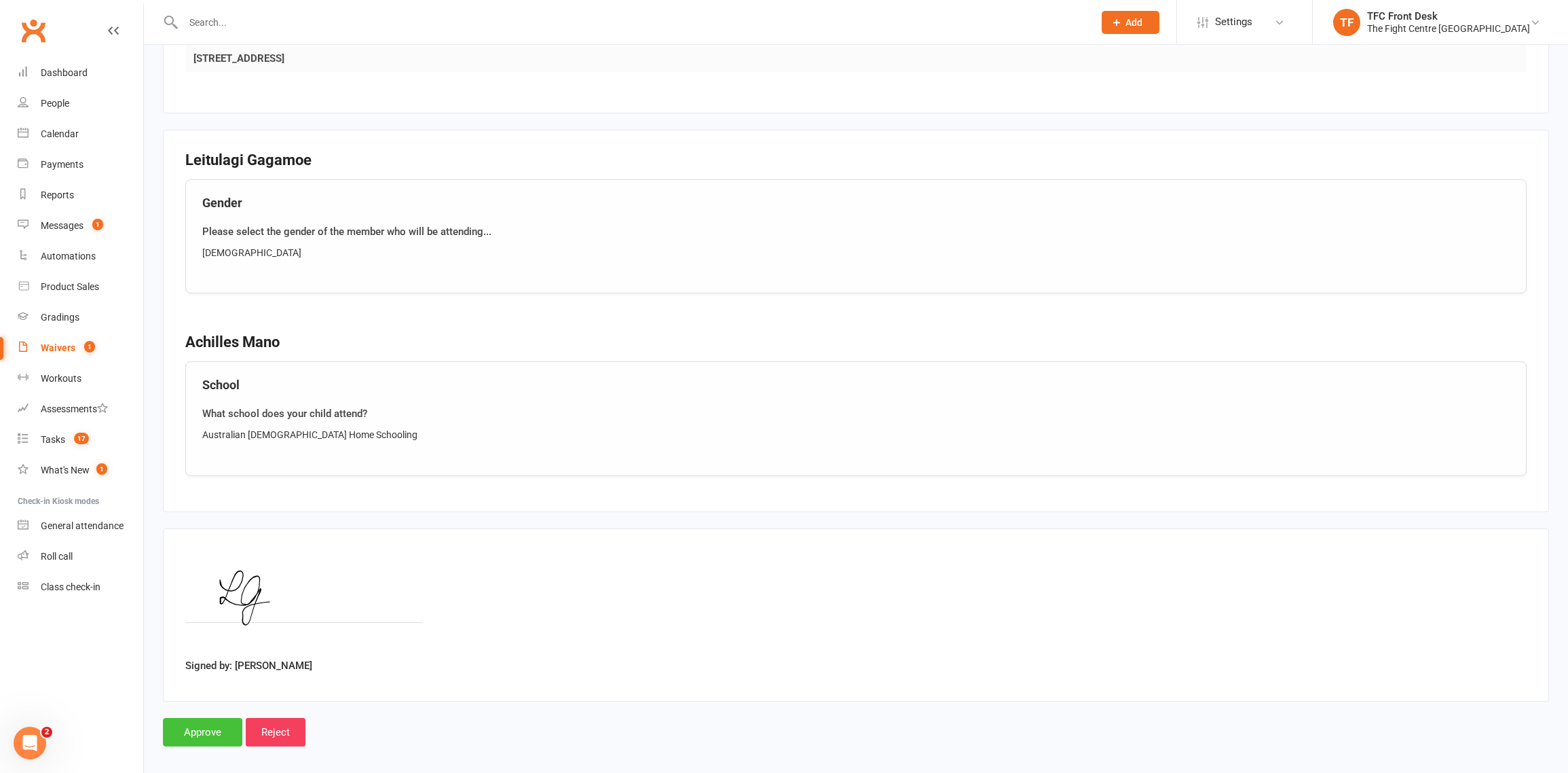
click at [187, 718] on input "Approve" at bounding box center [202, 732] width 80 height 28
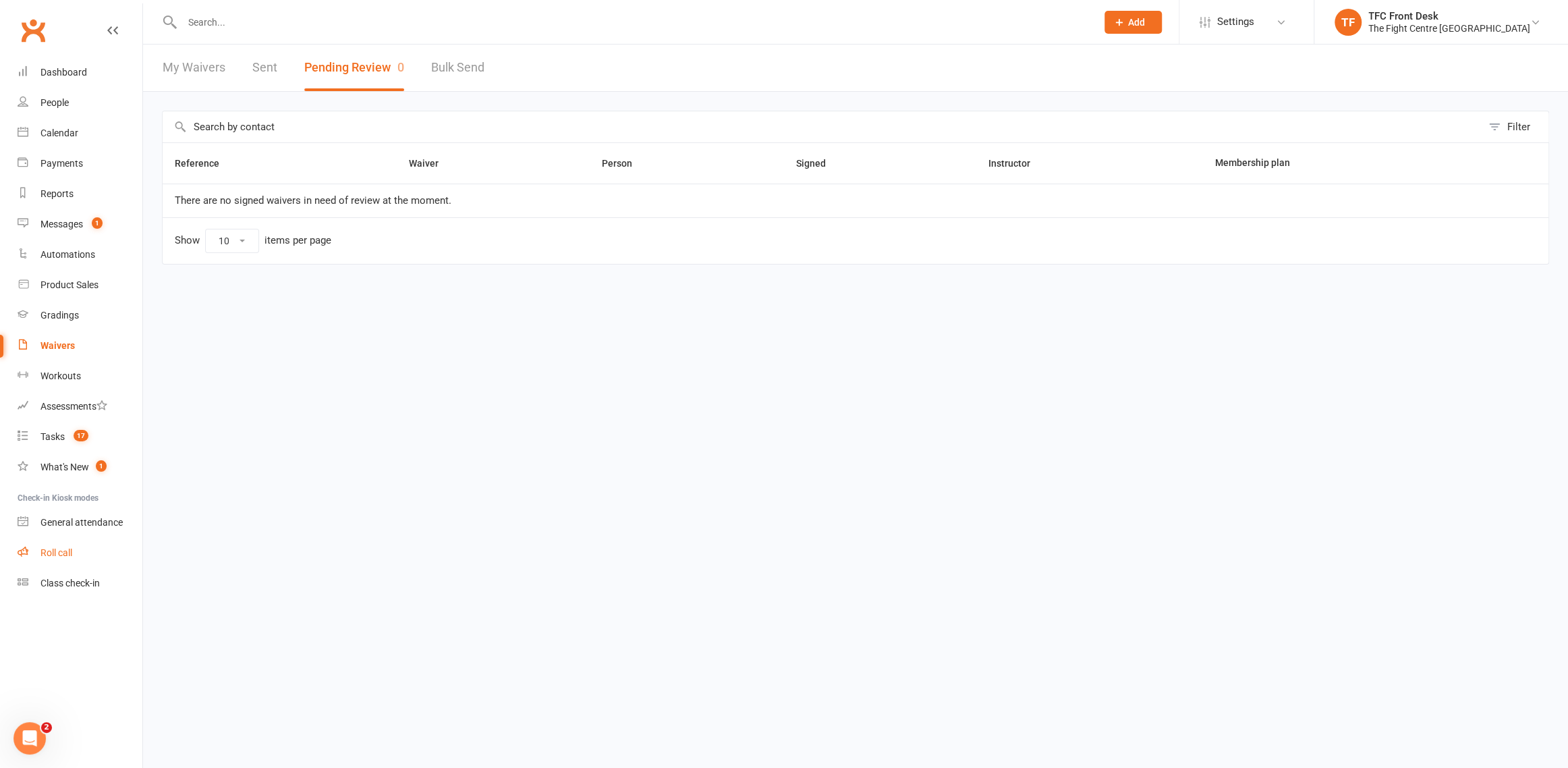
click at [84, 546] on link "Roll call" at bounding box center [80, 553] width 125 height 31
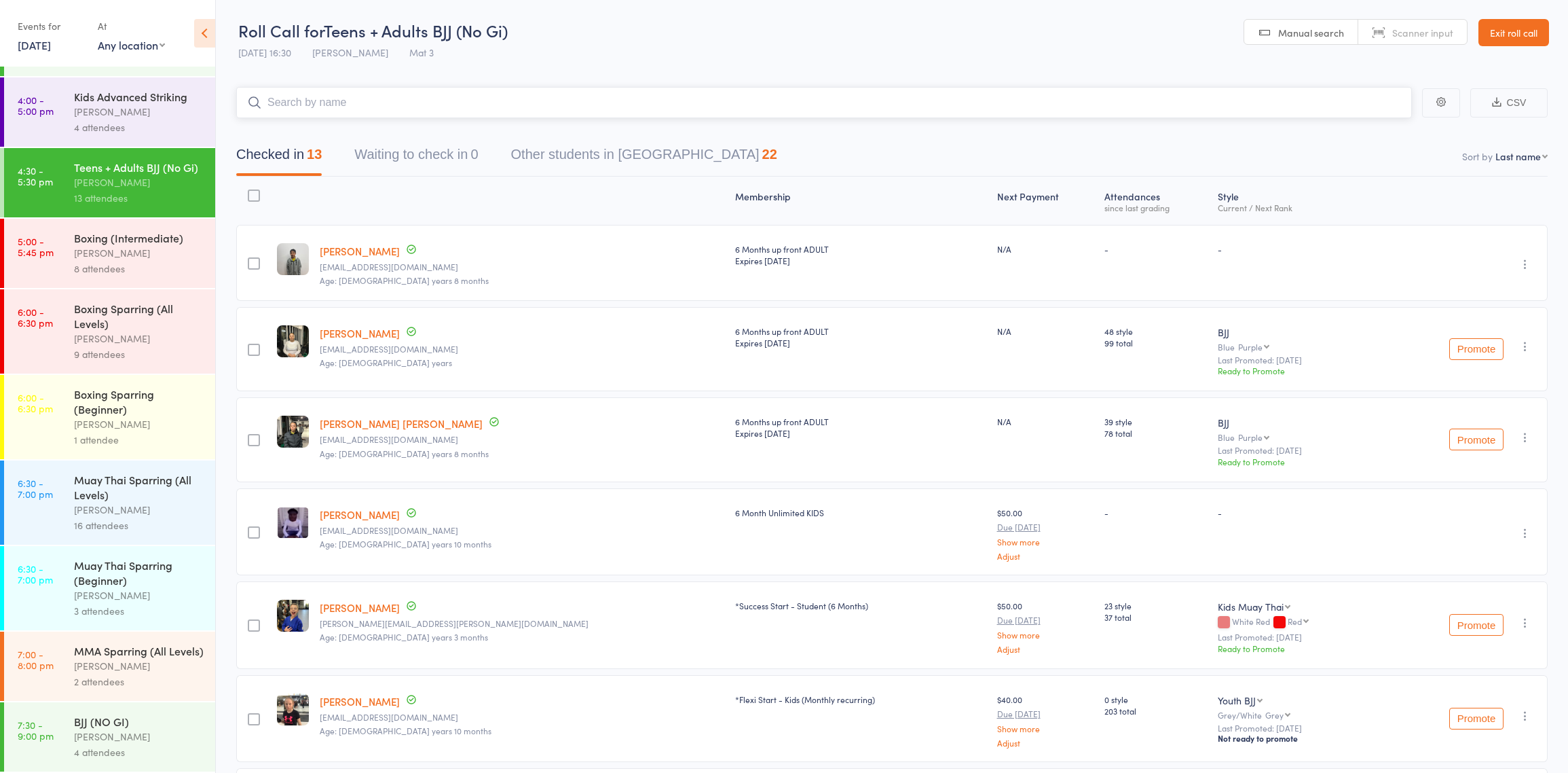
scroll to position [640, 0]
click at [141, 245] on div "Nathaniel Law" at bounding box center [139, 253] width 129 height 16
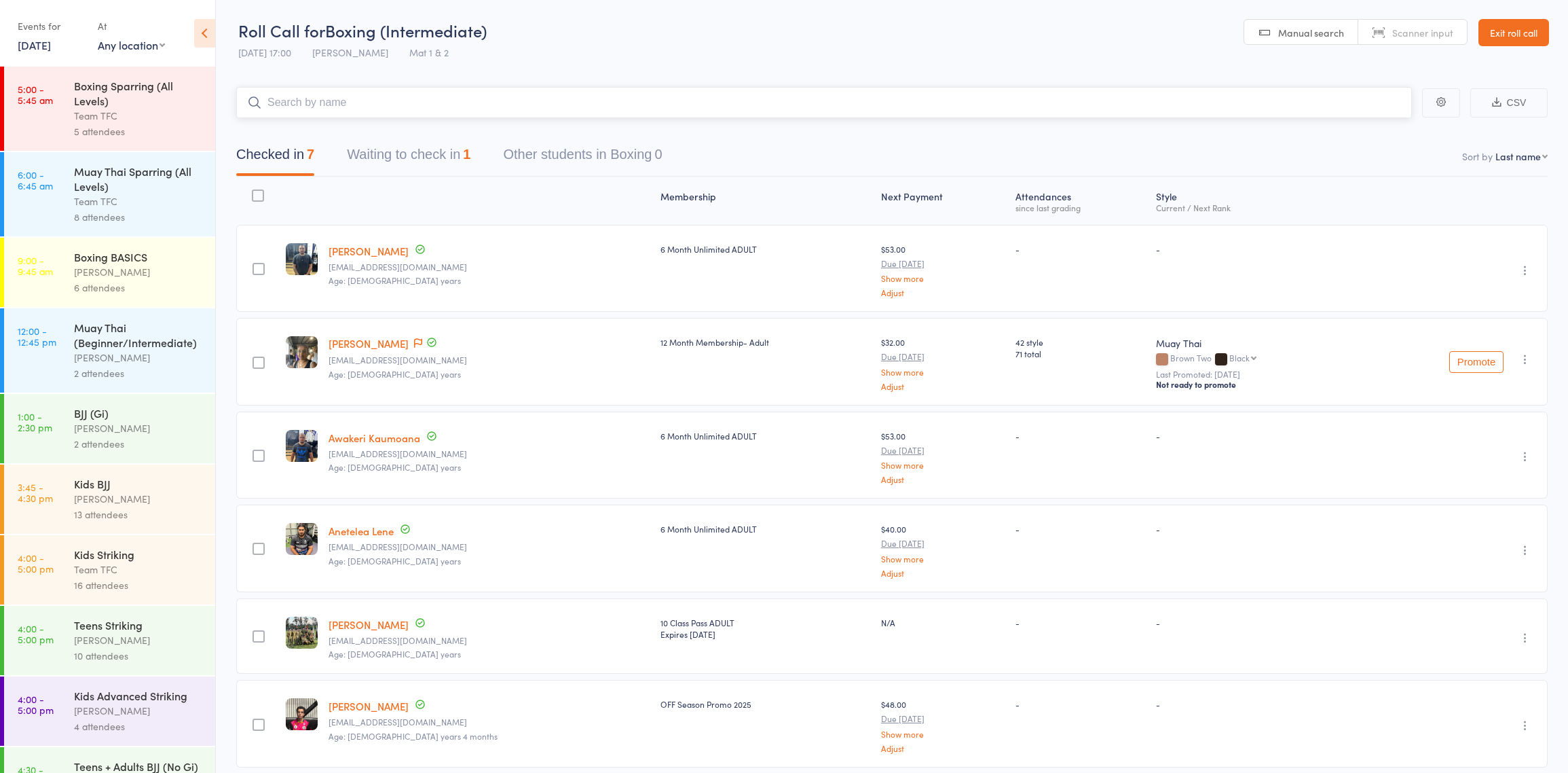
click at [481, 159] on div "Checked in 7 Waiting to check in 1 Other students in Boxing 0" at bounding box center [450, 157] width 459 height 36
click at [465, 159] on button "Waiting to check in 1" at bounding box center [408, 157] width 124 height 36
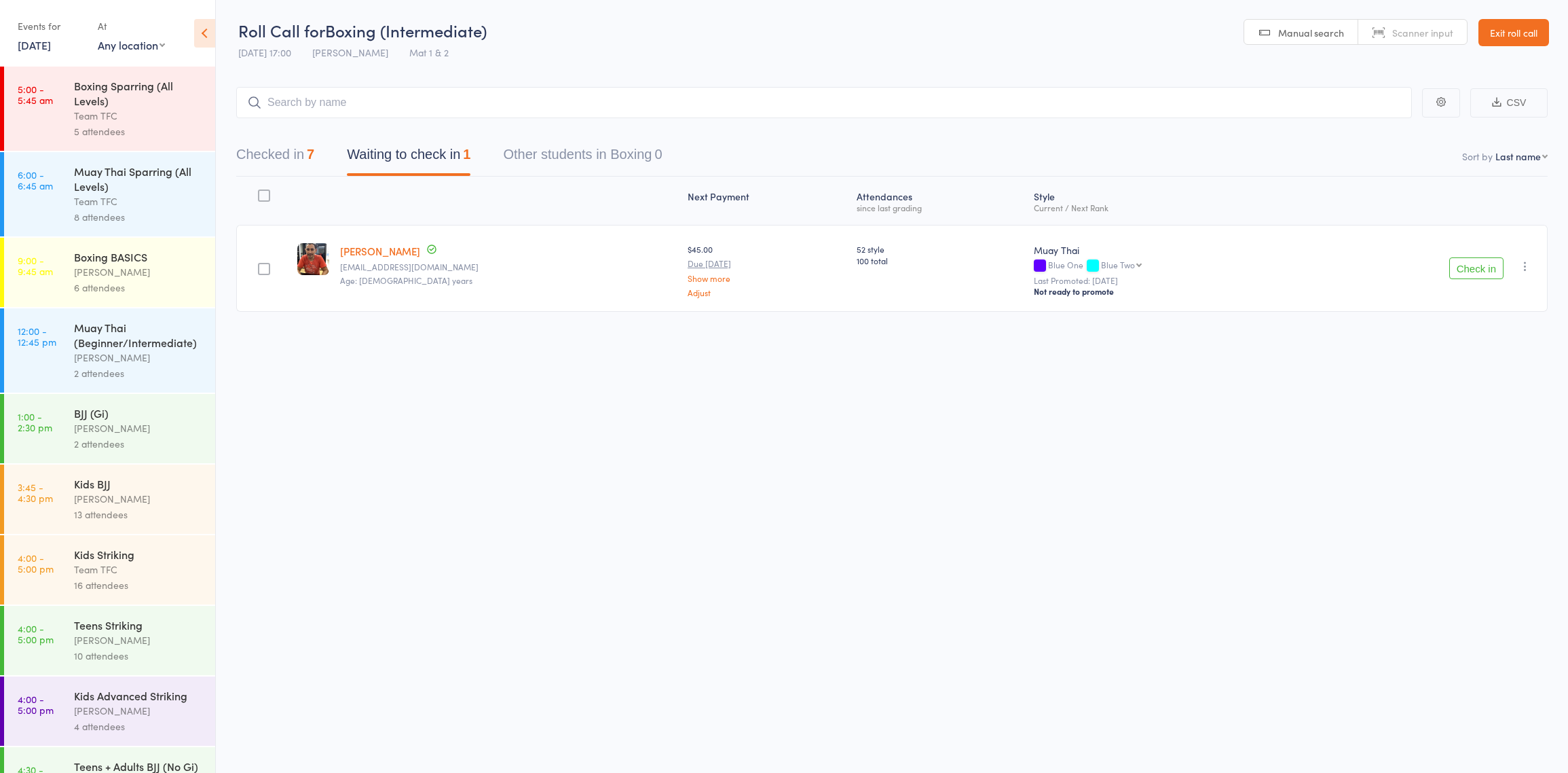
click at [1476, 268] on button "Check in" at bounding box center [1476, 268] width 54 height 22
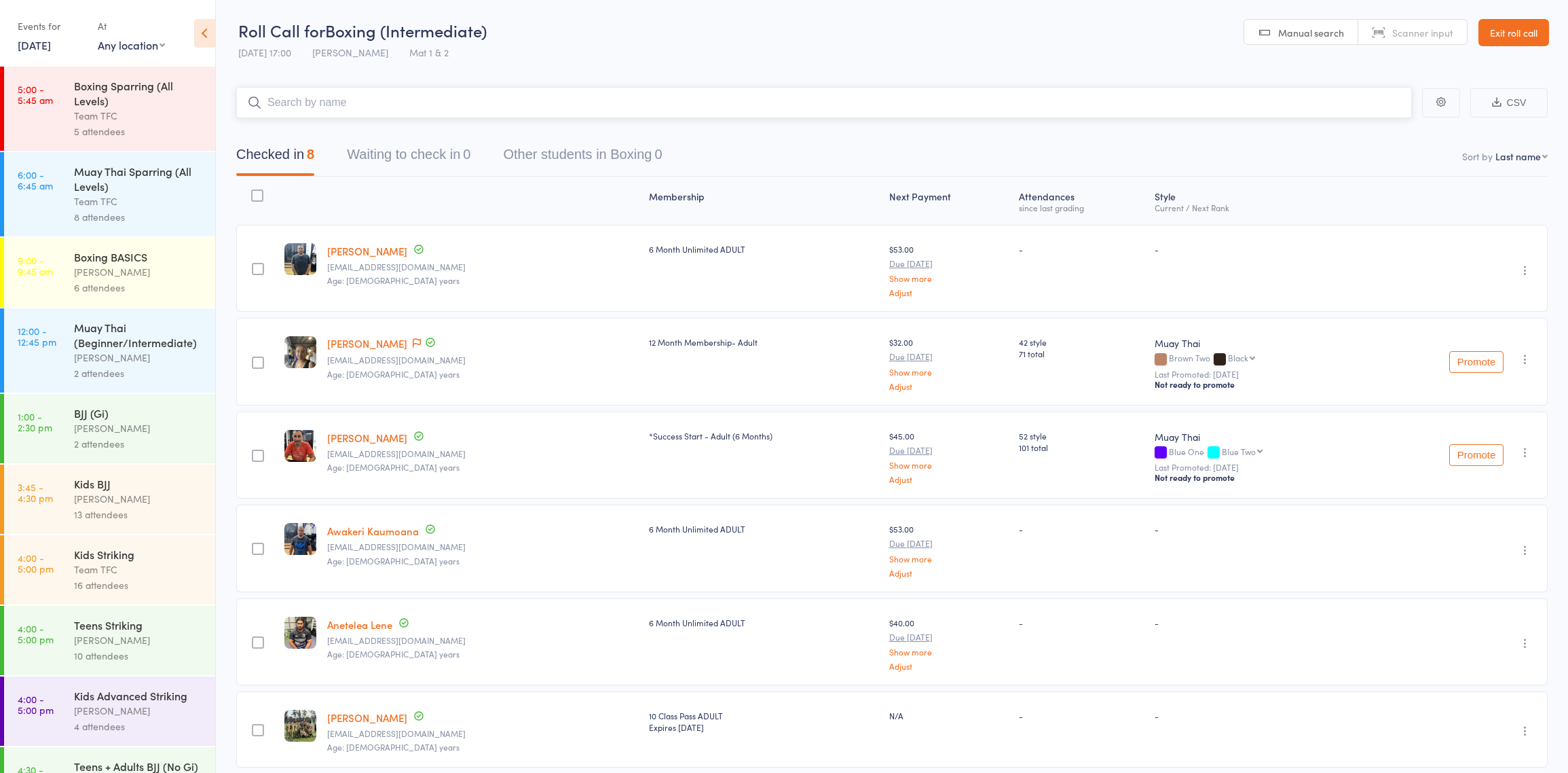
click at [393, 101] on input "search" at bounding box center [823, 102] width 1176 height 31
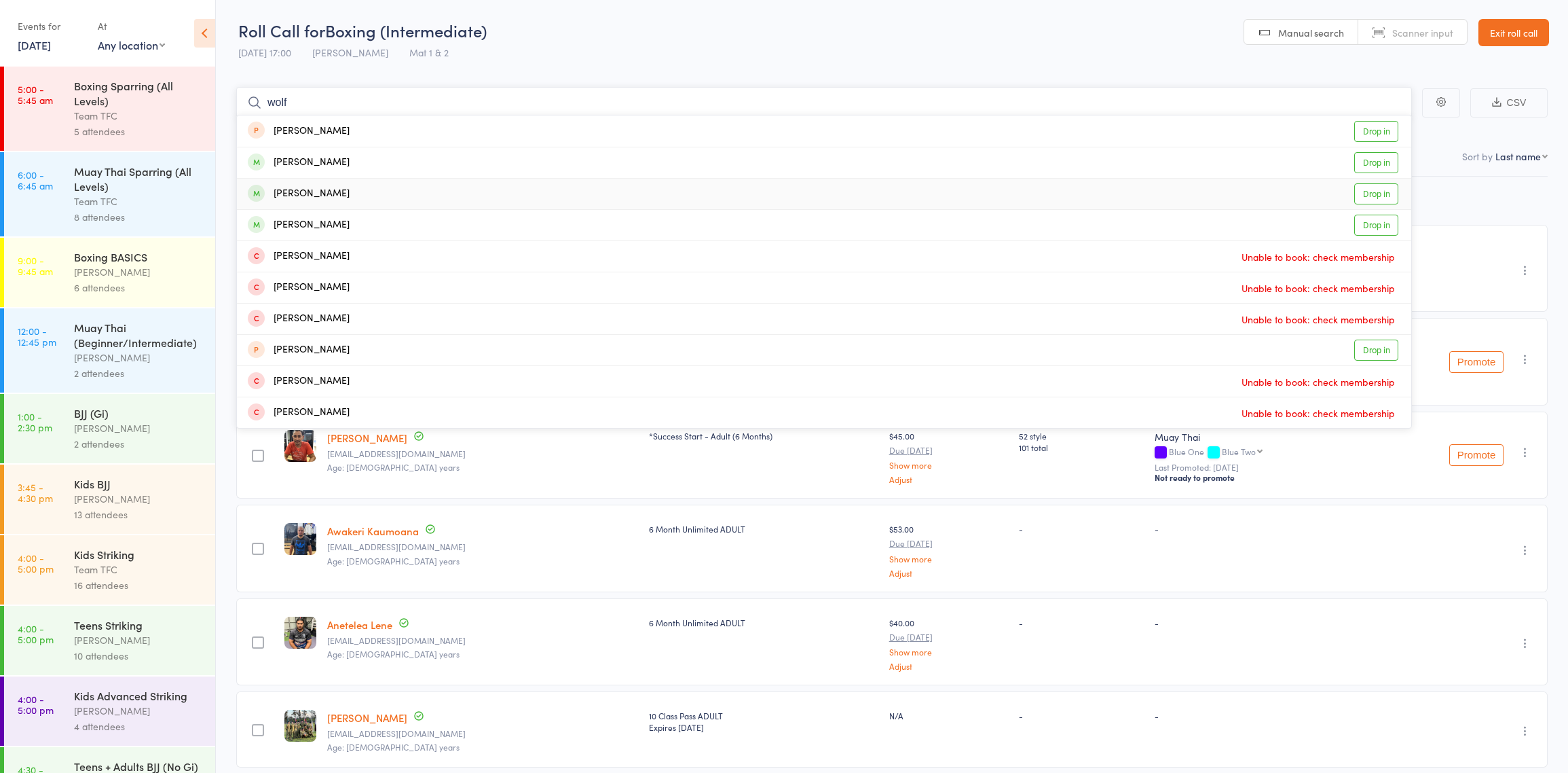
type input "wolf"
click at [303, 198] on div "Hallie Wolff" at bounding box center [299, 194] width 102 height 16
type input "wolf"
click at [323, 213] on div "Robert Wolff Drop in" at bounding box center [824, 225] width 1175 height 31
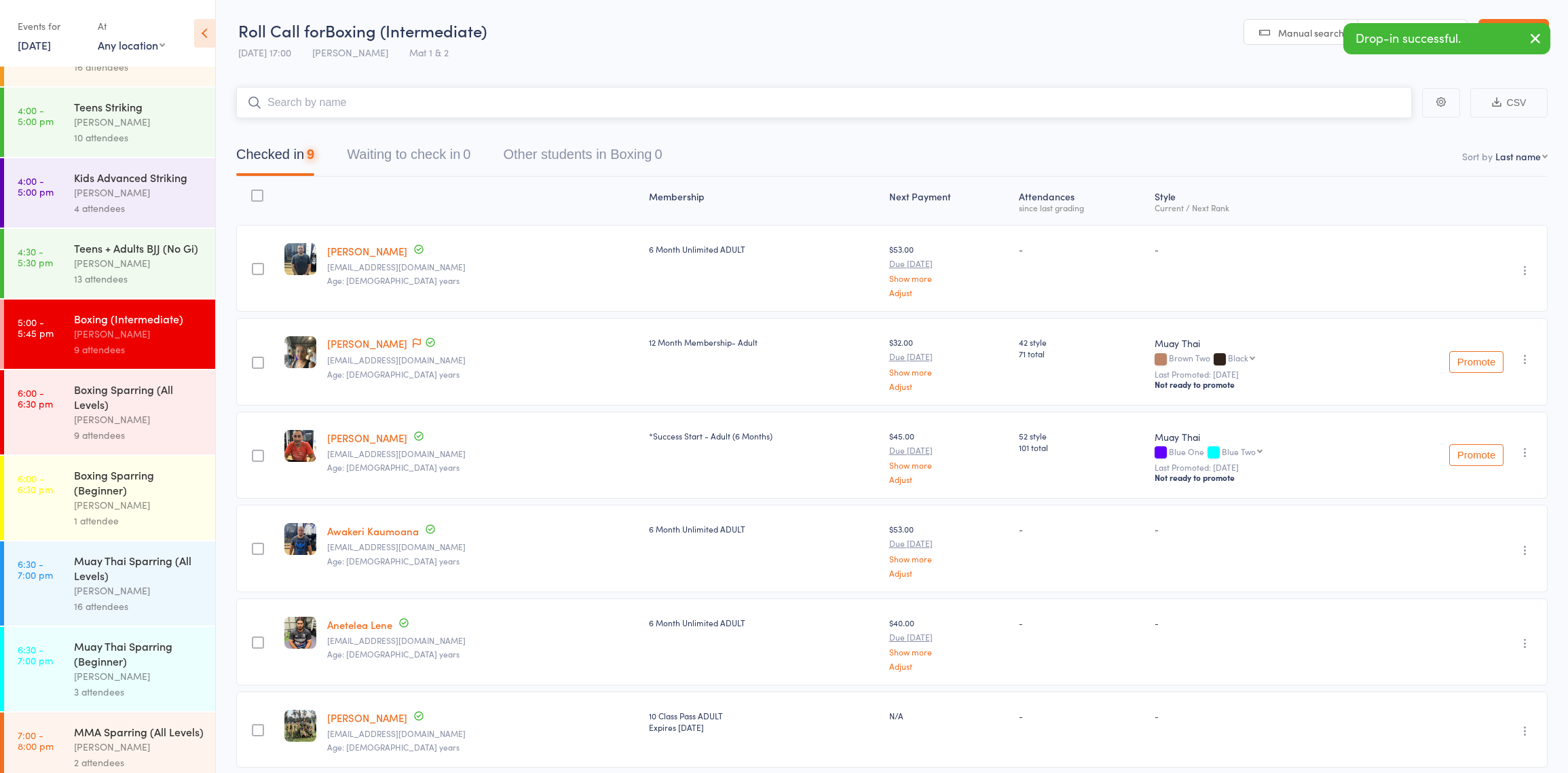
scroll to position [621, 0]
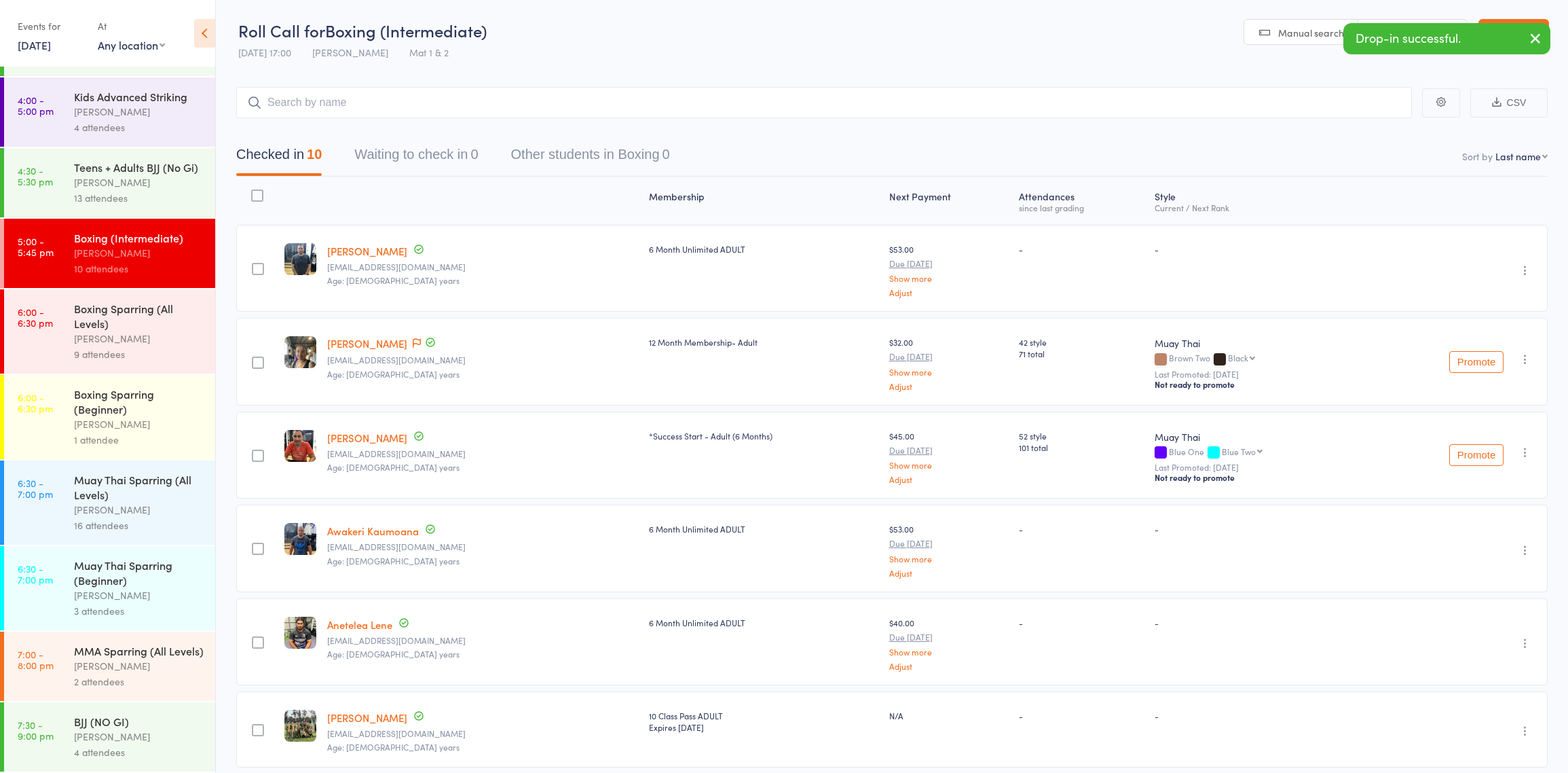
click at [112, 347] on div "9 attendees" at bounding box center [139, 354] width 129 height 16
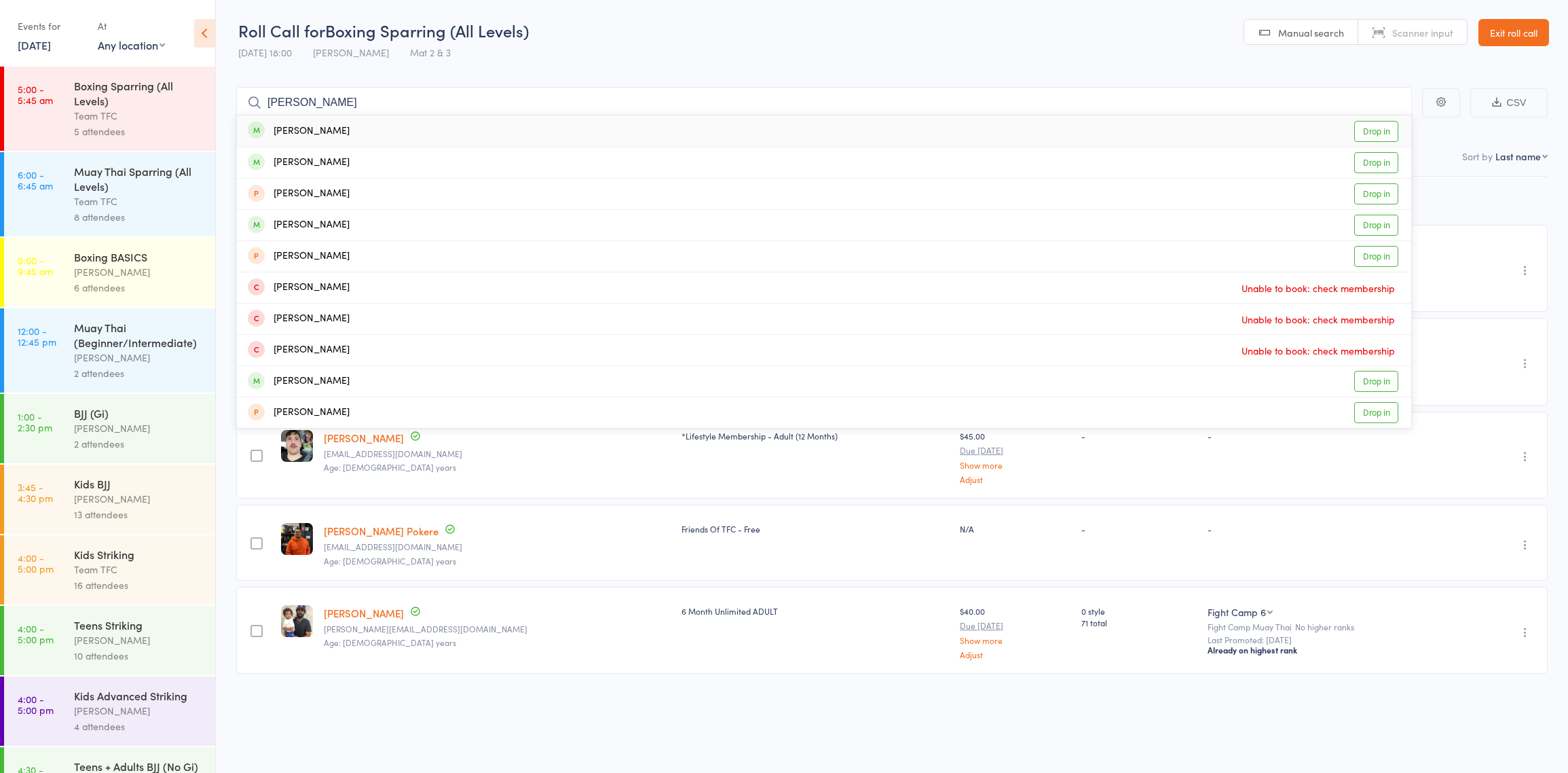
type input "jay wa"
click at [334, 132] on div "Jay Wali Drop in" at bounding box center [824, 130] width 1175 height 31
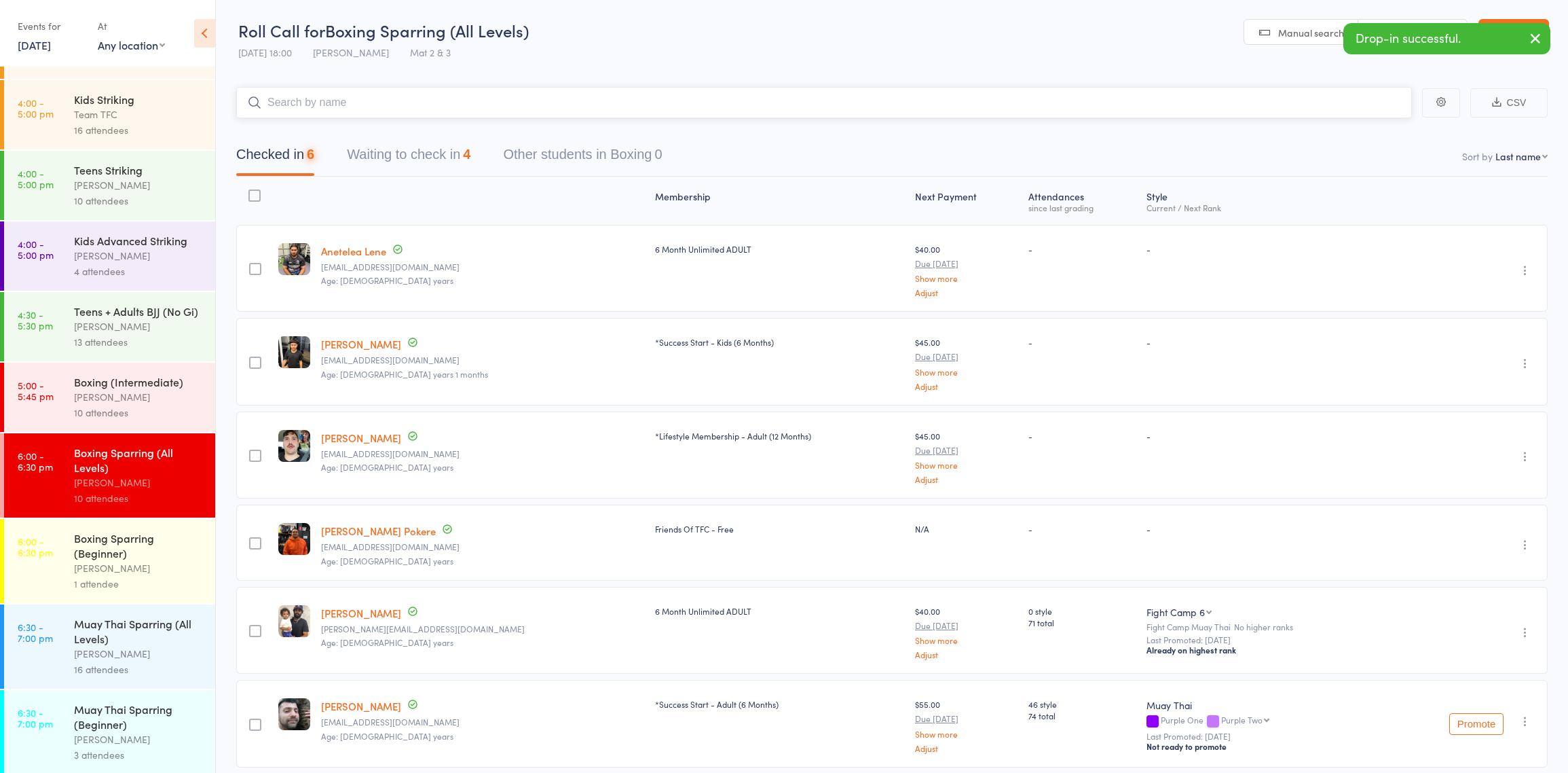
scroll to position [460, 0]
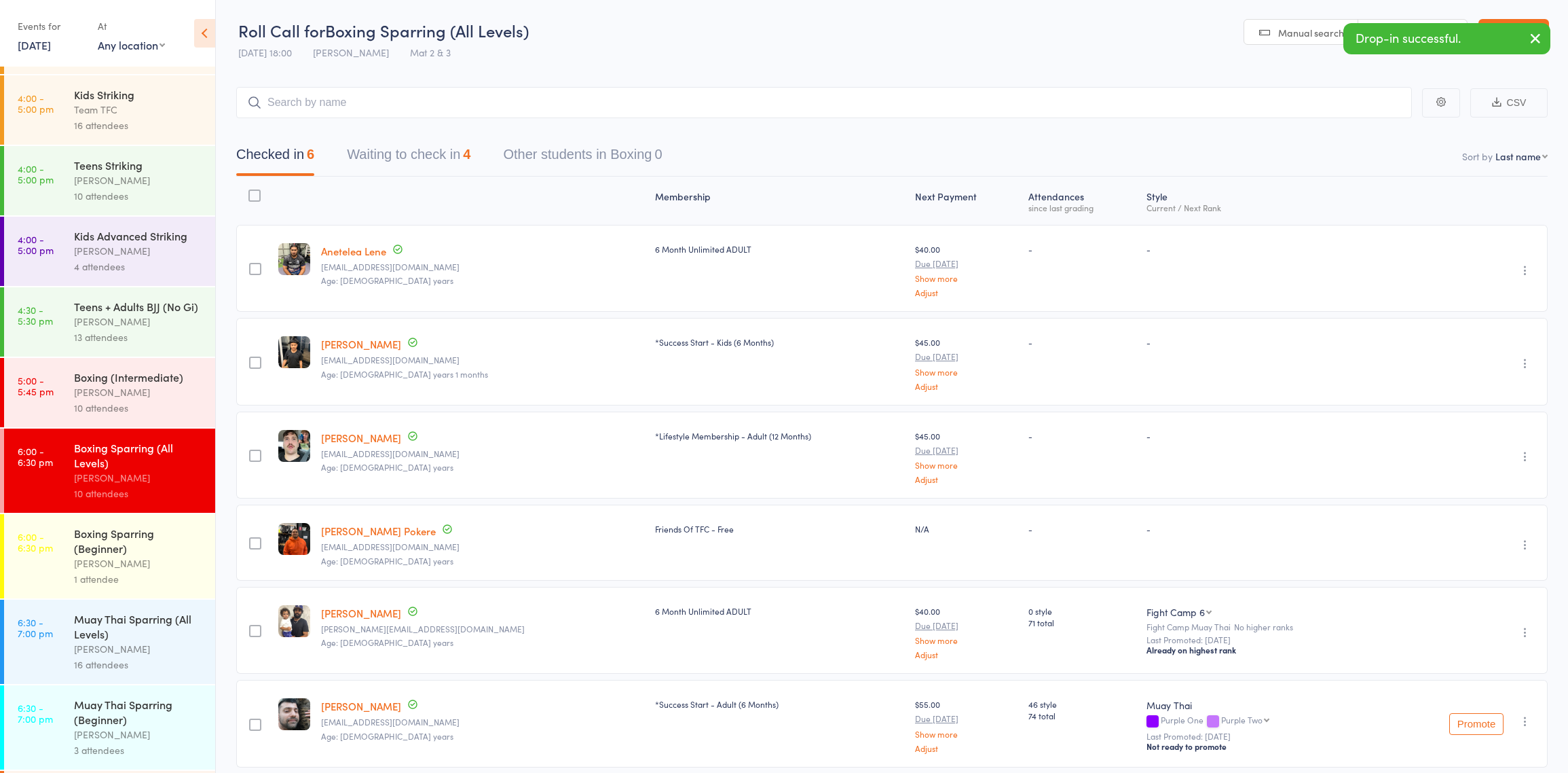
click at [122, 657] on div "[PERSON_NAME]" at bounding box center [139, 648] width 129 height 16
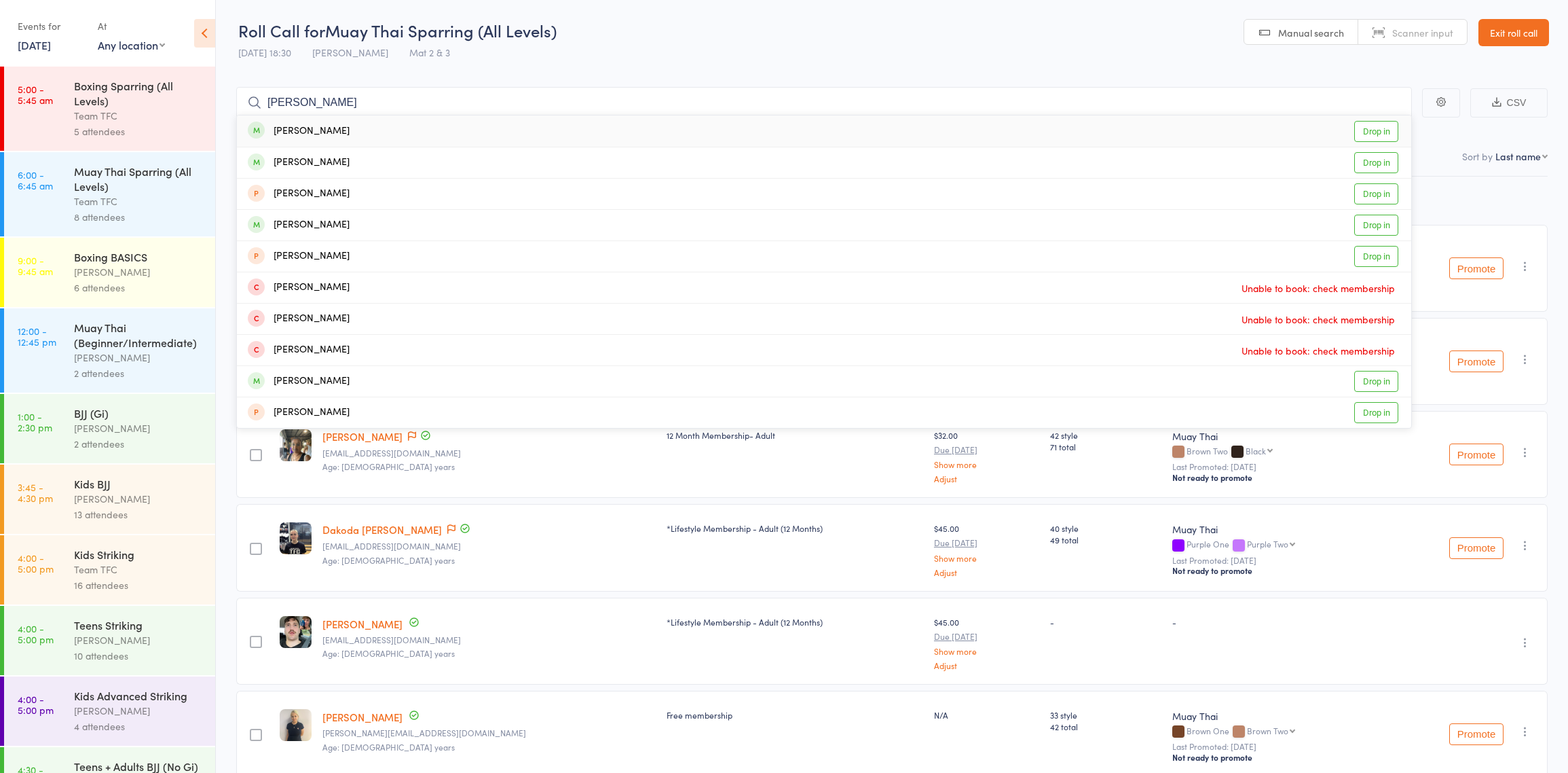
type input "jay wa"
click at [357, 137] on div "Jay Wali Drop in" at bounding box center [824, 130] width 1175 height 31
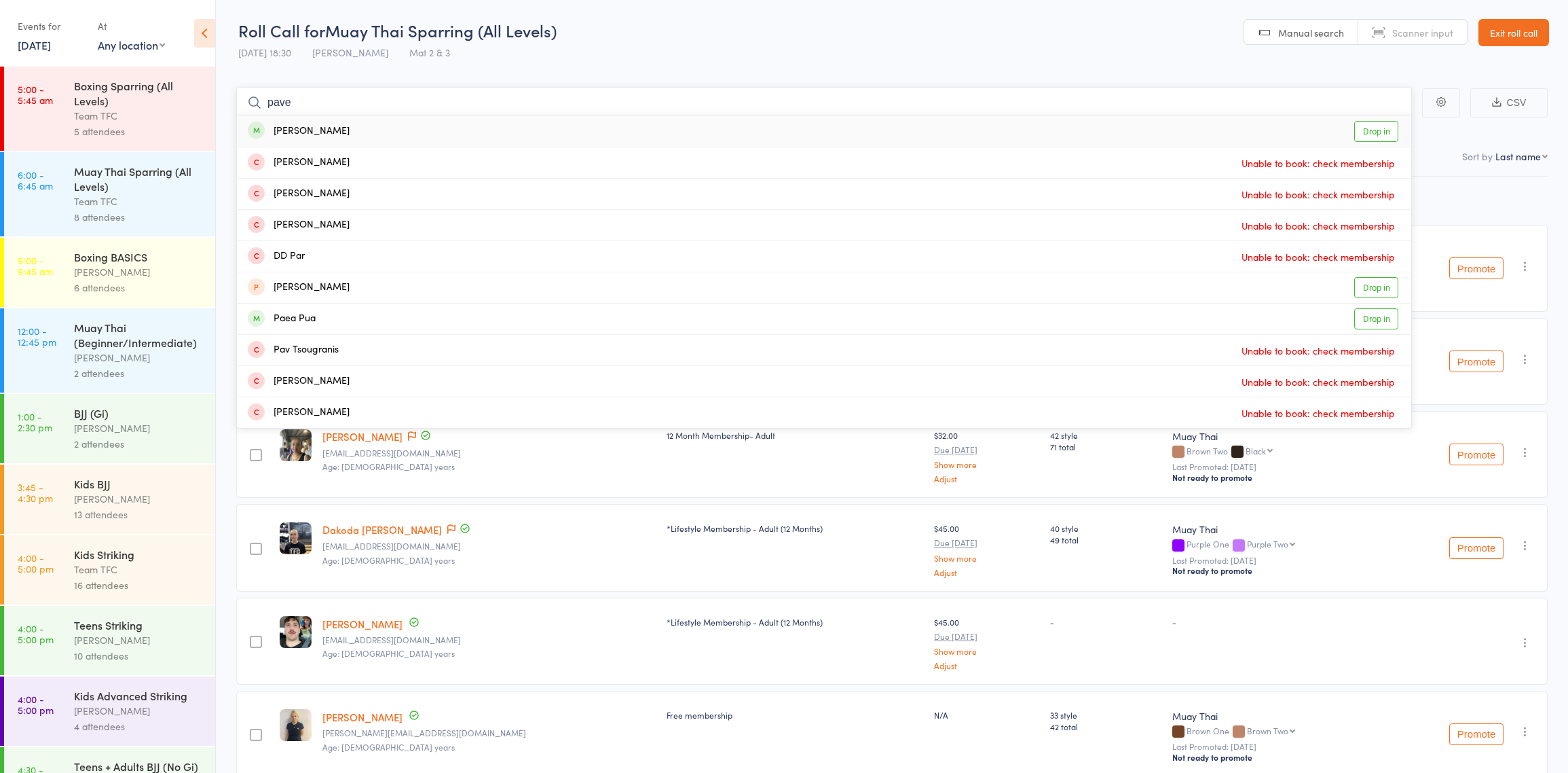
type input "pave"
click at [315, 119] on div "Pavel Kozinets Drop in" at bounding box center [824, 130] width 1175 height 31
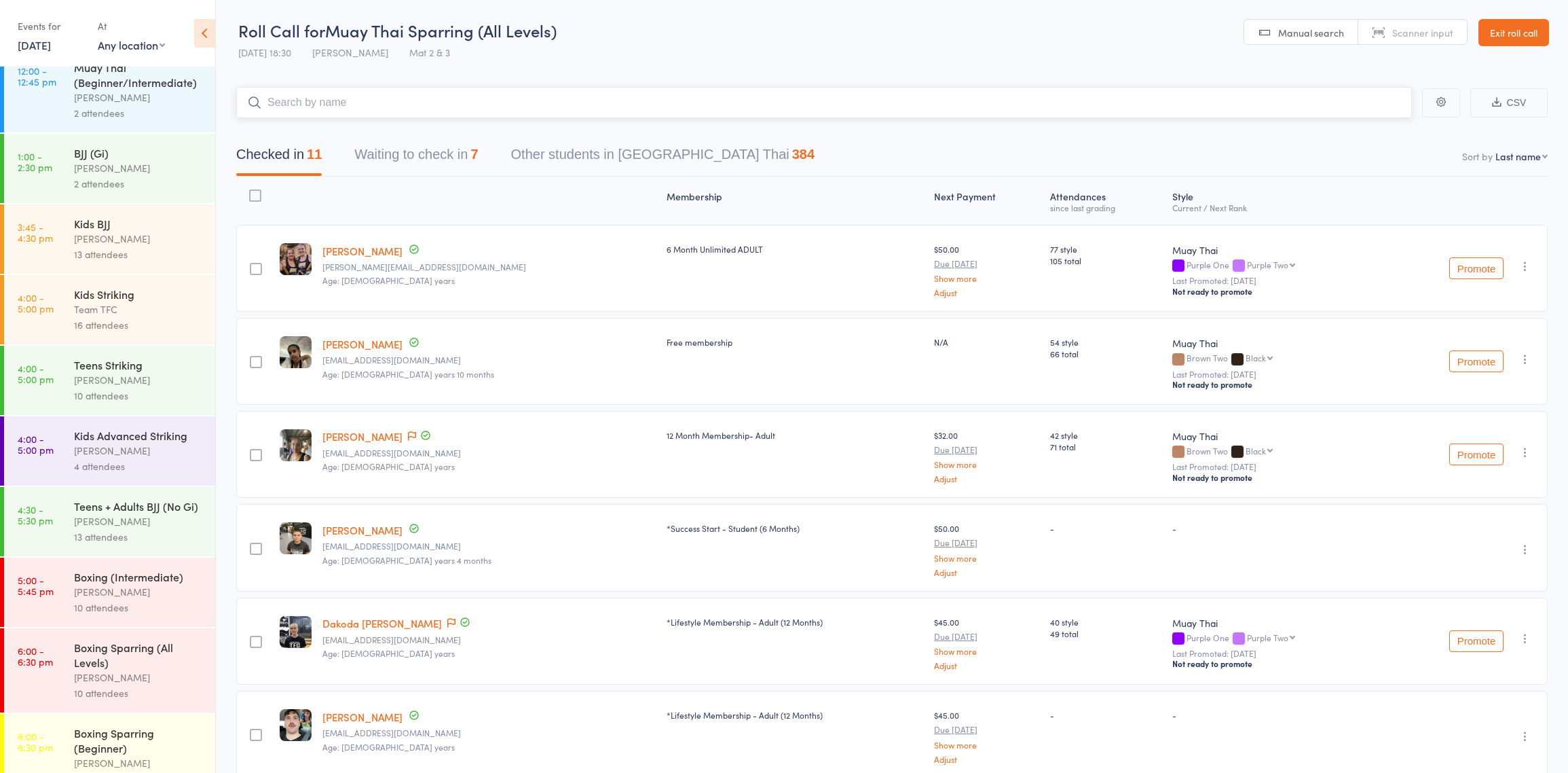
scroll to position [640, 0]
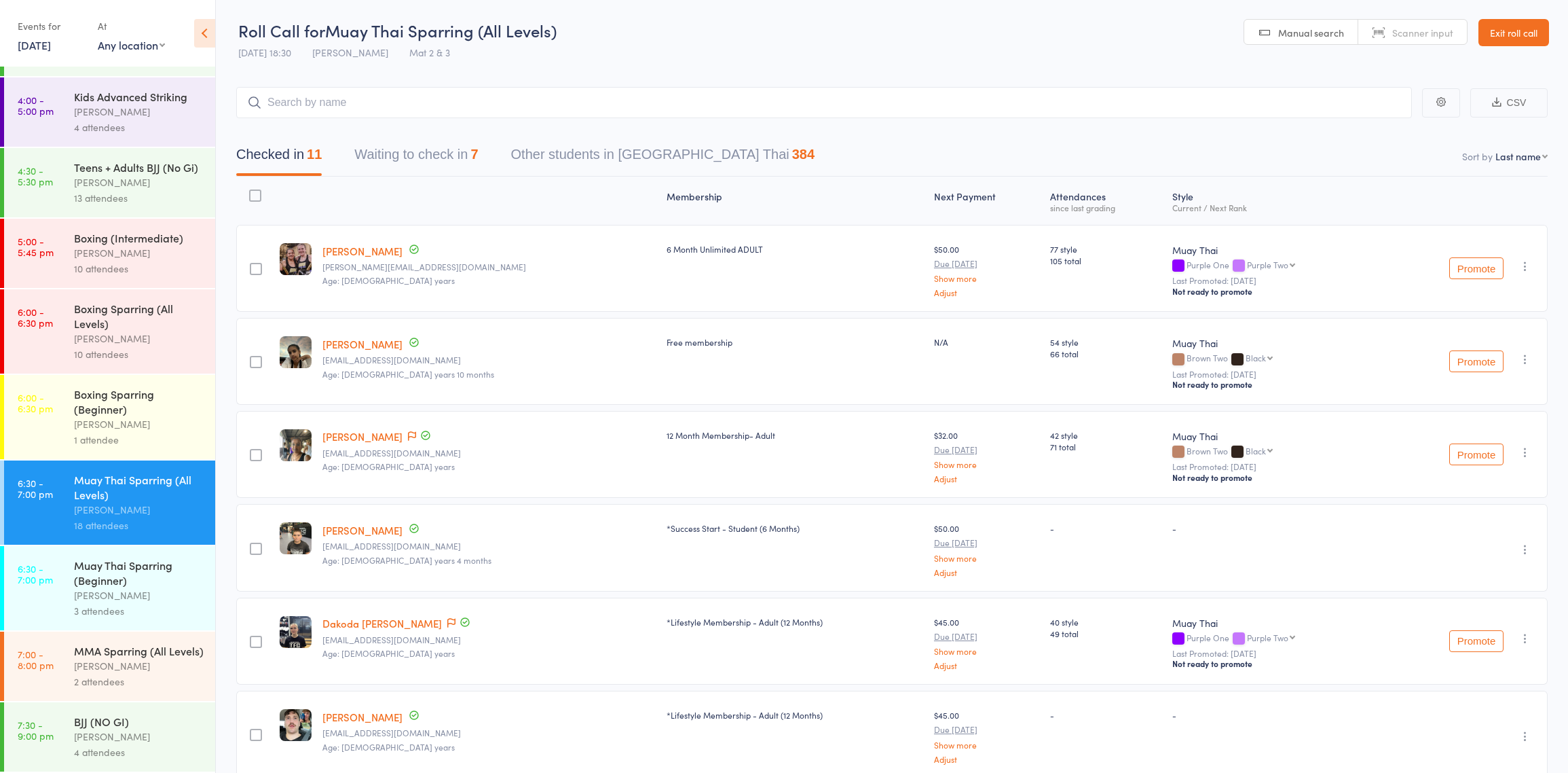
click at [134, 347] on div "10 attendees" at bounding box center [139, 354] width 129 height 16
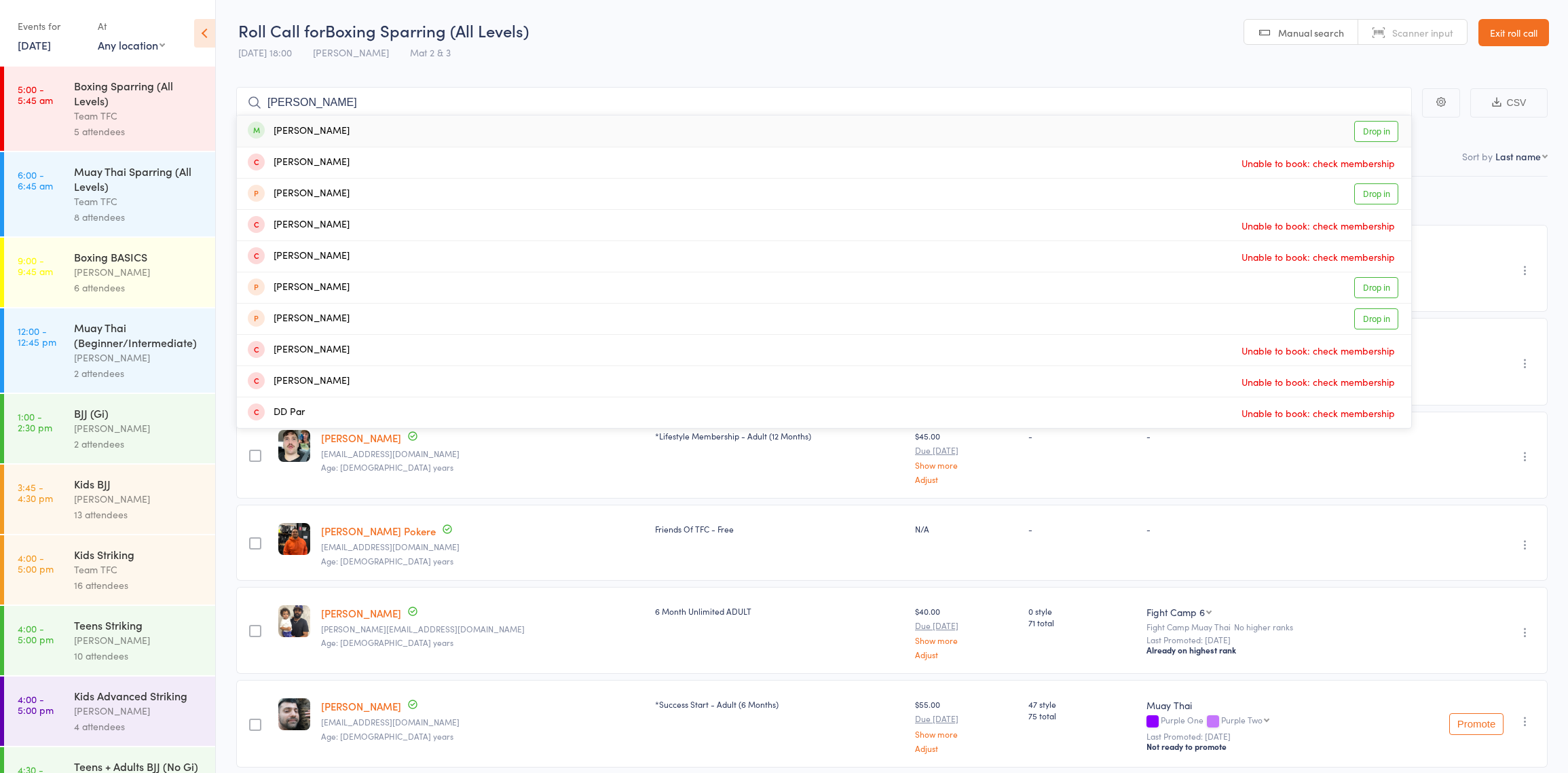
type input "pavel"
click at [519, 140] on div "Pavel Kozinets Drop in" at bounding box center [824, 130] width 1175 height 31
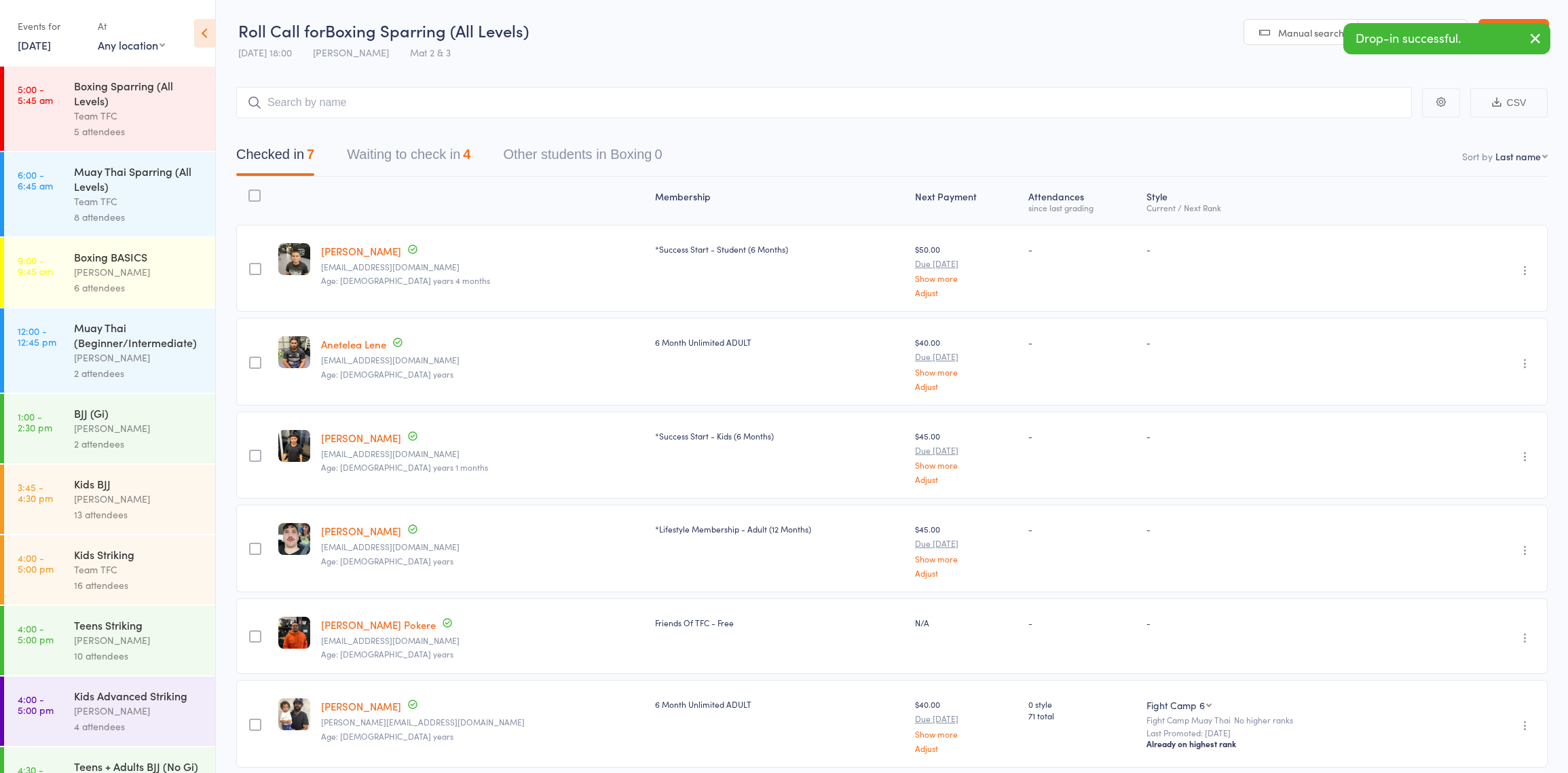
click at [1534, 37] on icon "button" at bounding box center [1535, 38] width 16 height 17
click at [1532, 28] on link "Exit roll call" at bounding box center [1513, 32] width 70 height 27
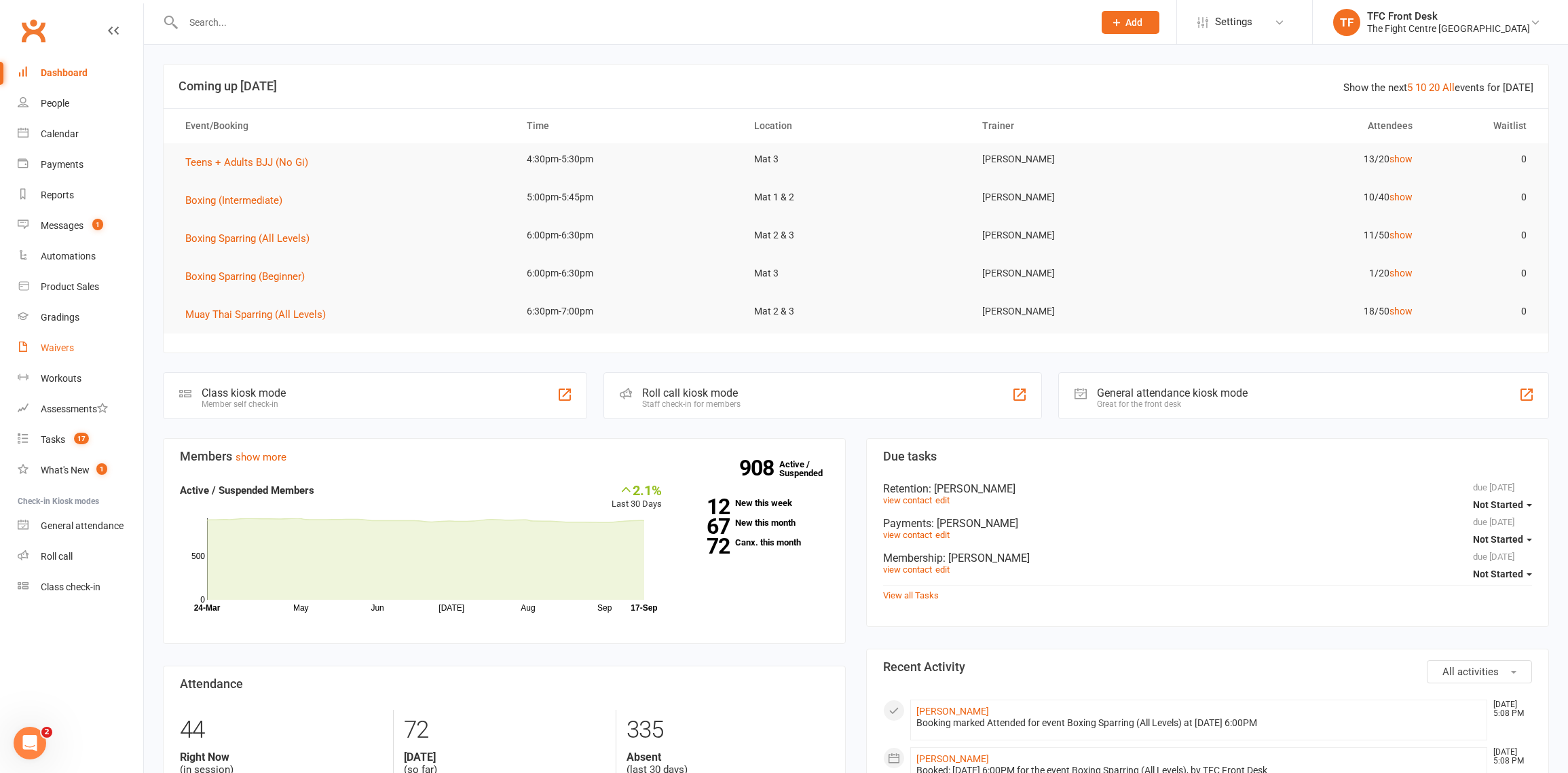
click at [76, 341] on link "Waivers" at bounding box center [81, 348] width 126 height 31
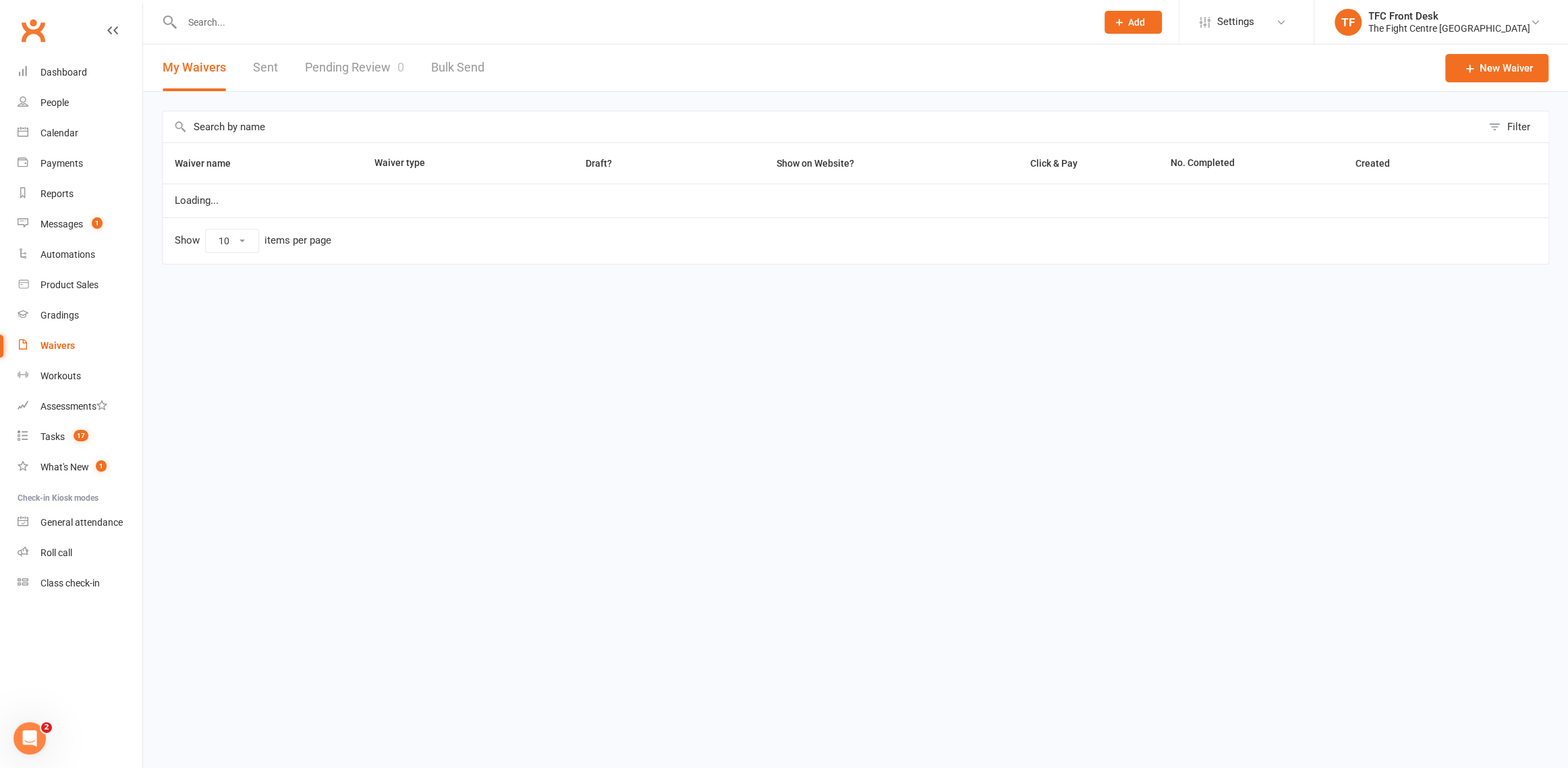
click at [323, 65] on link "Pending Review 0" at bounding box center [355, 68] width 100 height 47
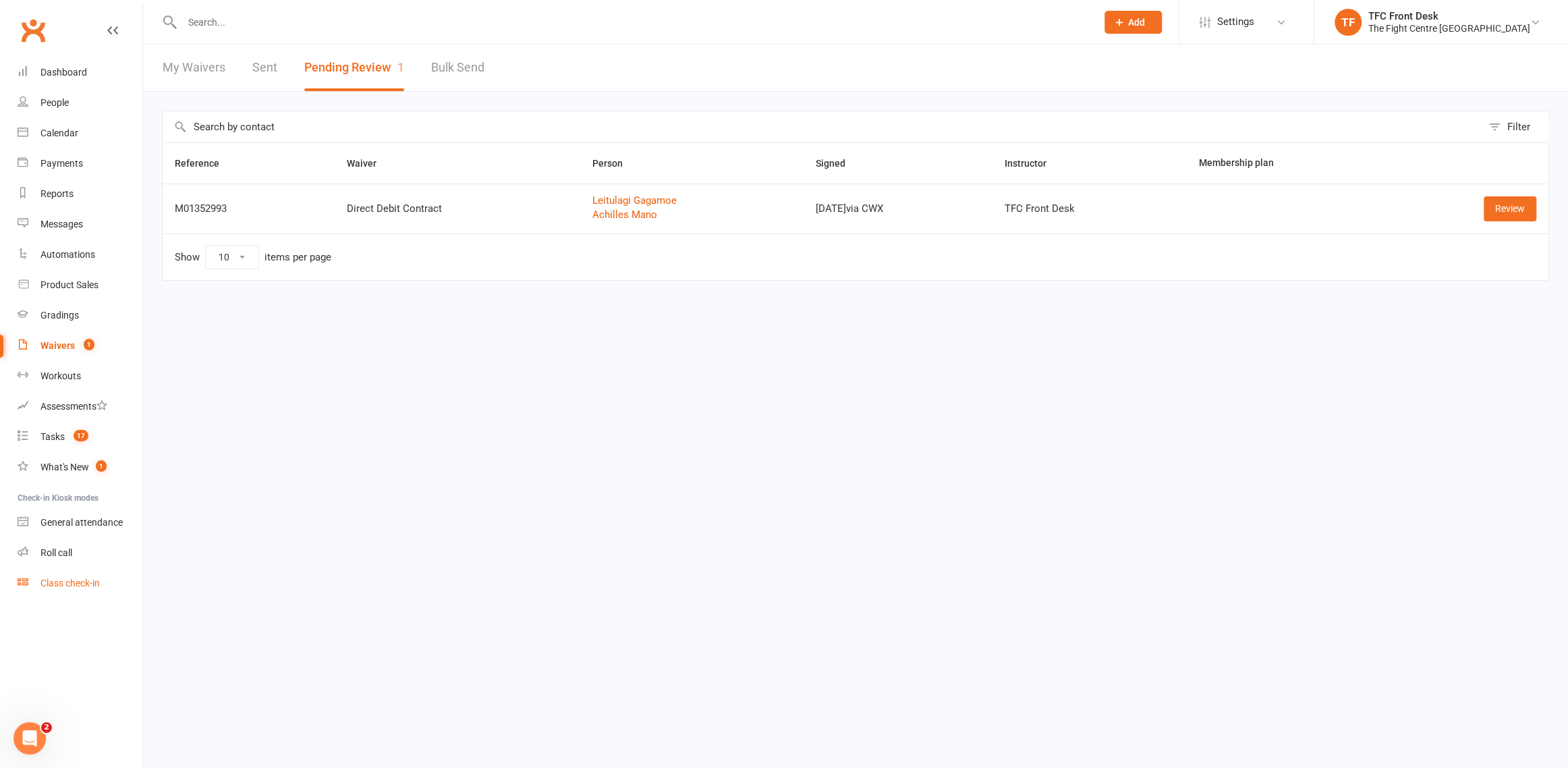
drag, startPoint x: 50, startPoint y: 584, endPoint x: 58, endPoint y: 584, distance: 8.0
click at [50, 584] on div "Class check-in" at bounding box center [70, 583] width 60 height 11
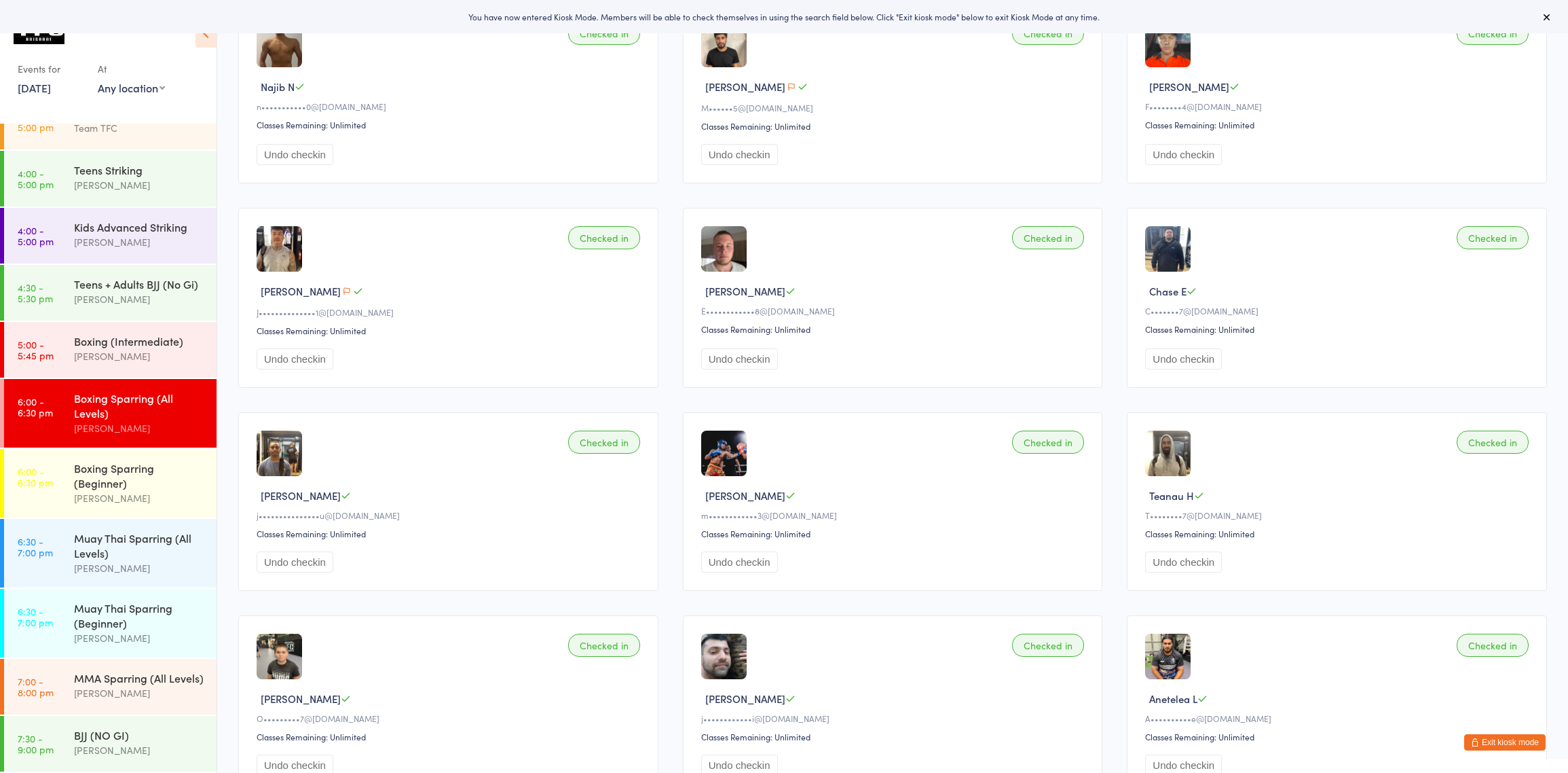
scroll to position [803, 0]
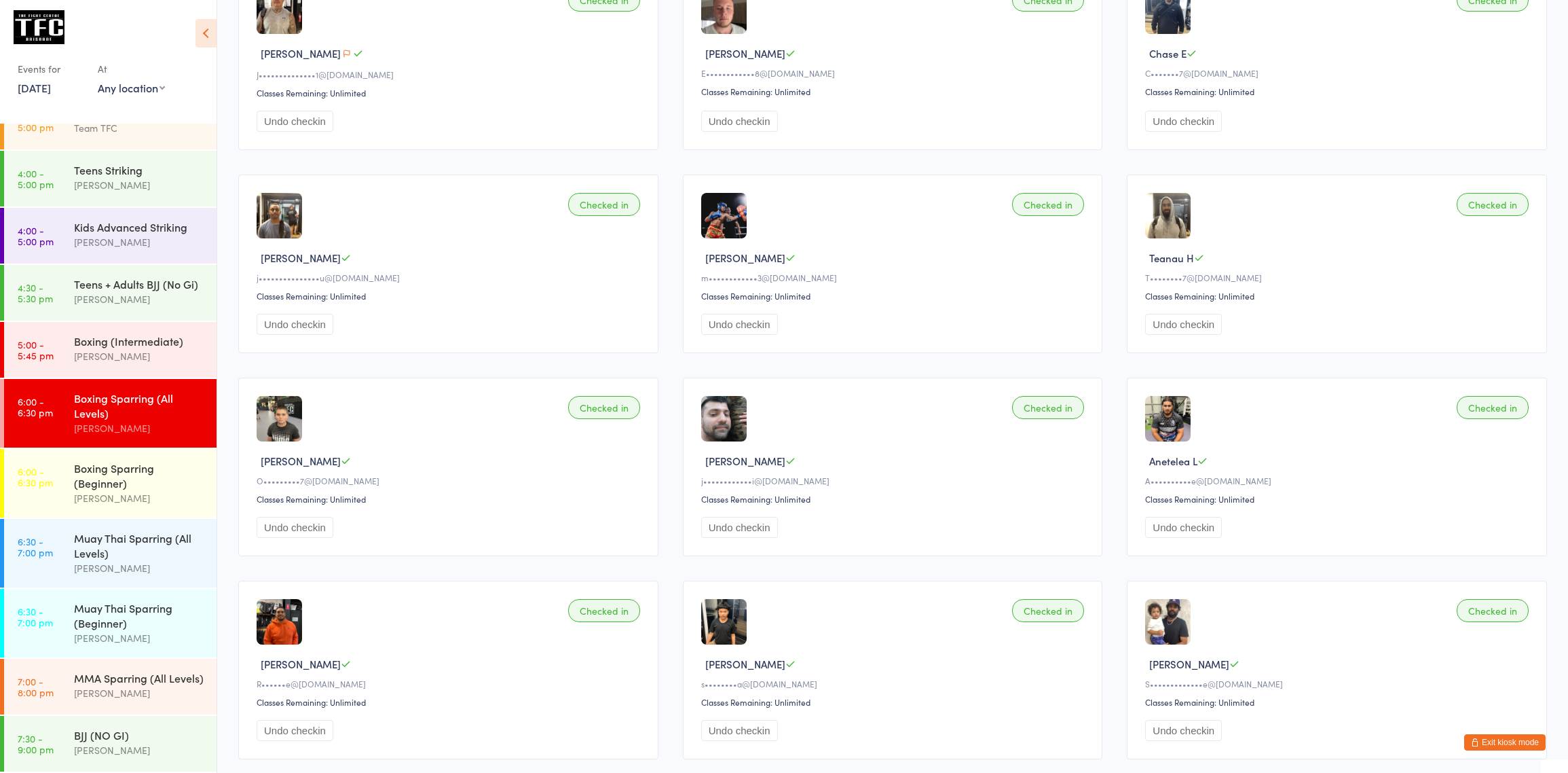
click at [130, 398] on div "Boxing Sparring (All Levels)" at bounding box center [140, 406] width 131 height 30
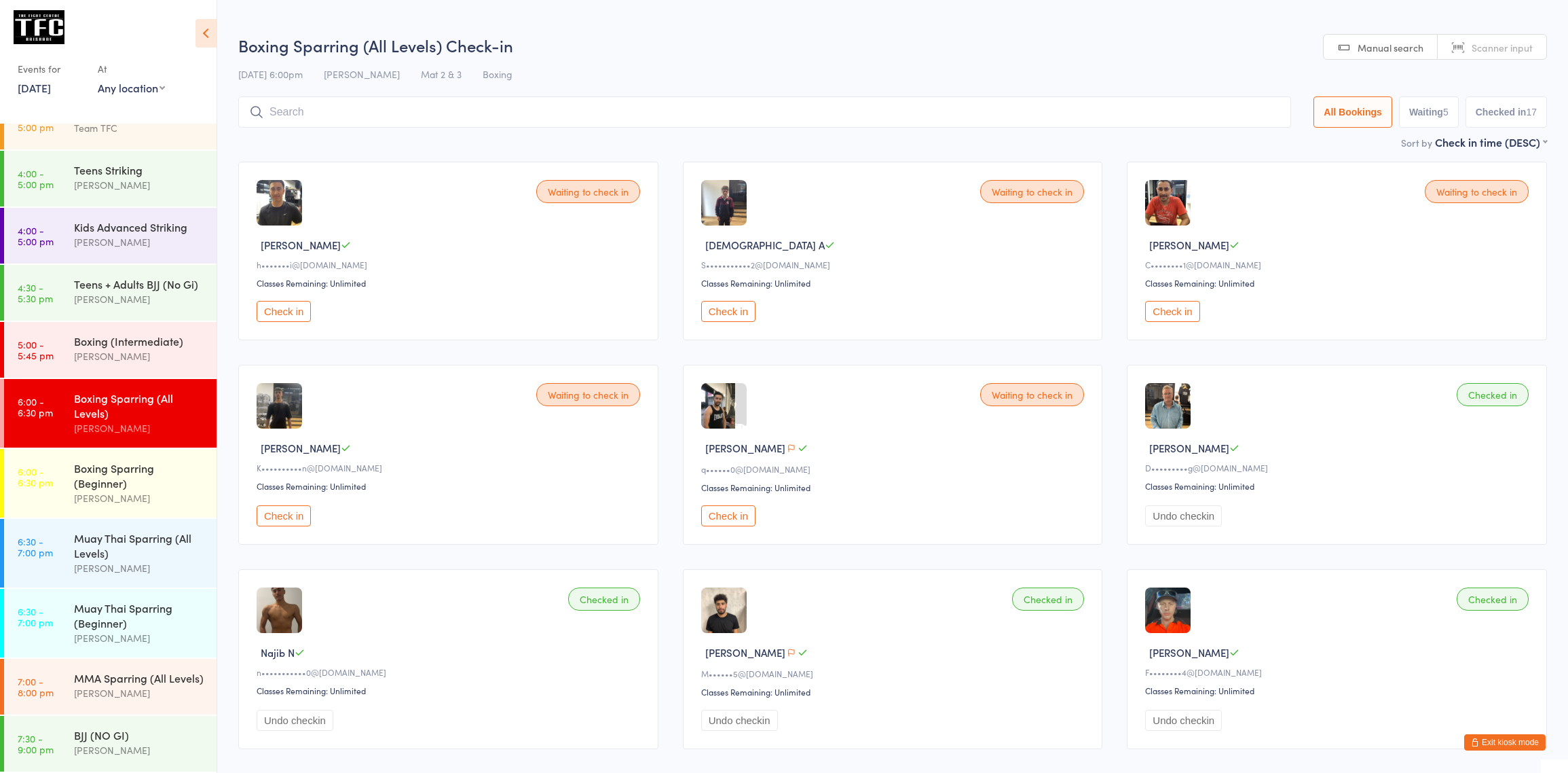
scroll to position [2, 0]
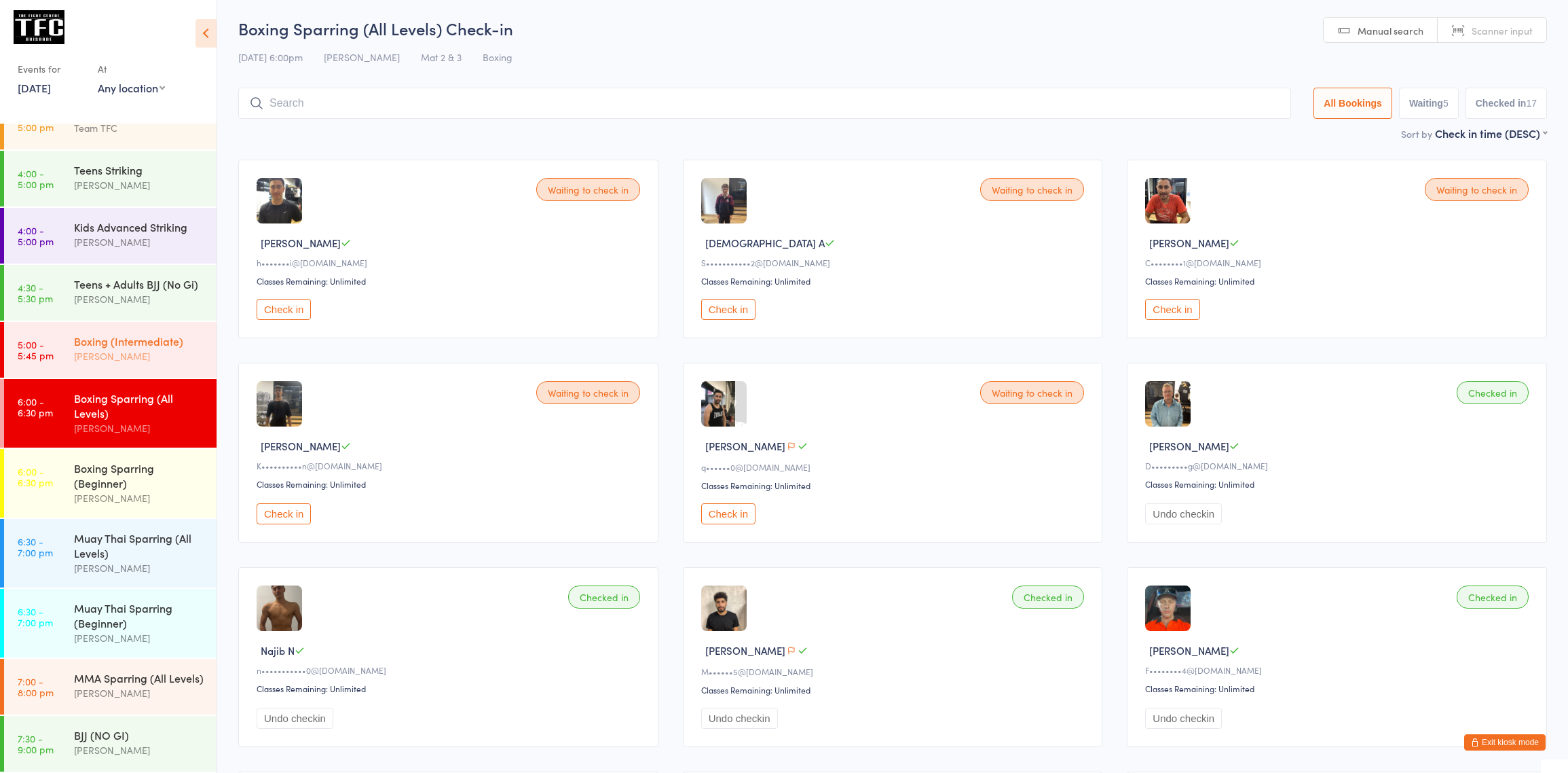
click at [95, 322] on div "Boxing (Intermediate) [PERSON_NAME]" at bounding box center [145, 349] width 142 height 53
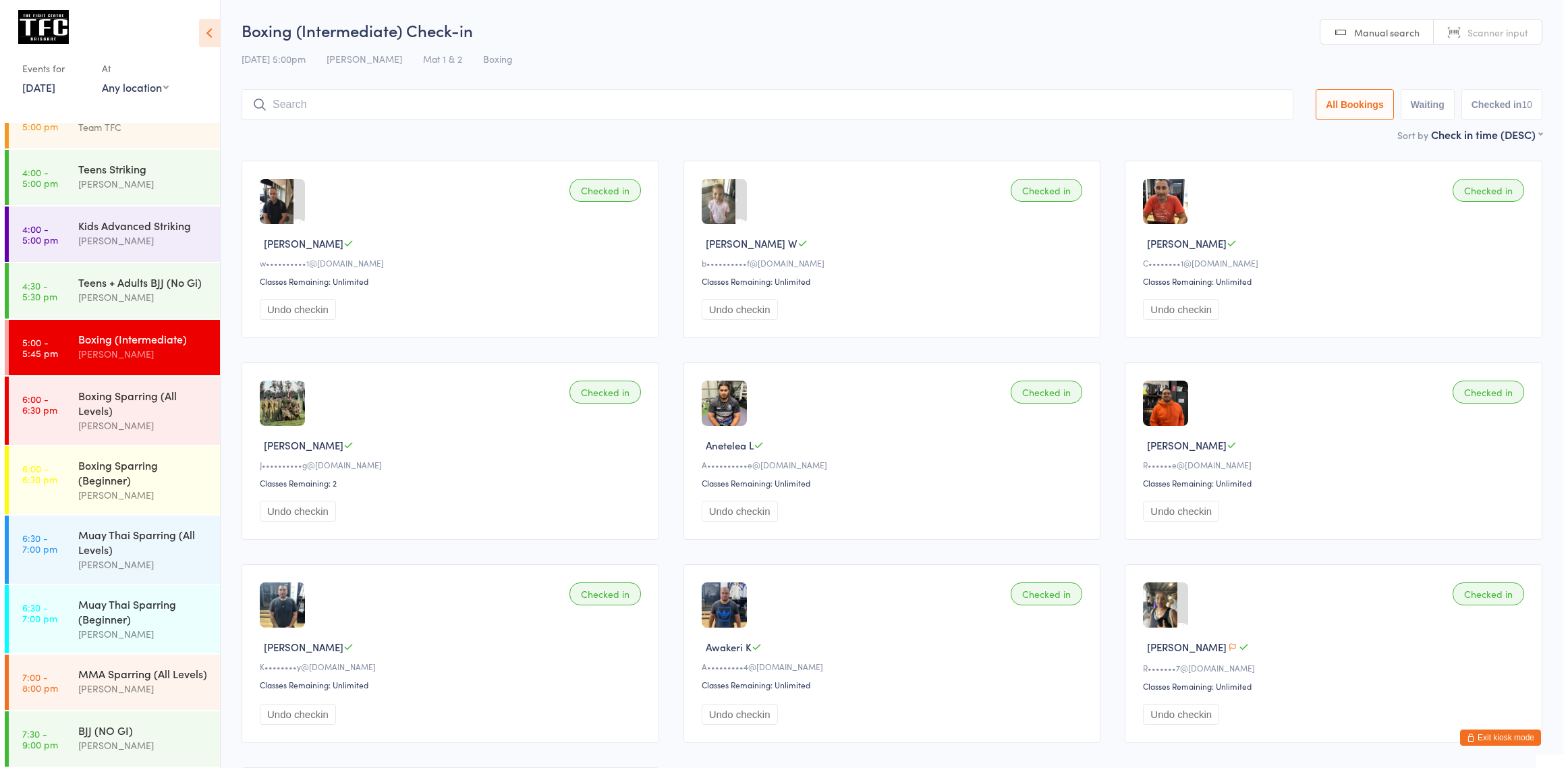
scroll to position [414, 0]
